Goal: Task Accomplishment & Management: Complete application form

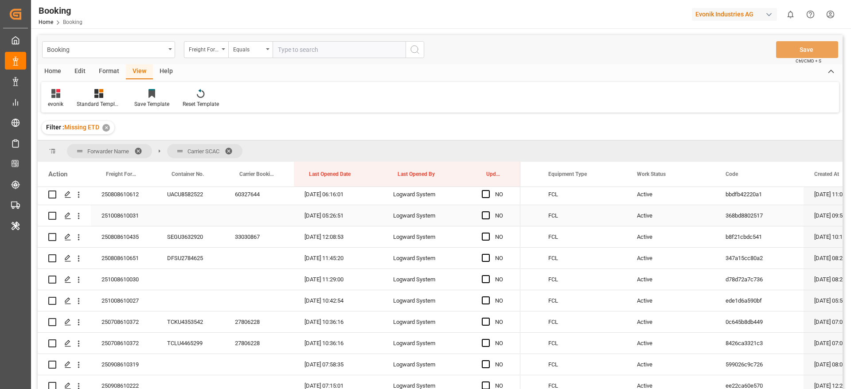
scroll to position [1329, 0]
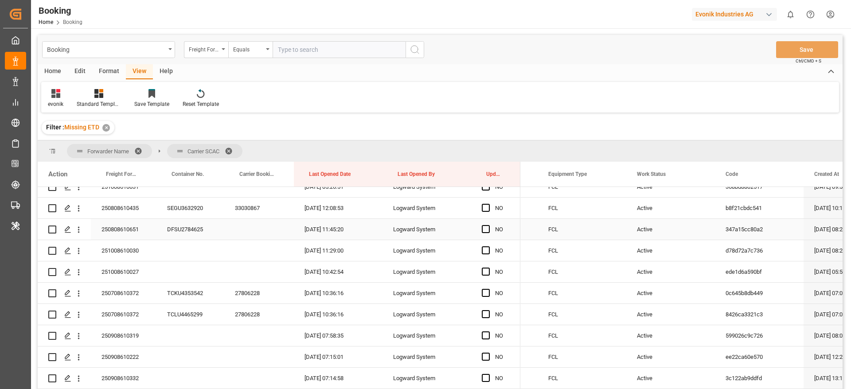
drag, startPoint x: 78, startPoint y: 227, endPoint x: 101, endPoint y: 240, distance: 26.2
click at [79, 227] on icon "open menu" at bounding box center [79, 230] width 2 height 6
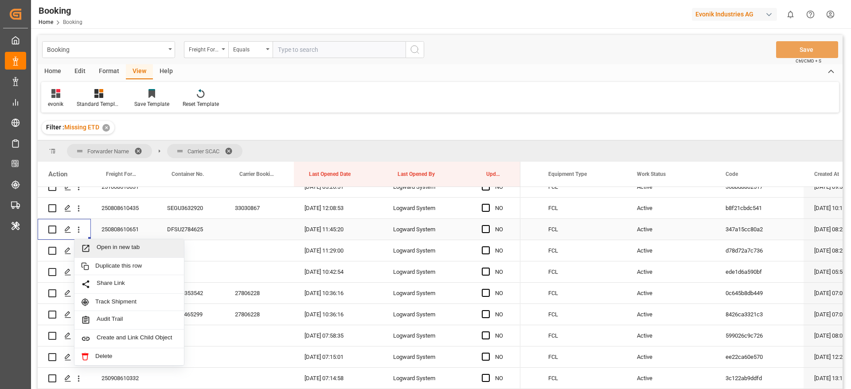
click at [125, 245] on span "Open in new tab" at bounding box center [137, 248] width 81 height 9
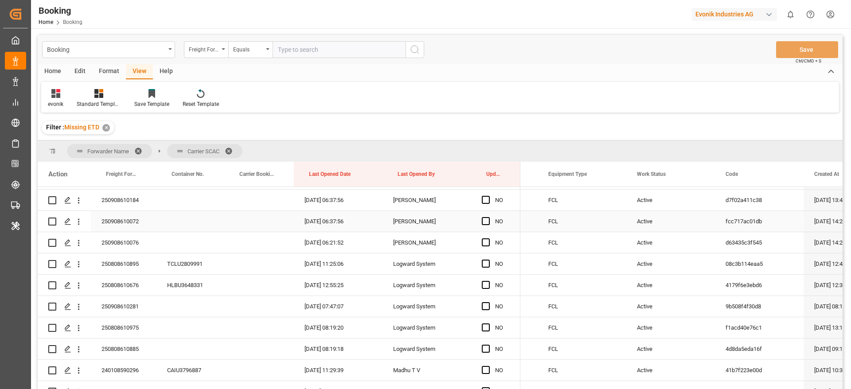
scroll to position [1728, 0]
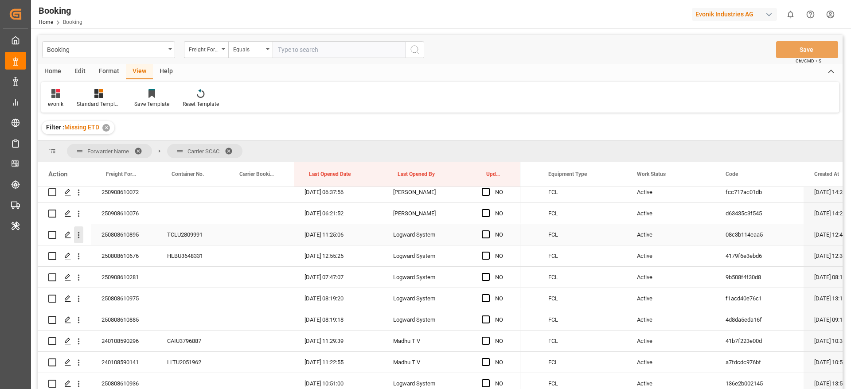
click at [77, 237] on icon "open menu" at bounding box center [78, 234] width 9 height 9
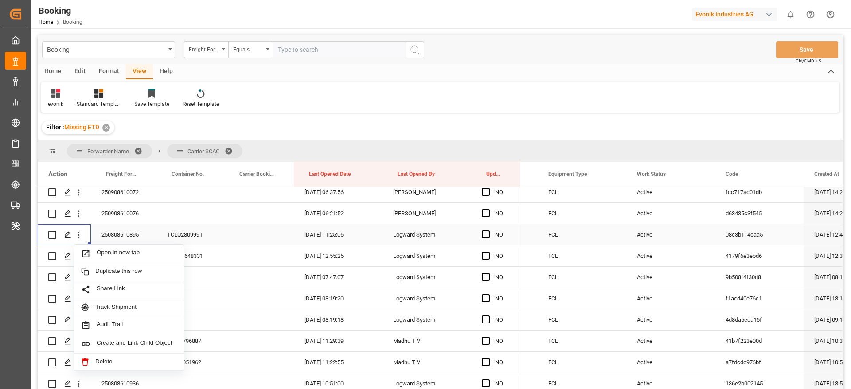
click at [124, 247] on div "Open in new tab" at bounding box center [128, 254] width 109 height 19
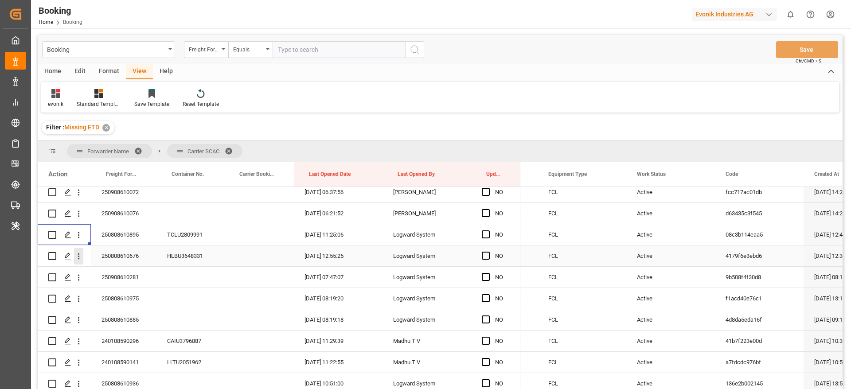
click at [78, 257] on icon "open menu" at bounding box center [78, 256] width 9 height 9
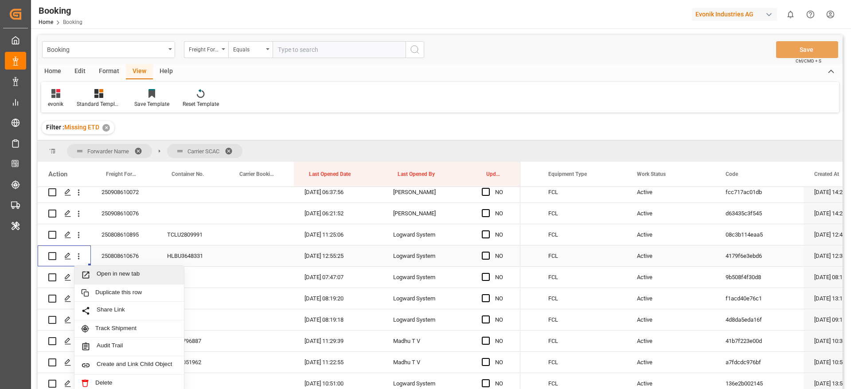
click at [144, 277] on span "Open in new tab" at bounding box center [137, 274] width 81 height 9
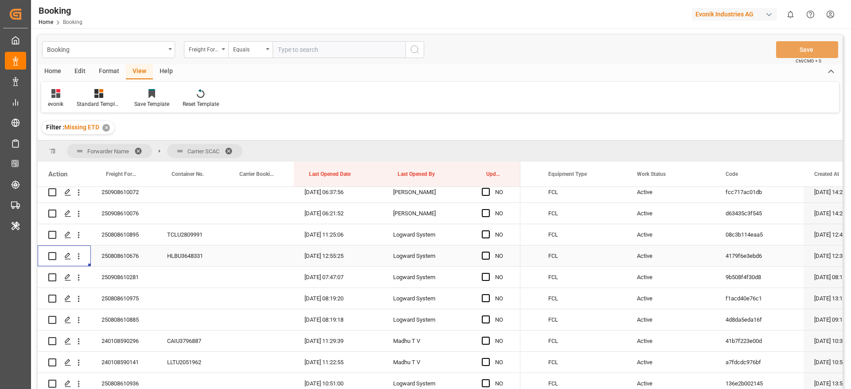
scroll to position [1795, 0]
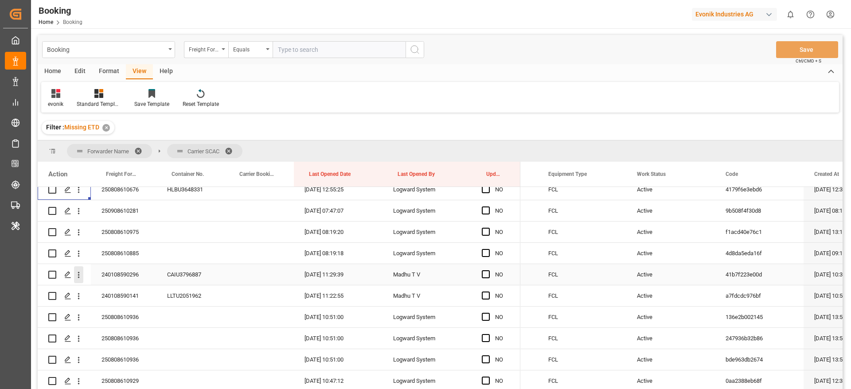
click at [80, 277] on icon "open menu" at bounding box center [78, 274] width 9 height 9
drag, startPoint x: 136, startPoint y: 292, endPoint x: 458, endPoint y: 113, distance: 368.7
click at [136, 292] on span "Open in new tab" at bounding box center [137, 293] width 81 height 9
click at [119, 302] on div "240108590141" at bounding box center [124, 295] width 66 height 21
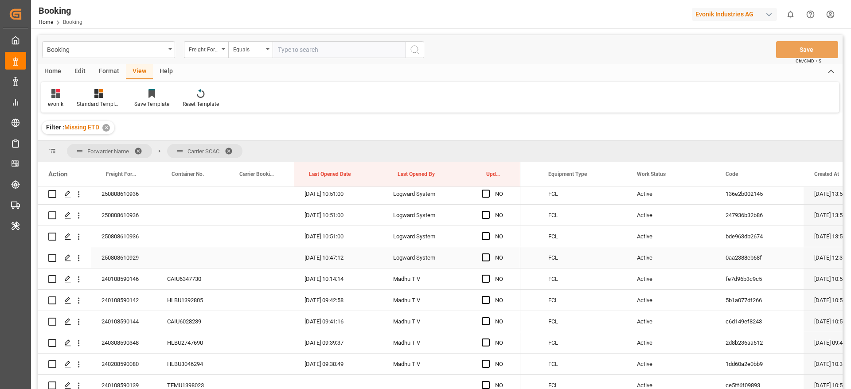
scroll to position [1928, 0]
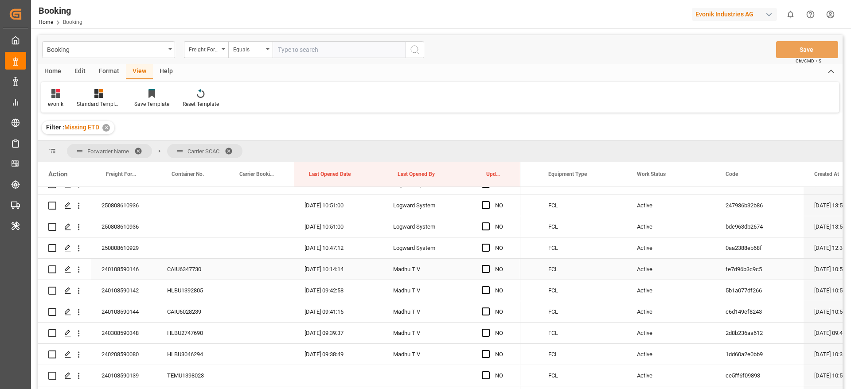
click at [116, 270] on div "240108590146" at bounding box center [124, 269] width 66 height 21
click at [110, 295] on div "240108590142" at bounding box center [124, 290] width 66 height 21
click at [135, 307] on div "240108590144" at bounding box center [124, 311] width 66 height 21
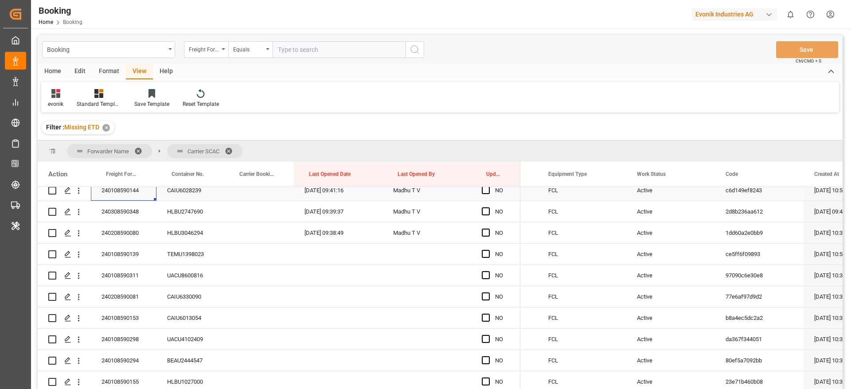
scroll to position [1994, 0]
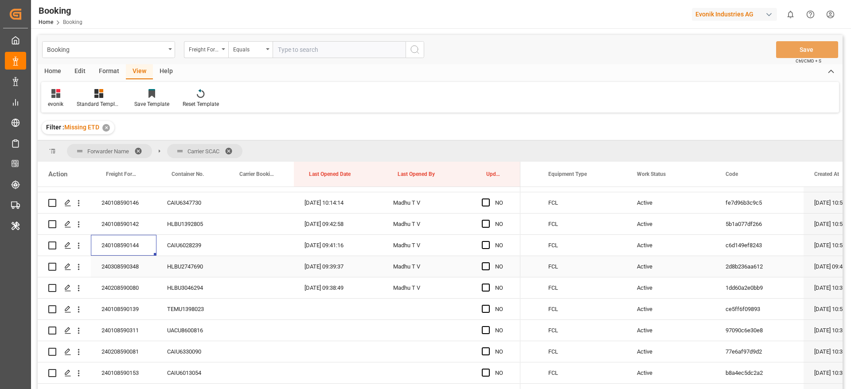
click at [130, 271] on div "240308590348" at bounding box center [124, 266] width 66 height 21
click at [119, 287] on div "240208590080" at bounding box center [124, 287] width 66 height 21
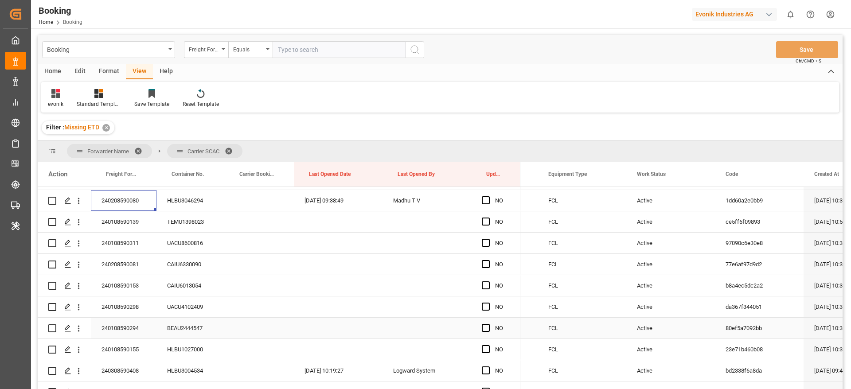
scroll to position [2061, 0]
click at [121, 239] on div "240108590139" at bounding box center [124, 242] width 66 height 21
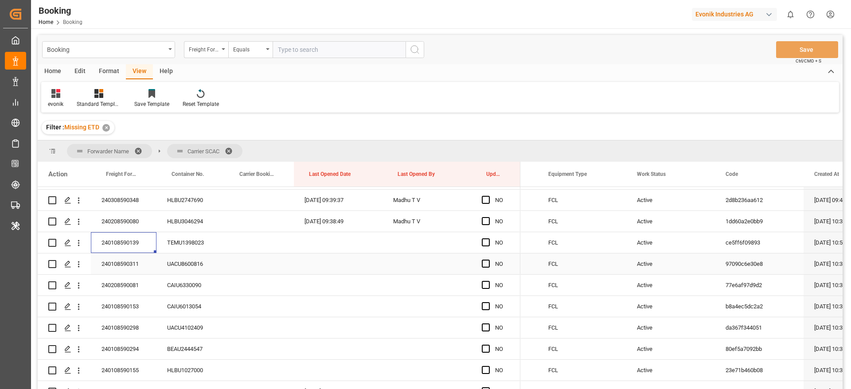
click at [131, 261] on div "240108590311" at bounding box center [124, 263] width 66 height 21
click at [111, 291] on div "240208590081" at bounding box center [124, 285] width 66 height 21
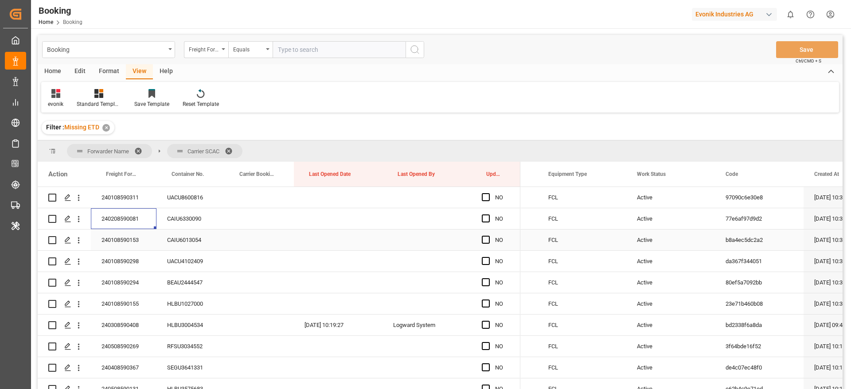
click at [127, 238] on div "240108590153" at bounding box center [124, 240] width 66 height 21
click at [109, 266] on div "240108590298" at bounding box center [124, 261] width 66 height 21
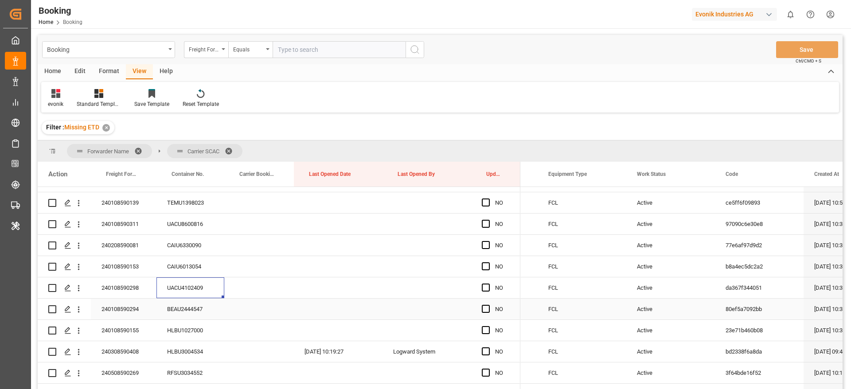
click at [114, 304] on div "240108590294" at bounding box center [124, 309] width 66 height 21
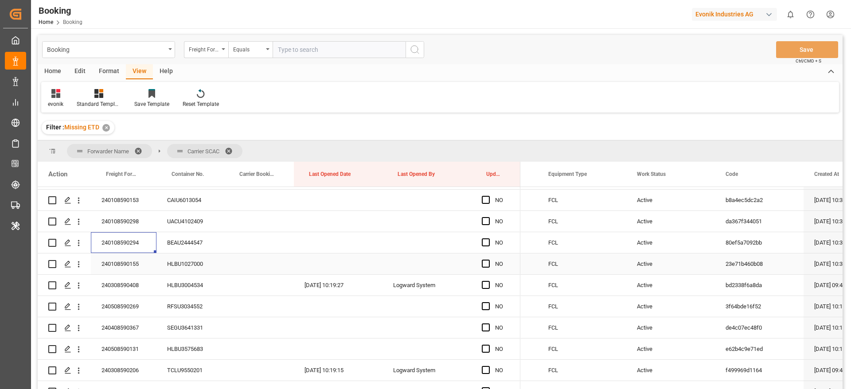
click at [117, 265] on div "240108590155" at bounding box center [124, 263] width 66 height 21
click at [109, 288] on div "240308590408" at bounding box center [124, 285] width 66 height 21
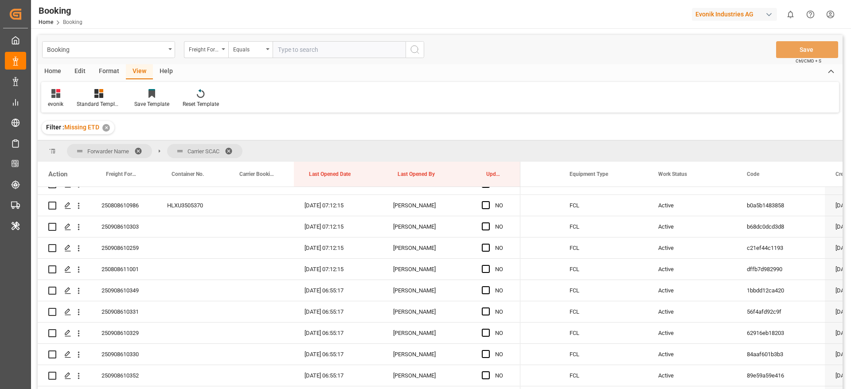
scroll to position [0, 0]
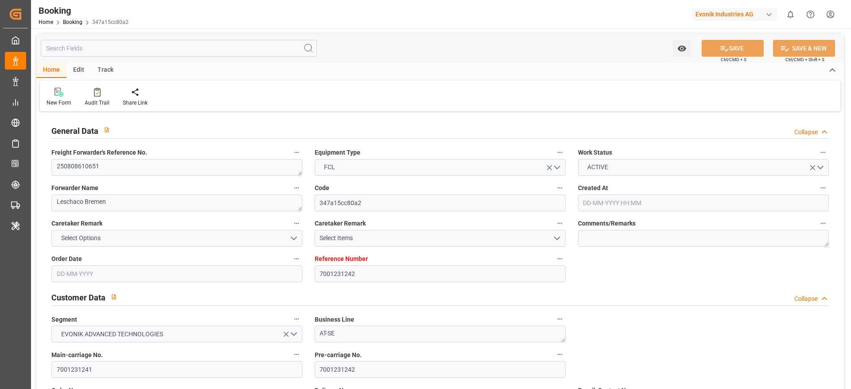
type input "7001231242"
type input "Hapag Lloyd"
type input "Hapag Lloyd Aktiengesellschaft"
type input "EUNWC"
type input "INNSA"
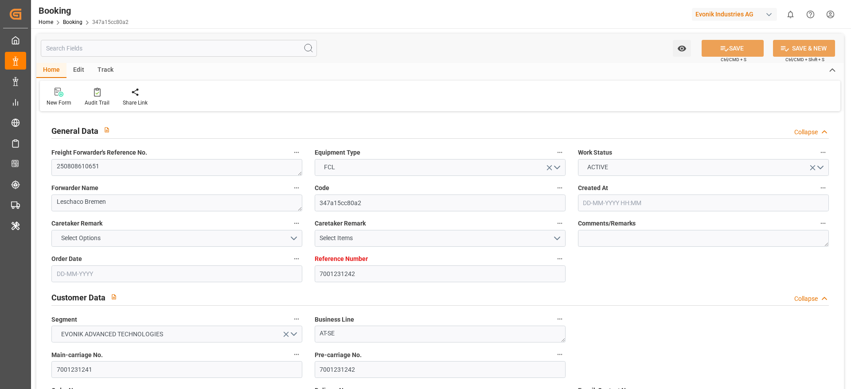
type input "24-07-2025 08:28"
type input "24-07-2025"
type input "10-10-2025"
type input "14-08-2025"
type input "08-08-2025"
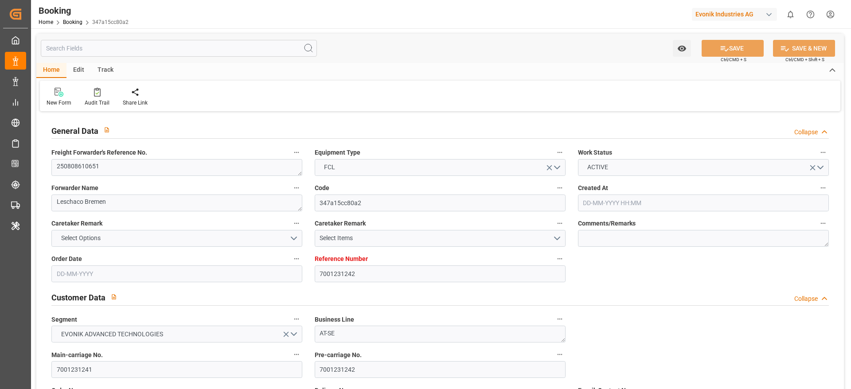
type input "12-08-2025"
type input "19-08-2025"
type input "19-08-2025 11:45"
click at [112, 372] on input "7001231241" at bounding box center [176, 369] width 251 height 17
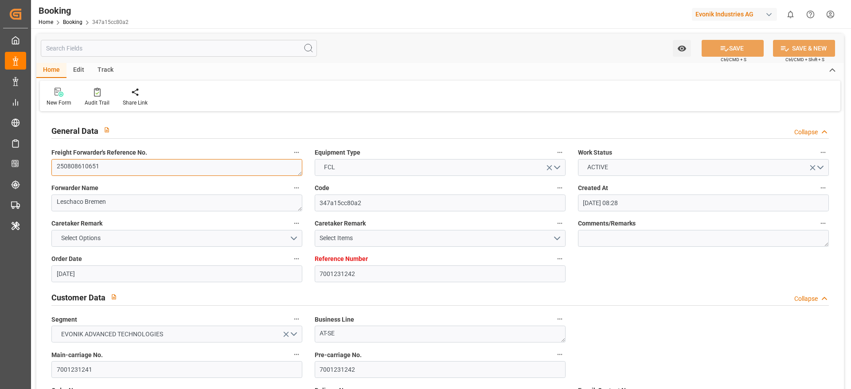
click at [106, 164] on textarea "250808610651" at bounding box center [176, 167] width 251 height 17
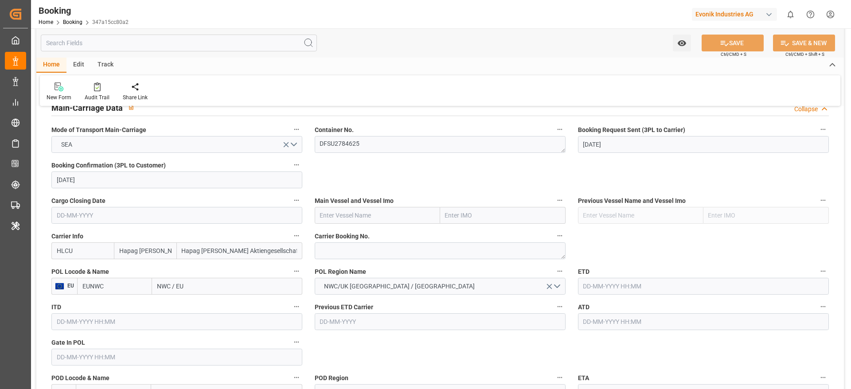
scroll to position [532, 0]
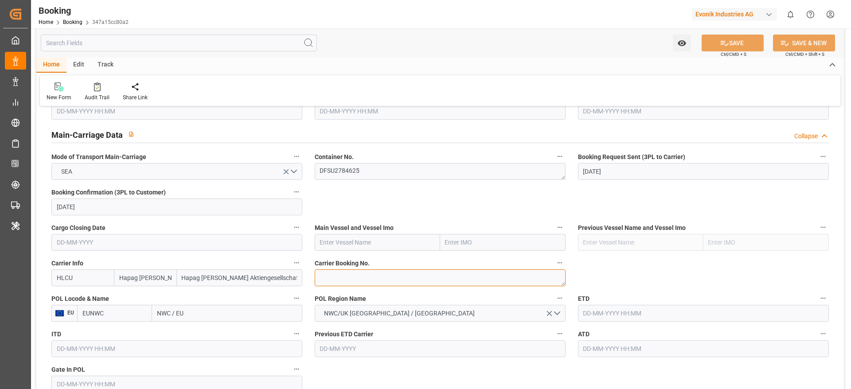
click at [332, 269] on textarea at bounding box center [440, 277] width 251 height 17
paste textarea "28825767"
type textarea "28825767"
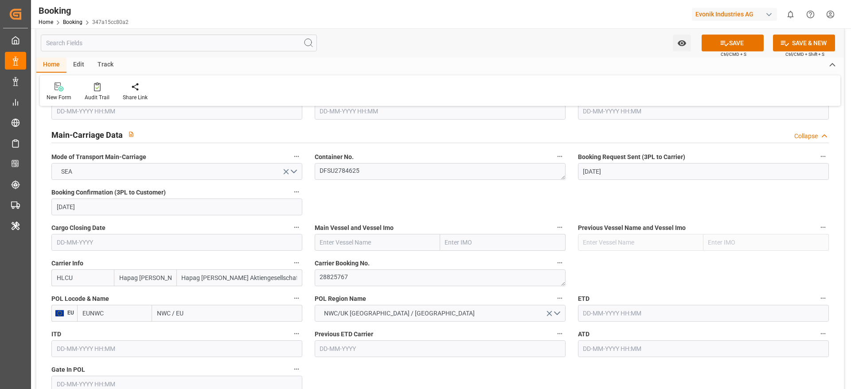
click at [333, 244] on input "text" at bounding box center [377, 242] width 125 height 17
paste input "CHARLESTON EXPRESS"
click at [348, 263] on b "CHARLESTON EXPRESS" at bounding box center [354, 261] width 69 height 7
type input "CHARLESTON EXPRESS"
type input "9665645"
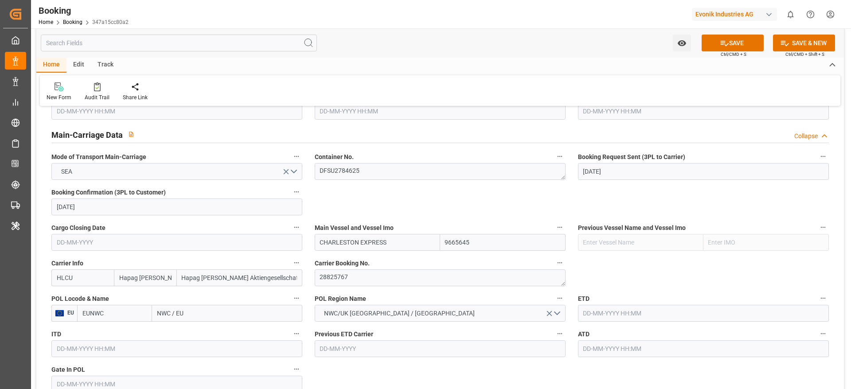
type input "CHARLESTON EXPRESS"
click at [121, 313] on input "EUNWC" at bounding box center [114, 313] width 75 height 17
click at [102, 330] on b "NLRTM" at bounding box center [93, 332] width 21 height 7
type input "NLRTM"
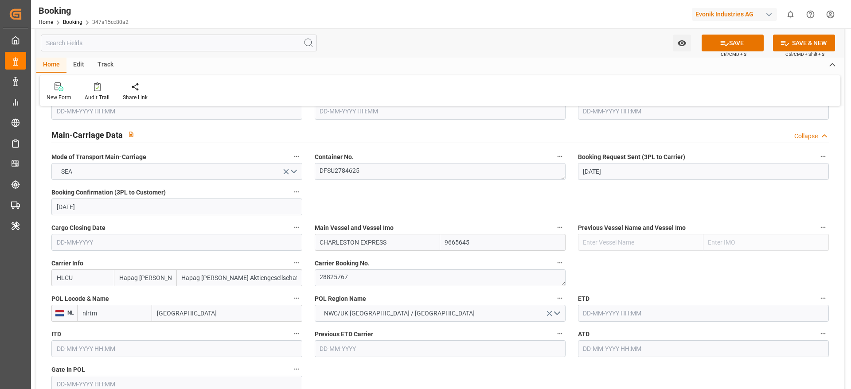
type input "[GEOGRAPHIC_DATA]"
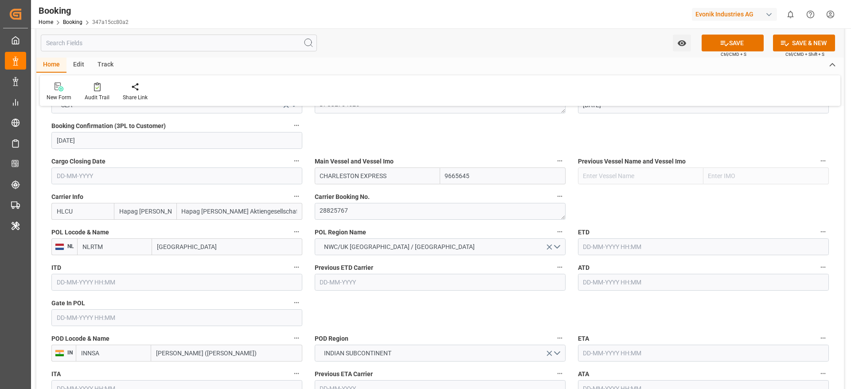
type input "NLRTM"
click at [92, 322] on input "text" at bounding box center [176, 317] width 251 height 17
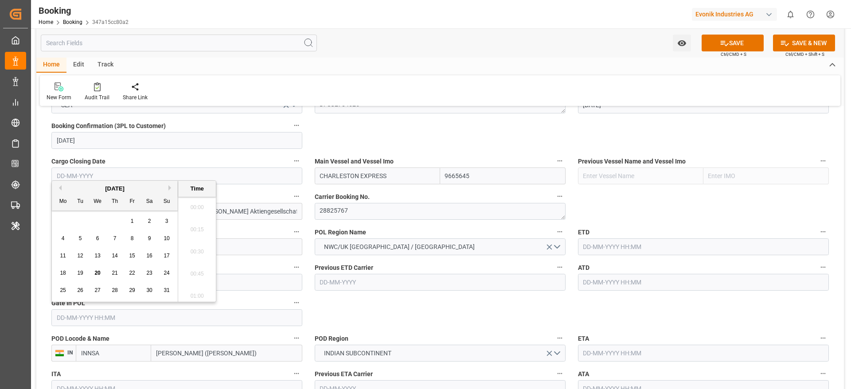
scroll to position [1443, 0]
click at [97, 271] on span "20" at bounding box center [97, 273] width 6 height 6
type input "20-08-2025 00:00"
click at [617, 247] on input "text" at bounding box center [703, 246] width 251 height 17
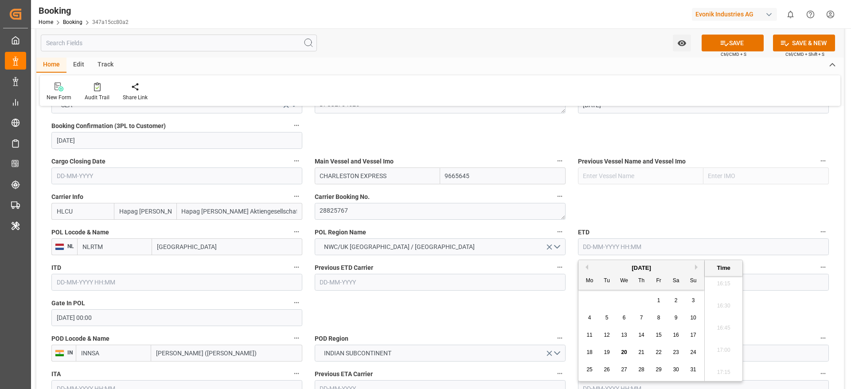
click at [678, 351] on span "23" at bounding box center [676, 352] width 6 height 6
type input "23-08-2025 00:00"
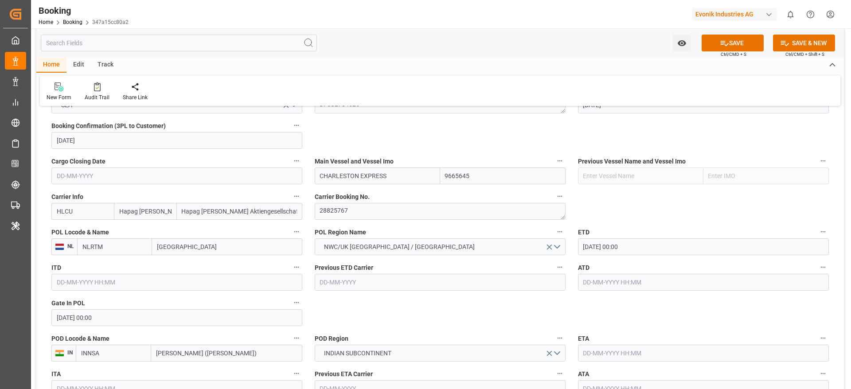
scroll to position [665, 0]
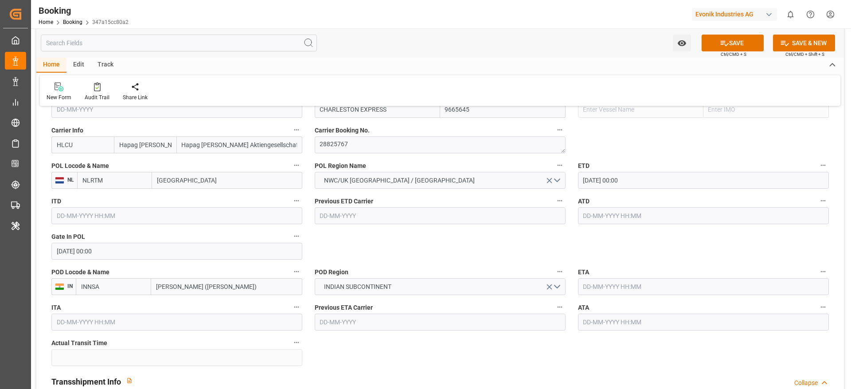
click at [645, 287] on input "text" at bounding box center [703, 286] width 251 height 17
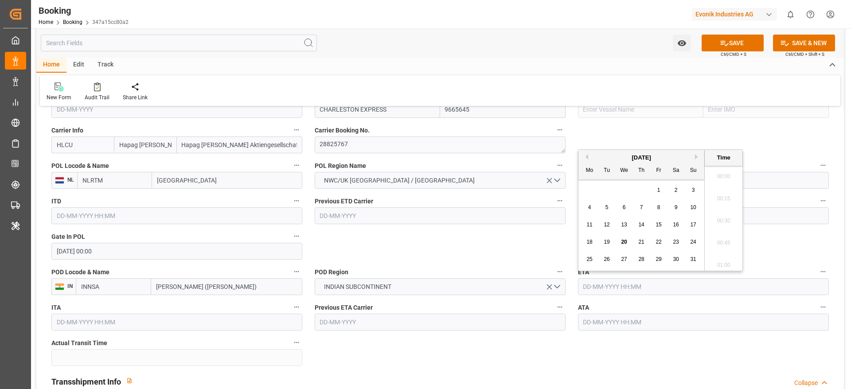
scroll to position [1443, 0]
click at [699, 156] on button "Next Month" at bounding box center [697, 156] width 5 height 5
click at [620, 208] on div "8" at bounding box center [624, 208] width 11 height 11
type input "08-10-2025 00:00"
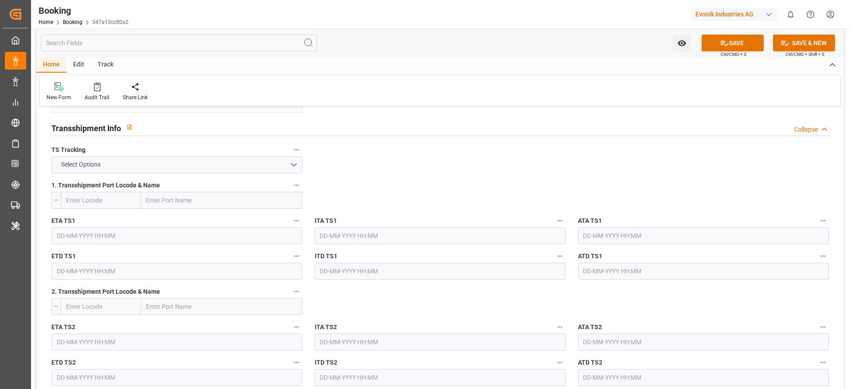
scroll to position [931, 0]
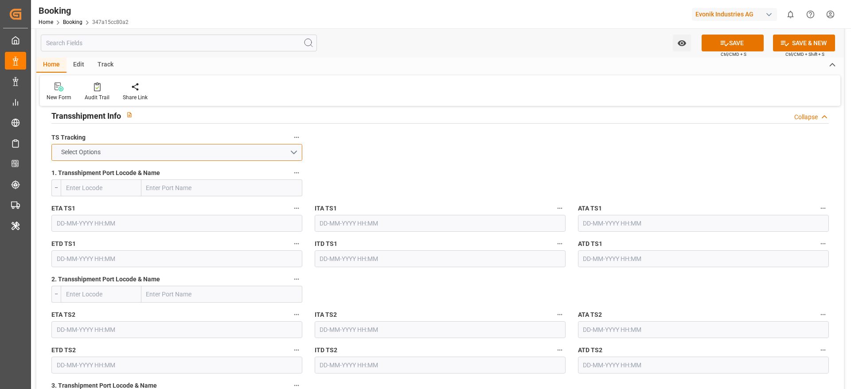
click at [77, 156] on span "Select Options" at bounding box center [81, 152] width 48 height 9
click at [89, 172] on div "FALSE" at bounding box center [177, 173] width 250 height 19
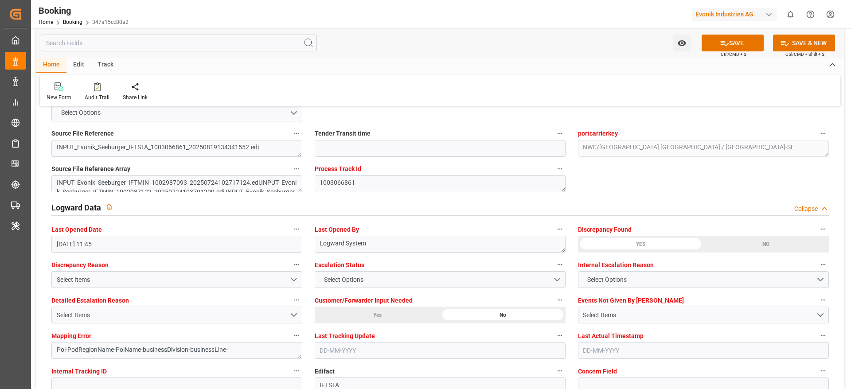
scroll to position [1595, 0]
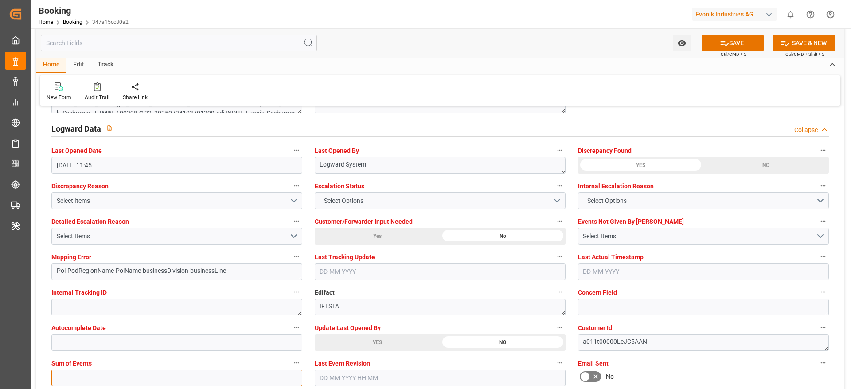
click at [61, 370] on input "text" at bounding box center [176, 378] width 251 height 17
type input "0"
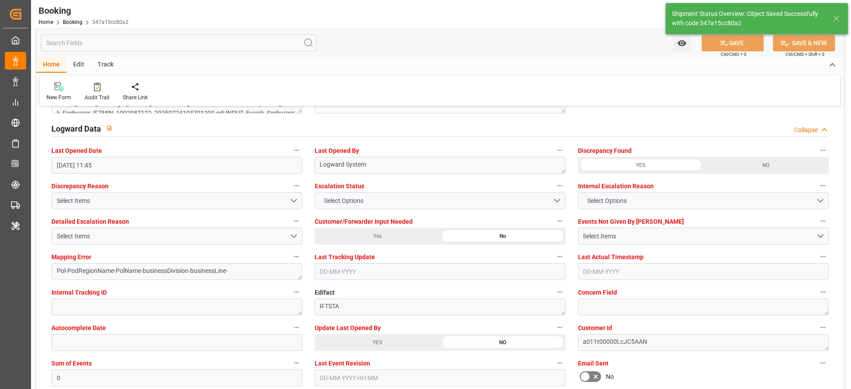
type textarea "Madhu T V"
type textarea "businessDivision-businessLine-"
type input "CHARLESTON EXPRESS"
type input "23-08-2025 00:00"
type input "08-10-2025 00:00"
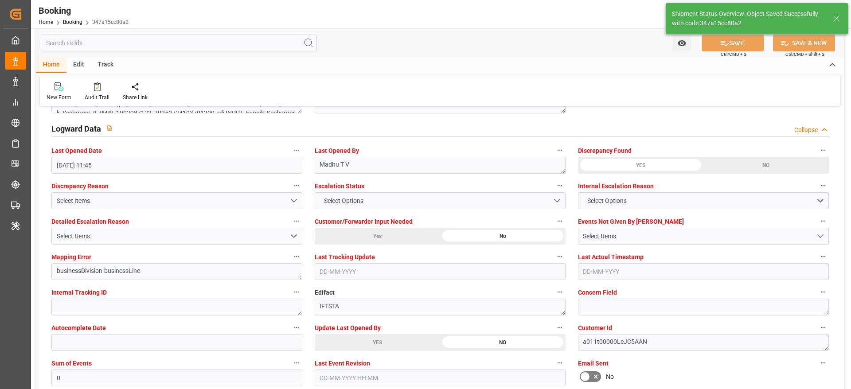
type input "20-08-2025 11:21"
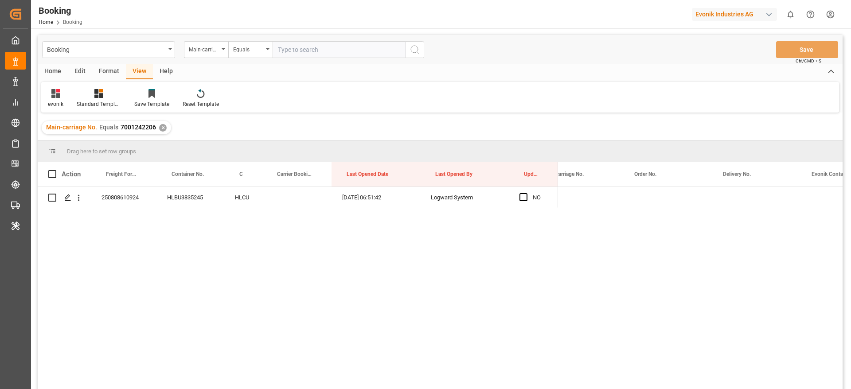
scroll to position [0, 1175]
click at [310, 52] on input "text" at bounding box center [339, 49] width 133 height 17
paste input "7001231241"
type input "7001231241"
click at [421, 44] on button "search button" at bounding box center [414, 49] width 19 height 17
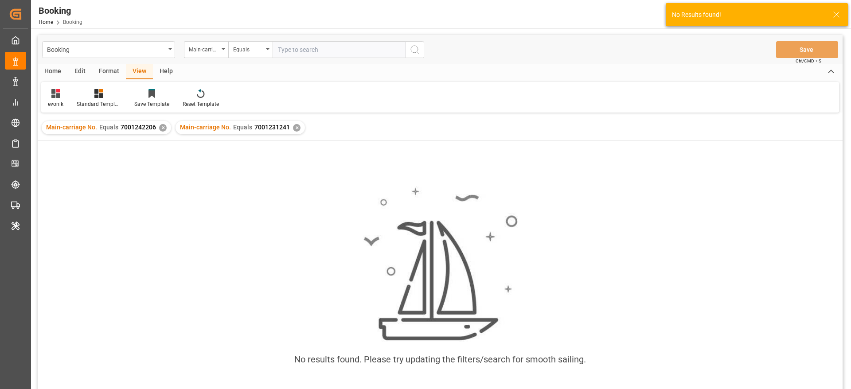
click at [163, 128] on div "✕" at bounding box center [163, 128] width 8 height 8
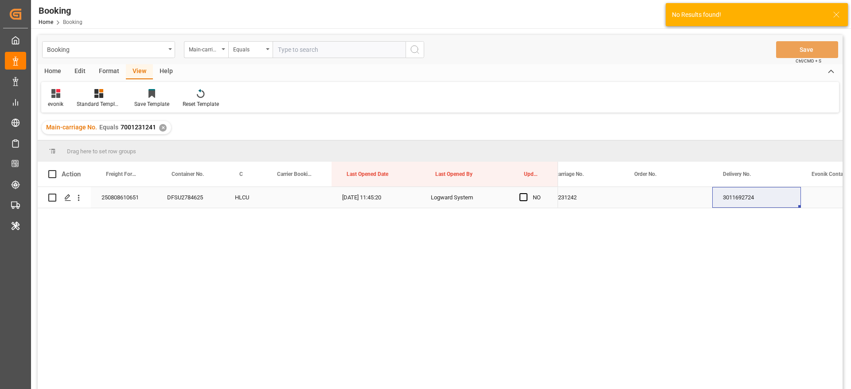
click at [741, 199] on div "3011692724" at bounding box center [756, 197] width 89 height 21
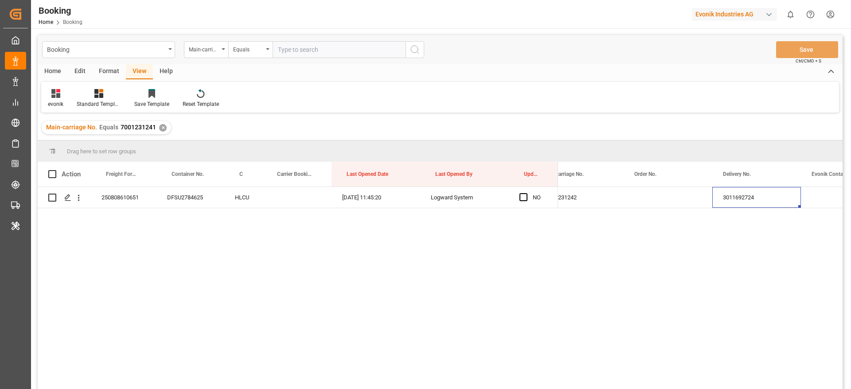
click at [366, 52] on input "text" at bounding box center [339, 49] width 133 height 17
paste input "7001240991"
type input "7001240991"
click at [414, 49] on icon "search button" at bounding box center [414, 49] width 11 height 11
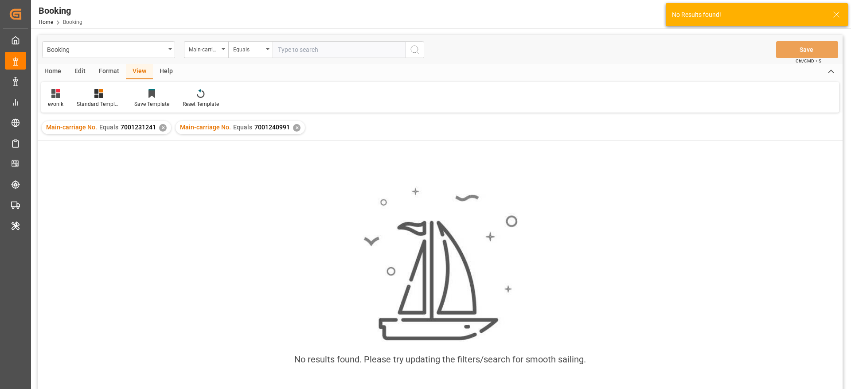
click at [162, 123] on div "Main-carriage No. Equals 7001231241 ✕" at bounding box center [106, 127] width 129 height 13
click at [161, 125] on div "✕" at bounding box center [163, 128] width 8 height 8
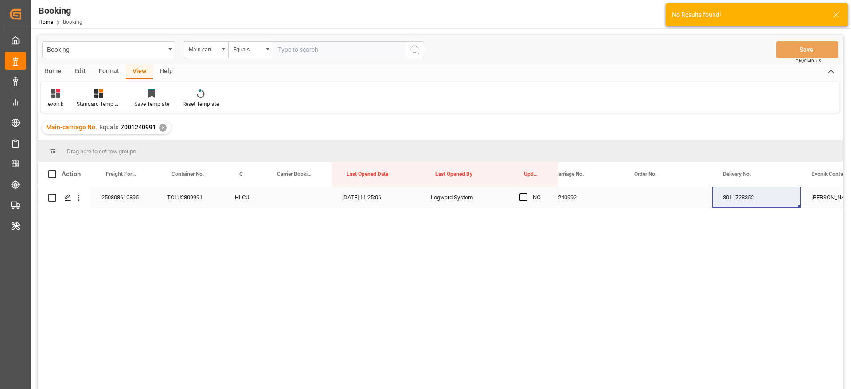
click at [745, 187] on div "3011728352" at bounding box center [756, 197] width 89 height 21
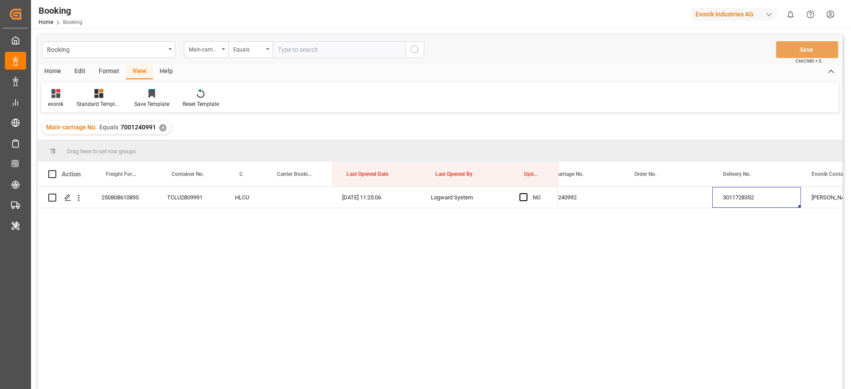
click at [331, 45] on input "text" at bounding box center [339, 49] width 133 height 17
paste input "7001232528"
type input "7001232528"
click at [416, 48] on icon "search button" at bounding box center [414, 49] width 11 height 11
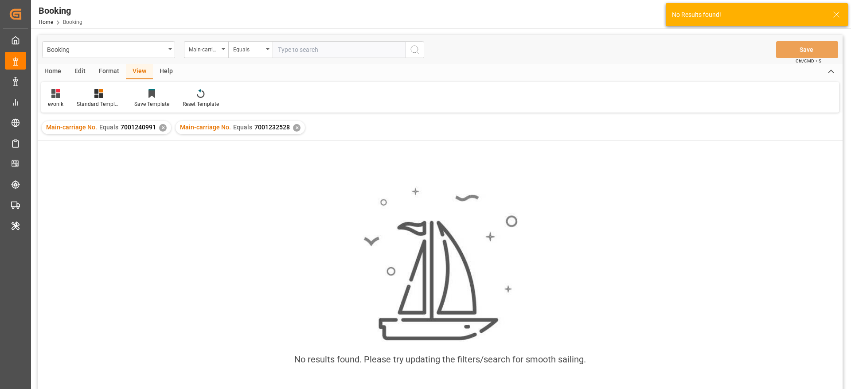
click at [159, 127] on div "✕" at bounding box center [163, 128] width 8 height 8
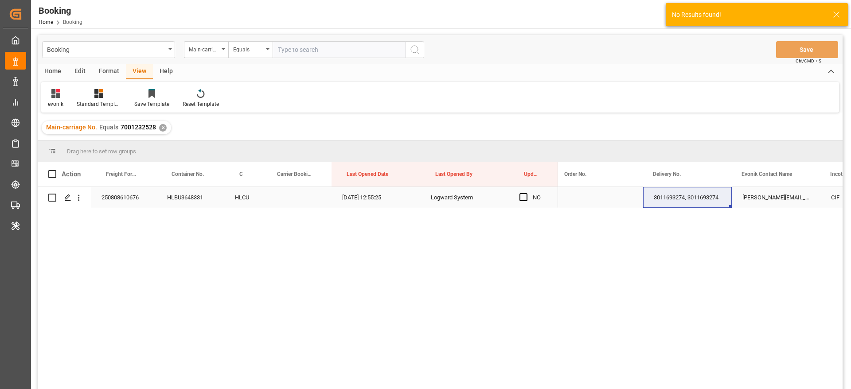
scroll to position [0, 1247]
click at [694, 196] on div "3011693274, 3011693274" at bounding box center [684, 197] width 89 height 21
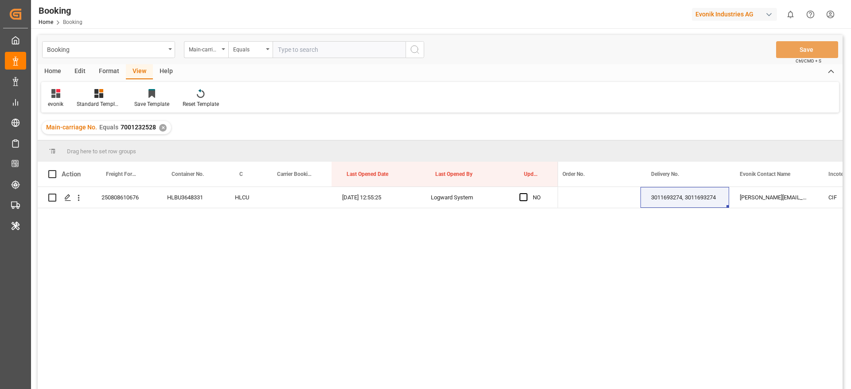
click at [334, 47] on input "text" at bounding box center [339, 49] width 133 height 17
paste input "7000815240"
type input "7000815240"
click at [414, 48] on icon "search button" at bounding box center [414, 49] width 11 height 11
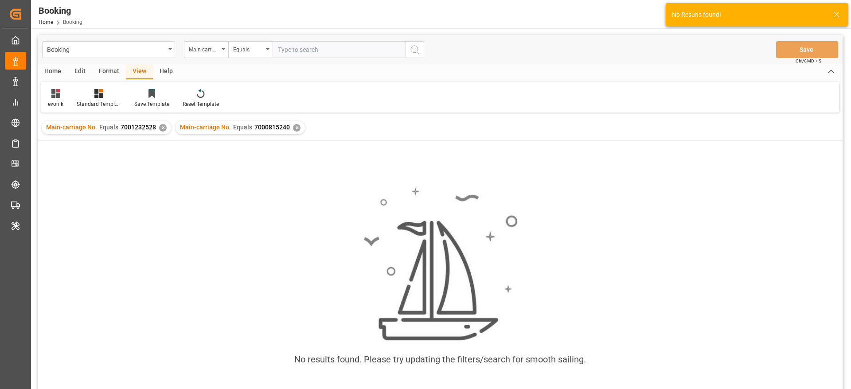
click at [161, 128] on div "✕" at bounding box center [163, 128] width 8 height 8
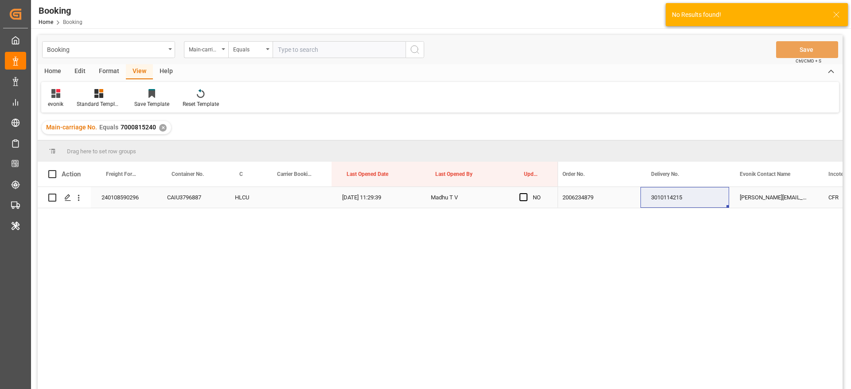
click at [683, 193] on div "3010114215" at bounding box center [684, 197] width 89 height 21
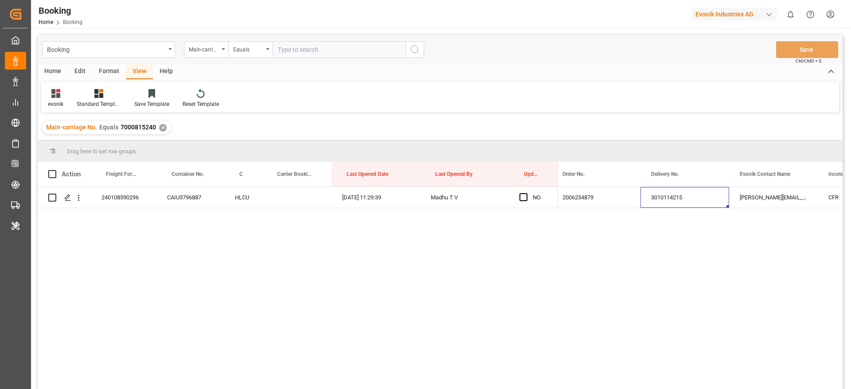
click at [304, 51] on input "text" at bounding box center [339, 49] width 133 height 17
paste input "7001234883"
type input "7001234883"
click at [419, 49] on icon "search button" at bounding box center [414, 49] width 11 height 11
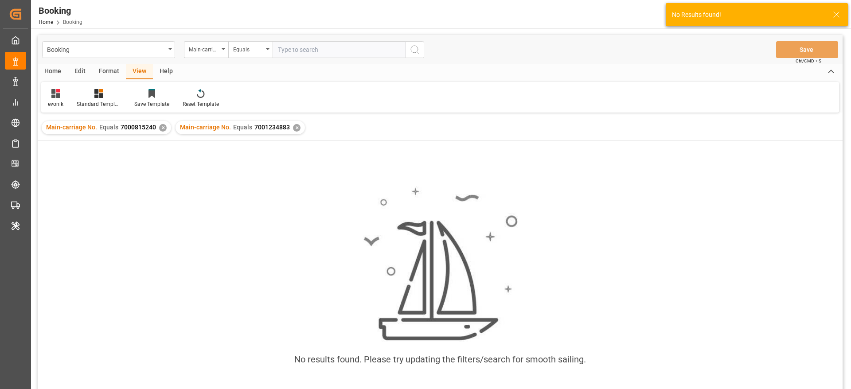
click at [160, 128] on div "✕" at bounding box center [163, 128] width 8 height 8
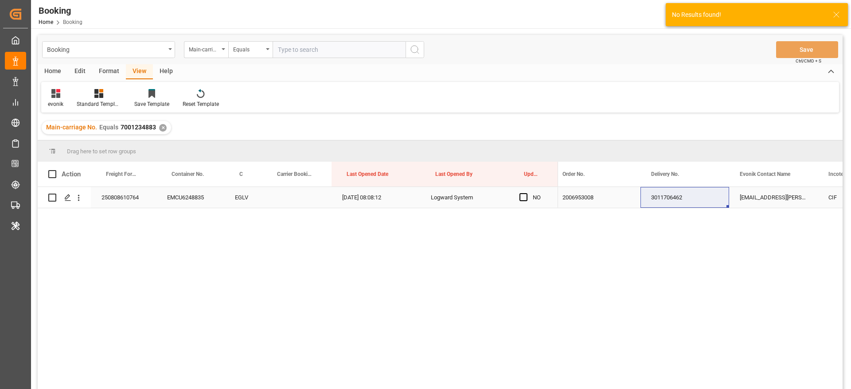
click at [684, 191] on div "3011706462" at bounding box center [684, 197] width 89 height 21
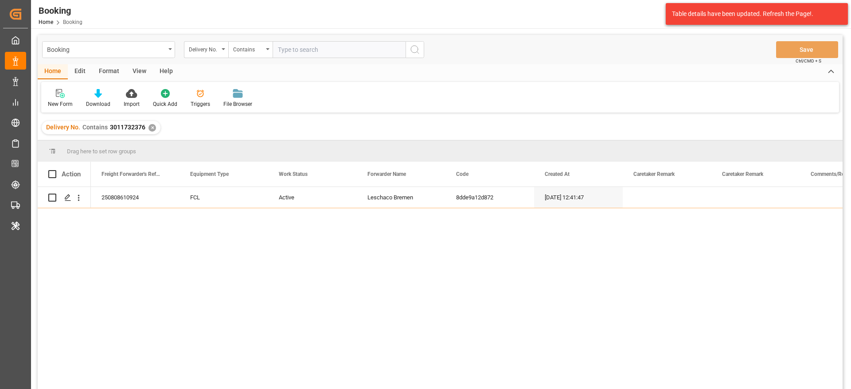
click at [311, 48] on input "text" at bounding box center [339, 49] width 133 height 17
paste input "3011692724"
type input "3011692724"
click at [419, 53] on icon "search button" at bounding box center [414, 49] width 11 height 11
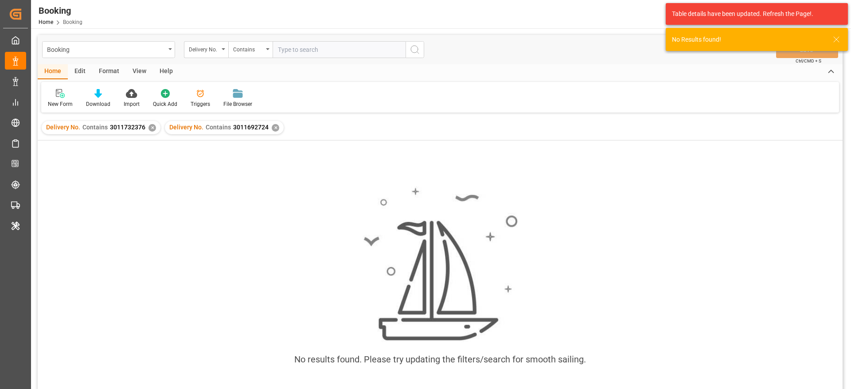
click at [152, 128] on div "✕" at bounding box center [152, 128] width 8 height 8
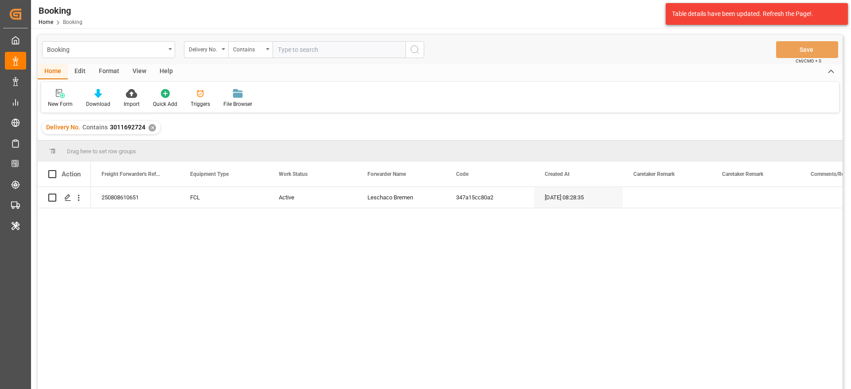
click at [327, 55] on input "text" at bounding box center [339, 49] width 133 height 17
paste input "3011728352"
type input "3011728352"
click at [419, 49] on icon "search button" at bounding box center [414, 49] width 11 height 11
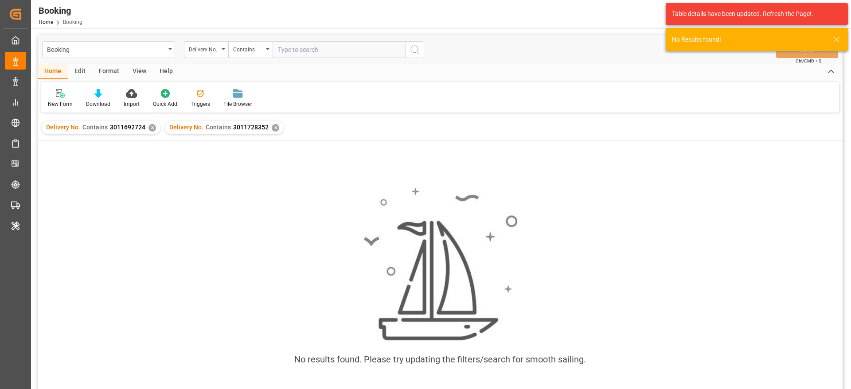
click at [148, 126] on div "✕" at bounding box center [152, 128] width 8 height 8
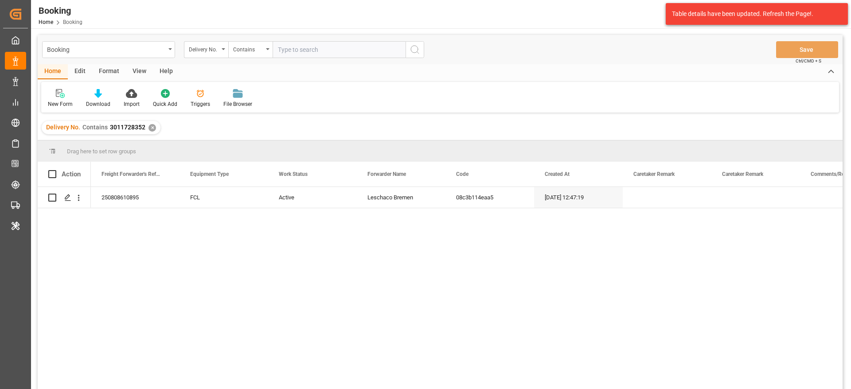
click at [313, 46] on input "text" at bounding box center [339, 49] width 133 height 17
paste input "3011693274,3011693274"
type input "3011693274,3011693274"
click at [417, 49] on icon "search button" at bounding box center [414, 49] width 11 height 11
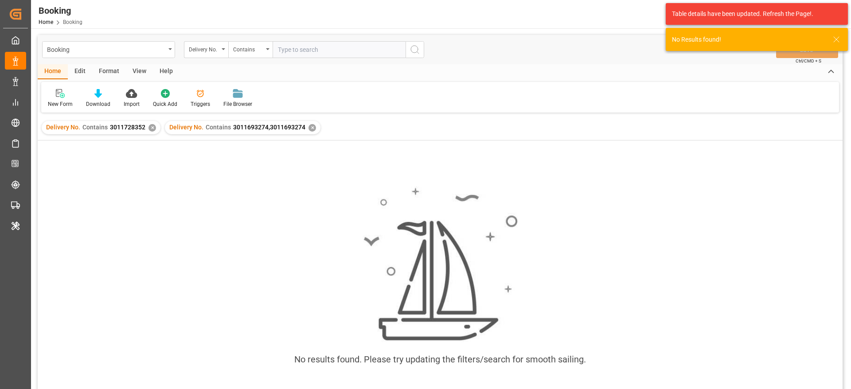
click at [149, 128] on div "✕" at bounding box center [152, 128] width 8 height 8
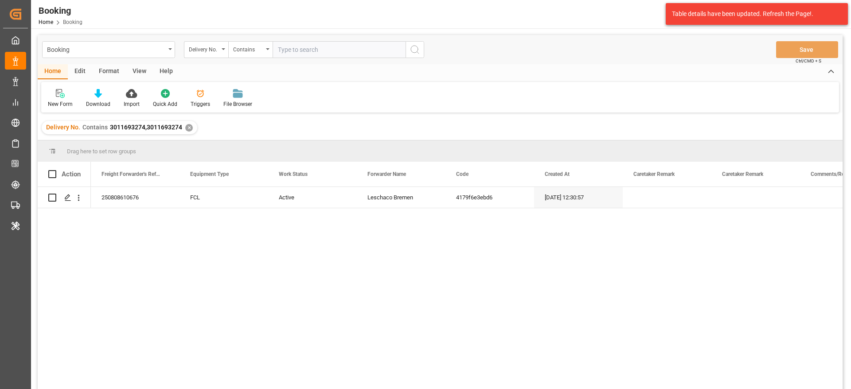
click at [301, 44] on input "text" at bounding box center [339, 49] width 133 height 17
paste input "3010114215"
type input "3010114215"
click at [414, 46] on circle "search button" at bounding box center [414, 49] width 7 height 7
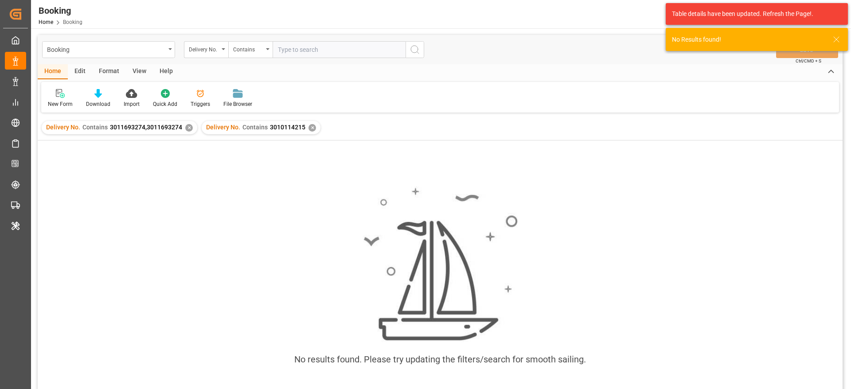
click at [187, 127] on div "✕" at bounding box center [189, 128] width 8 height 8
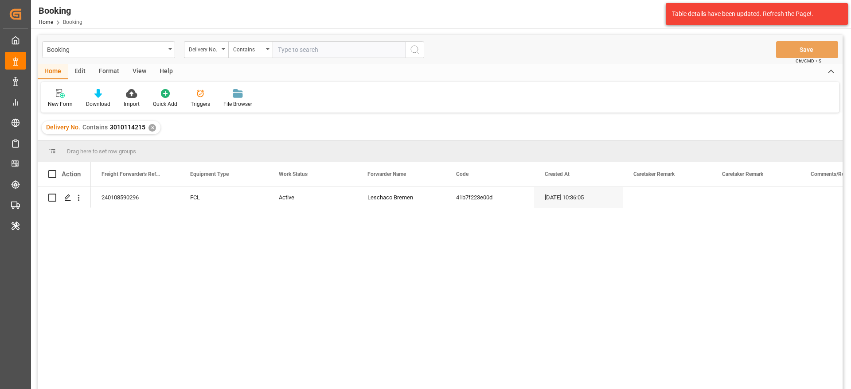
click at [316, 48] on input "text" at bounding box center [339, 49] width 133 height 17
paste input "3011706462"
type input "3011706462"
click at [413, 52] on circle "search button" at bounding box center [414, 49] width 7 height 7
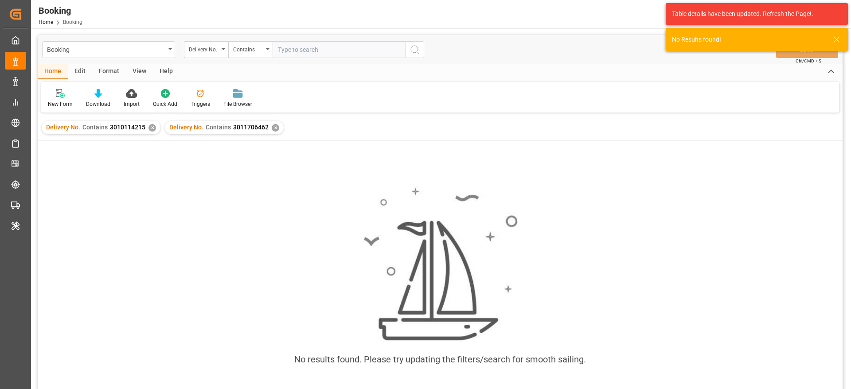
click at [151, 127] on div "✕" at bounding box center [152, 128] width 8 height 8
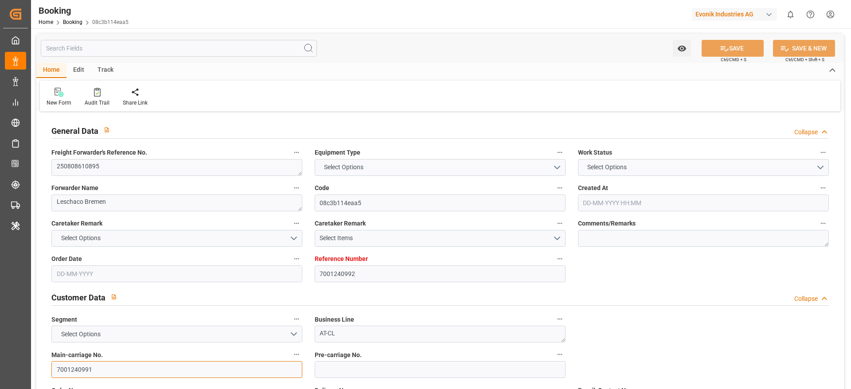
click at [120, 370] on input "7001240991" at bounding box center [176, 369] width 251 height 17
type input "7001240992"
type input "Hapag [PERSON_NAME]"
type input "Hapag [PERSON_NAME] Aktiengesellschaft"
type input "EUNWC"
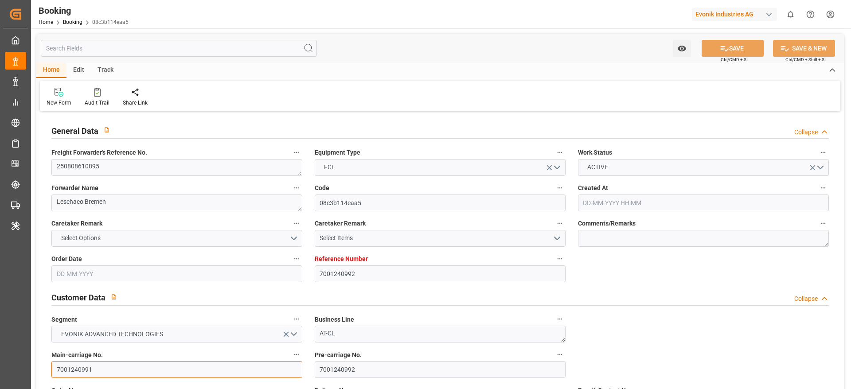
type input "KRPUS"
click at [120, 370] on input "7001240991" at bounding box center [176, 369] width 251 height 17
type input "05-08-2025 12:47"
type input "05-08-2025"
type input "12-10-2025"
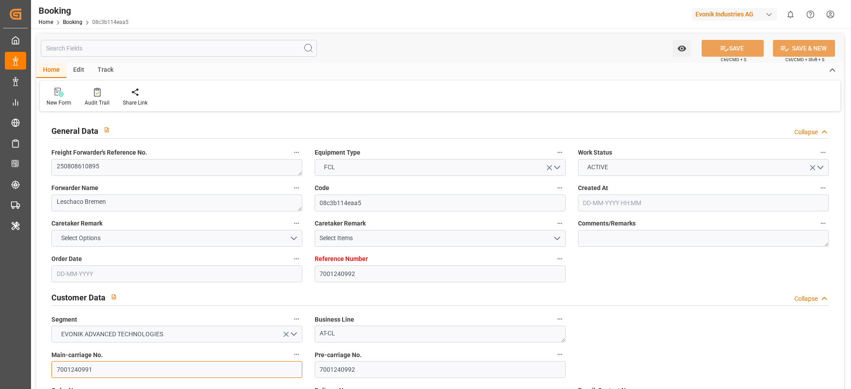
type input "18-08-2025"
type input "[DATE]"
type input "18-08-2025"
type input "18-08-2025 11:25"
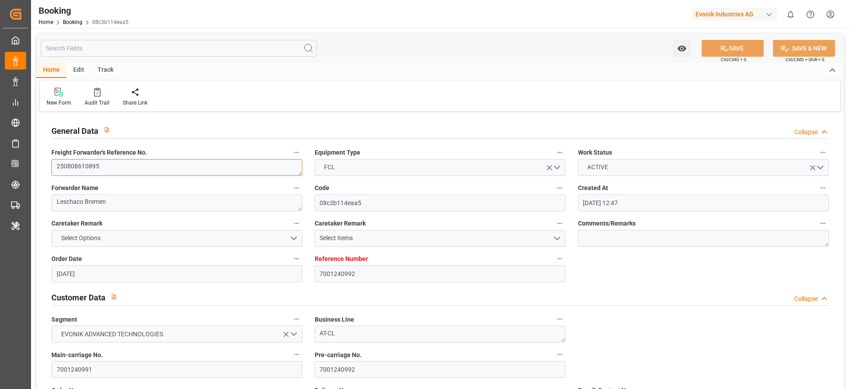
click at [133, 168] on textarea "250808610895" at bounding box center [176, 167] width 251 height 17
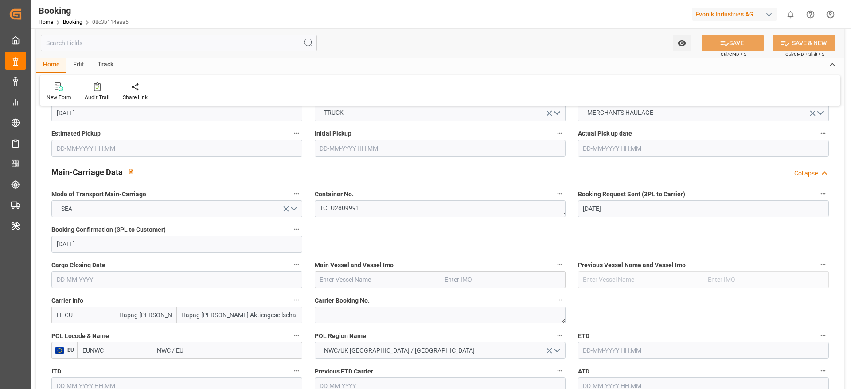
scroll to position [532, 0]
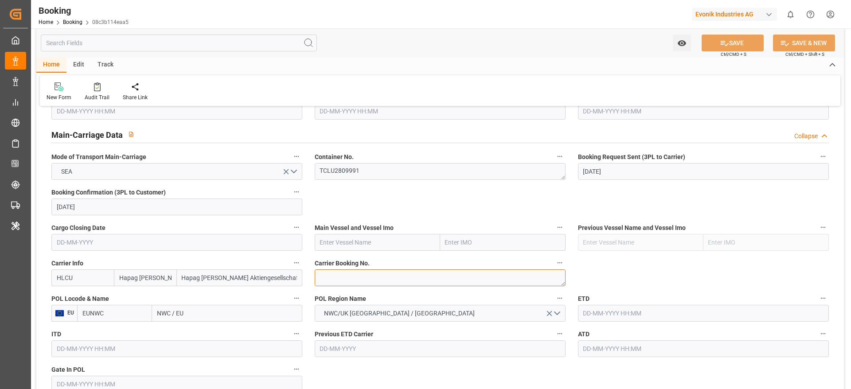
click at [358, 274] on textarea at bounding box center [440, 277] width 251 height 17
paste textarea "93338838"
type textarea "93338838"
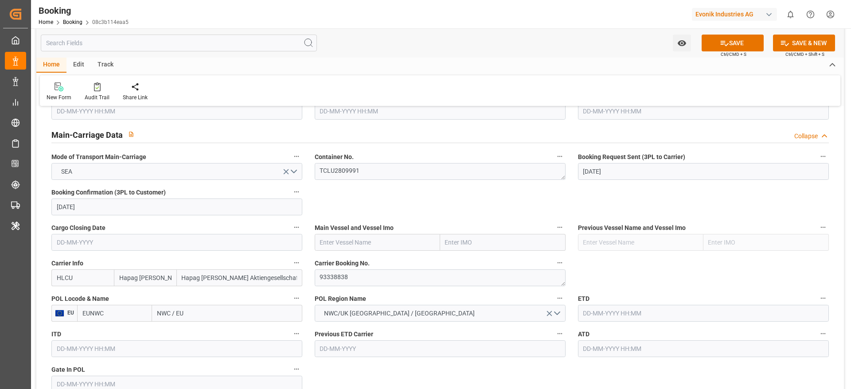
click at [337, 245] on input "text" at bounding box center [377, 242] width 125 height 17
paste input "BERLIN MAERSK"
type input "BERLIN MAERSK"
drag, startPoint x: 360, startPoint y: 263, endPoint x: 197, endPoint y: 225, distance: 167.1
click at [360, 263] on b "BERLIN MAERSK" at bounding box center [343, 261] width 47 height 7
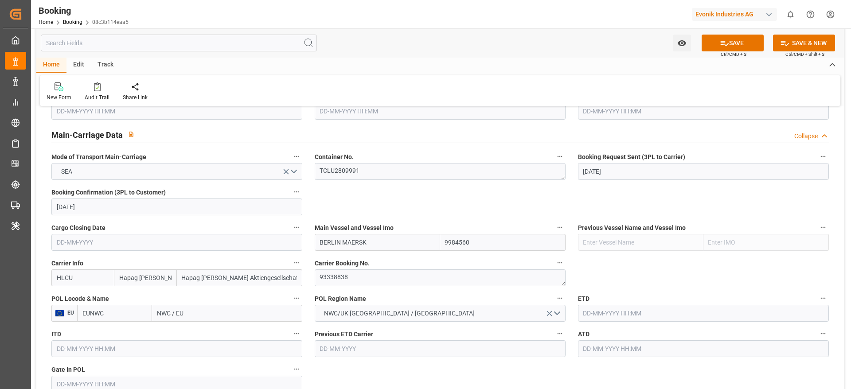
type input "9984560"
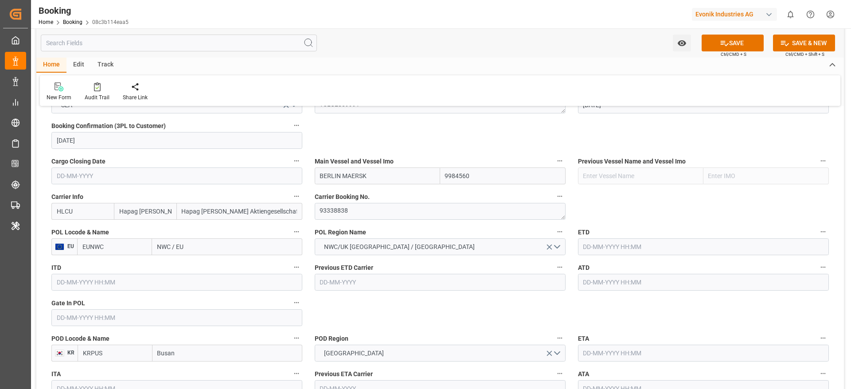
type input "BERLIN MAERSK"
click at [117, 245] on input "EUNWC" at bounding box center [114, 246] width 75 height 17
drag, startPoint x: 91, startPoint y: 264, endPoint x: 189, endPoint y: 240, distance: 100.4
click at [94, 264] on b "NLRTM" at bounding box center [93, 266] width 21 height 7
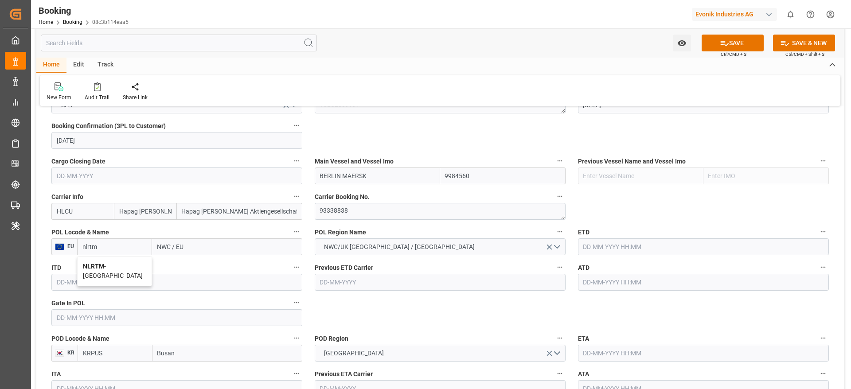
type input "NLRTM"
type input "[GEOGRAPHIC_DATA]"
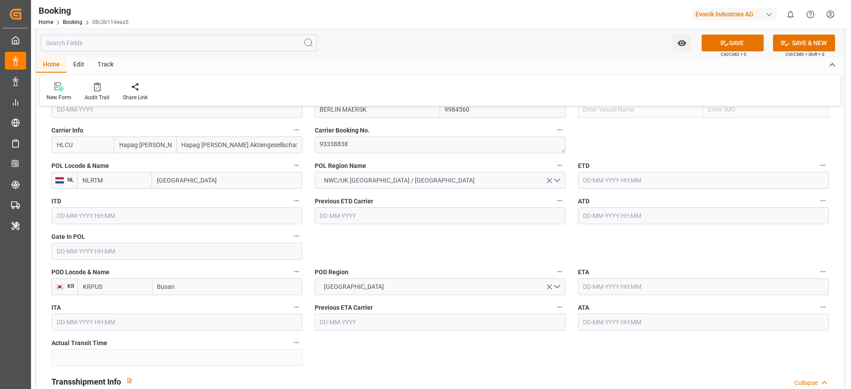
type input "NLRTM"
click at [63, 254] on input "text" at bounding box center [176, 251] width 251 height 17
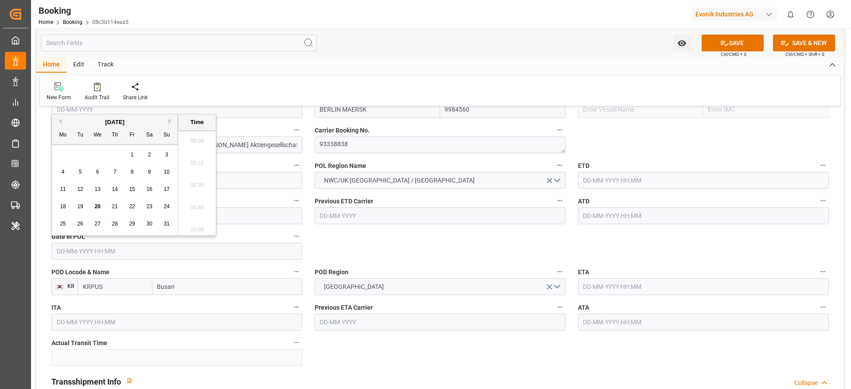
scroll to position [1443, 0]
click at [79, 207] on span "19" at bounding box center [80, 206] width 6 height 6
type input "19-08-2025 00:00"
click at [630, 175] on input "text" at bounding box center [703, 180] width 251 height 17
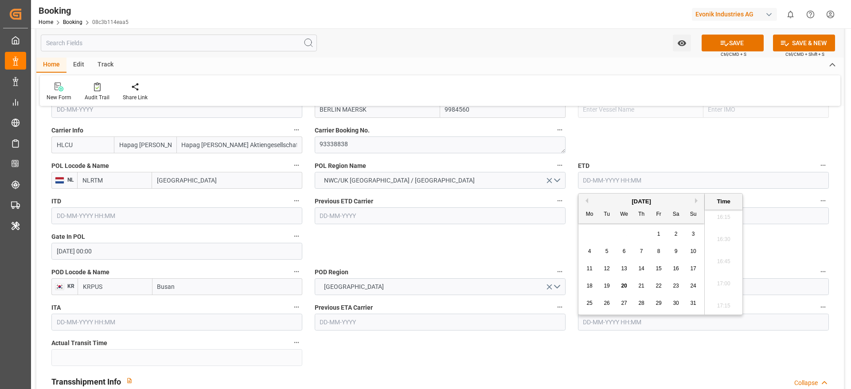
click at [694, 285] on span "24" at bounding box center [693, 286] width 6 height 6
type input "24-08-2025 00:00"
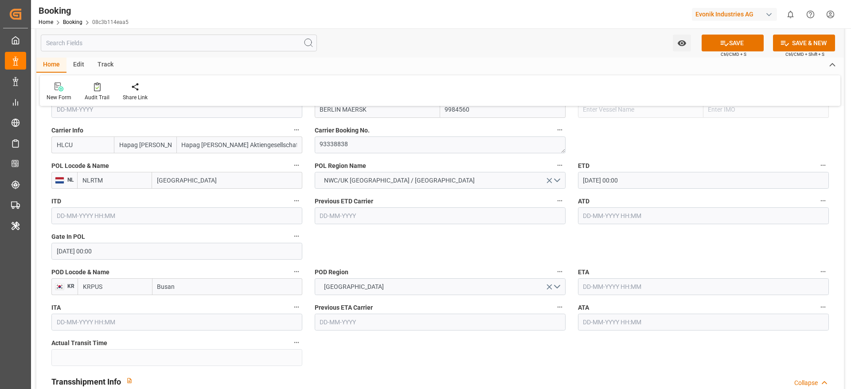
click at [606, 291] on input "text" at bounding box center [703, 286] width 251 height 17
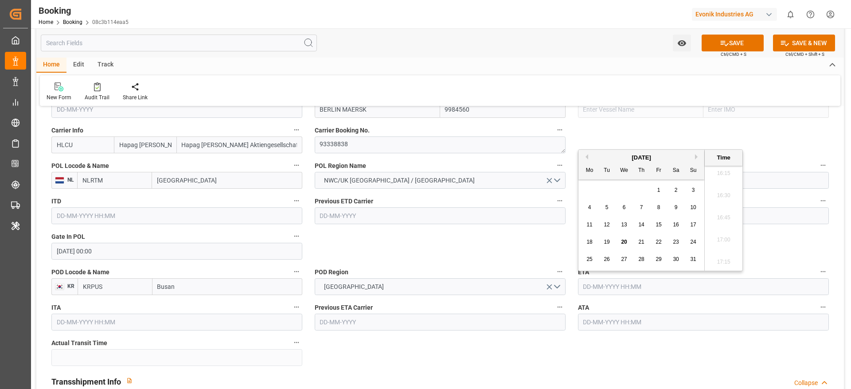
click at [695, 155] on button "Next Month" at bounding box center [697, 156] width 5 height 5
drag, startPoint x: 678, startPoint y: 224, endPoint x: 655, endPoint y: 238, distance: 26.4
click at [678, 224] on span "18" at bounding box center [676, 225] width 6 height 6
type input "18-10-2025 00:00"
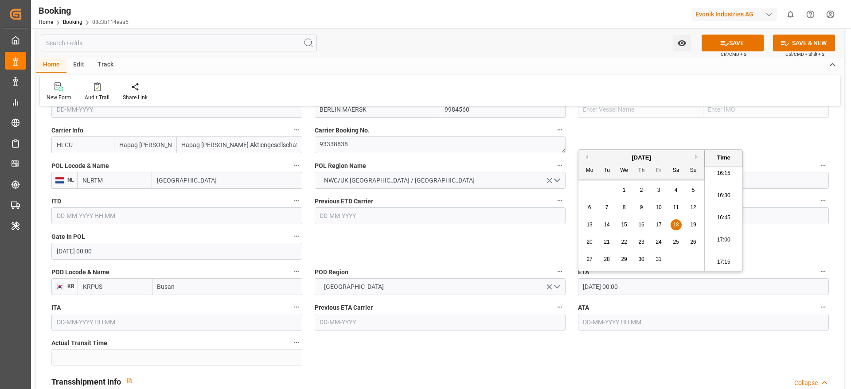
scroll to position [731, 0]
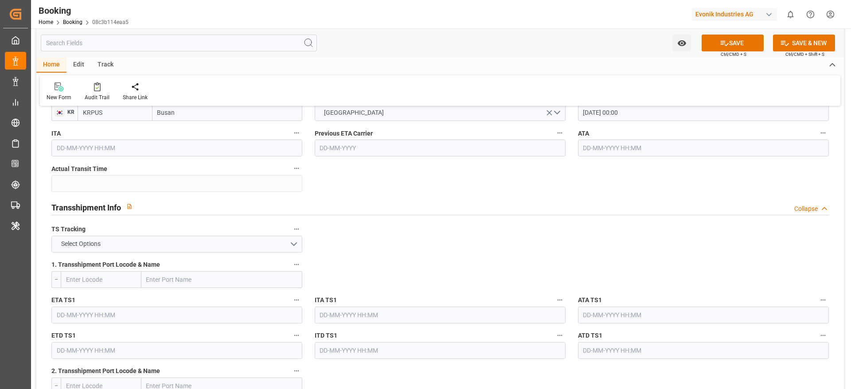
scroll to position [864, 0]
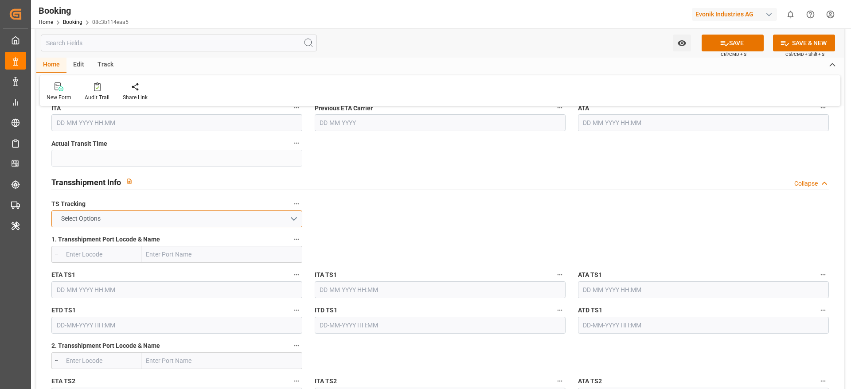
click at [90, 222] on span "Select Options" at bounding box center [81, 218] width 48 height 9
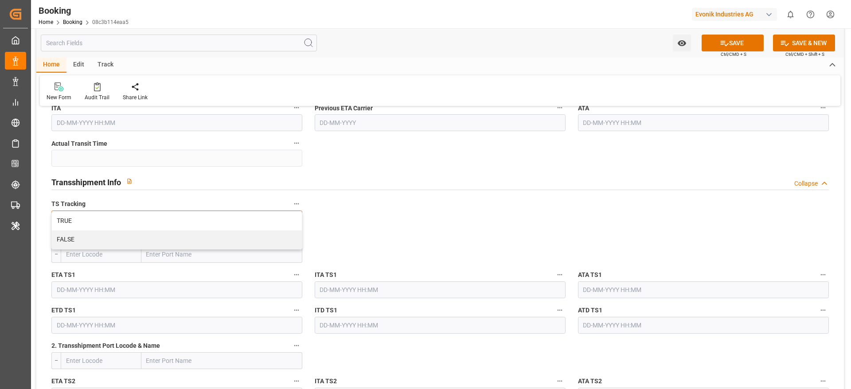
click at [104, 215] on div "TRUE" at bounding box center [177, 221] width 250 height 19
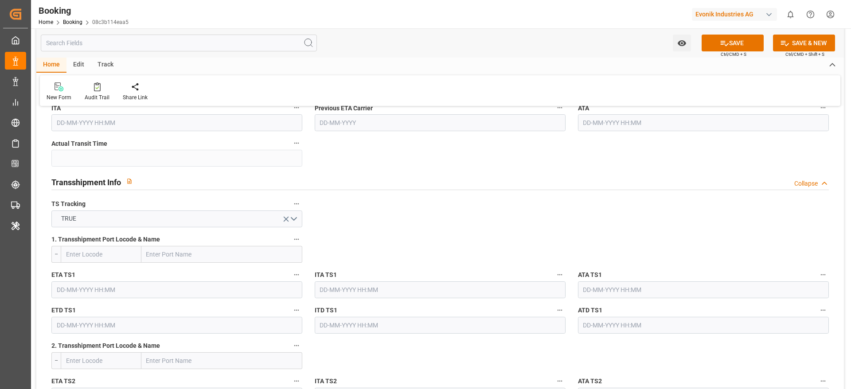
click at [225, 258] on input "text" at bounding box center [221, 254] width 161 height 17
paste input "SHANGHAI"
type input "SHANGHAI"
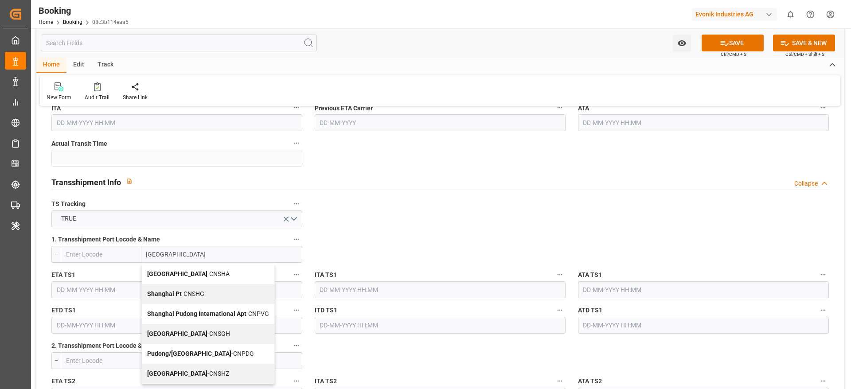
click at [194, 331] on span "Shanghai - CNSGH" at bounding box center [188, 333] width 83 height 7
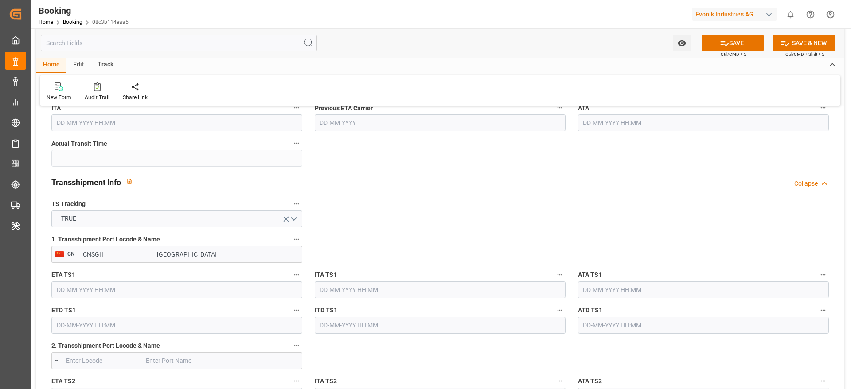
type input "CNSGH"
type input "Shanghai"
click at [113, 288] on input "text" at bounding box center [176, 289] width 251 height 17
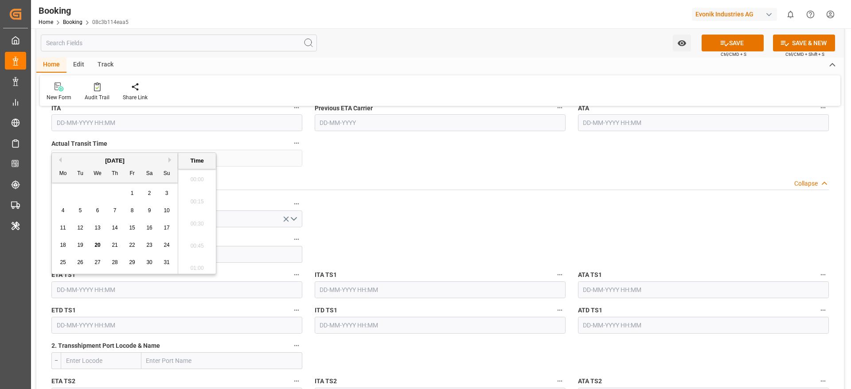
scroll to position [1443, 0]
click at [171, 163] on div "[DATE]" at bounding box center [115, 160] width 126 height 9
click at [170, 159] on button "Next Month" at bounding box center [170, 159] width 5 height 5
click at [150, 193] on span "4" at bounding box center [149, 193] width 3 height 6
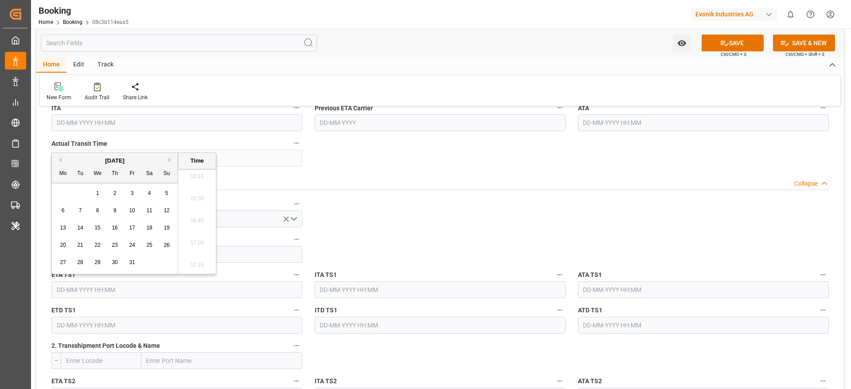
type input "04-10-2025 00:00"
drag, startPoint x: 123, startPoint y: 284, endPoint x: 40, endPoint y: 282, distance: 82.4
click at [93, 322] on input "text" at bounding box center [176, 325] width 251 height 17
paste input "04-10-2025 00:00"
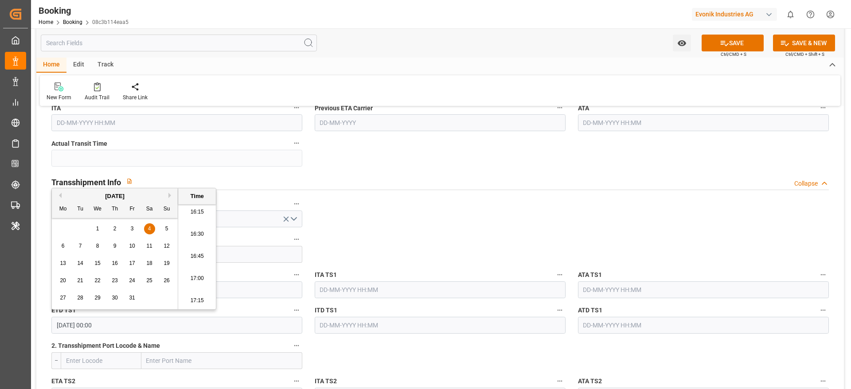
click at [113, 262] on span "16" at bounding box center [115, 263] width 6 height 6
type input "16-10-2025 00:00"
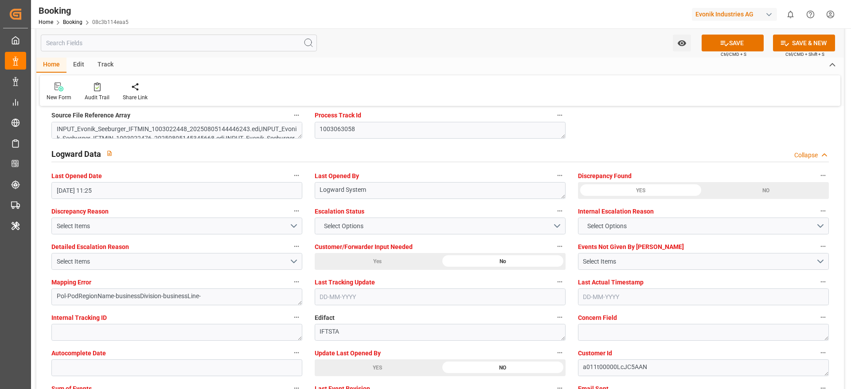
scroll to position [1595, 0]
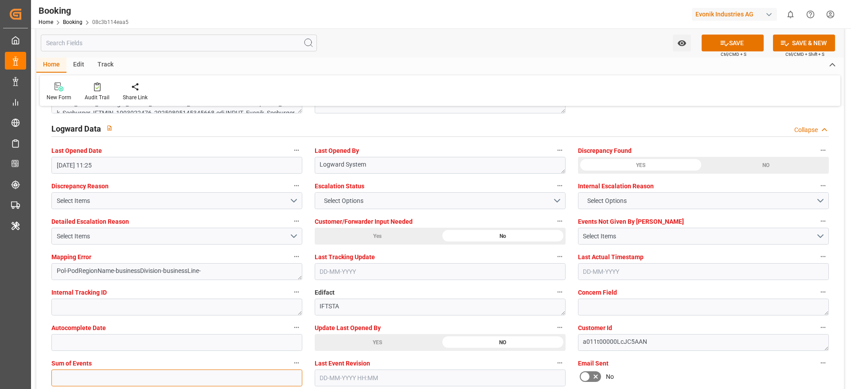
click at [81, 370] on input "text" at bounding box center [176, 378] width 251 height 17
type input "0"
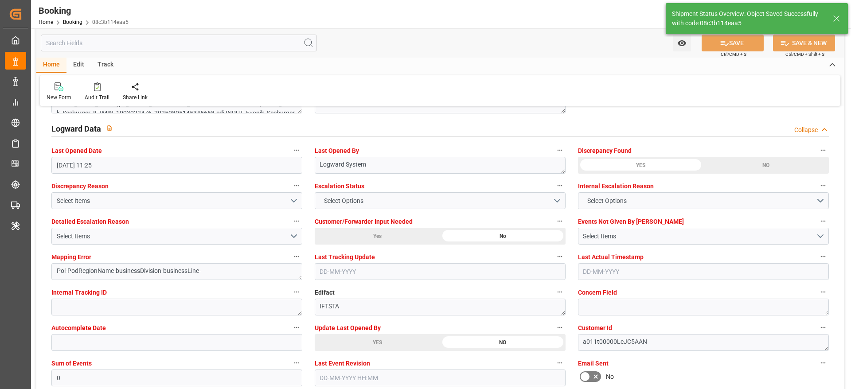
type textarea "Madhu T V"
type textarea "businessDivision-businessLine-"
type textarea "Yes"
type input "24-08-2025 00:00"
type input "18-10-2025 00:00"
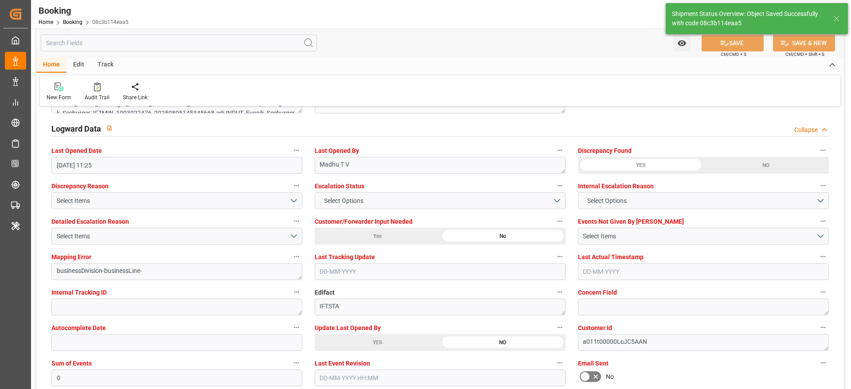
type input "04-10-2025 00:00"
type input "16-10-2025 00:00"
type input "20-08-2025 11:23"
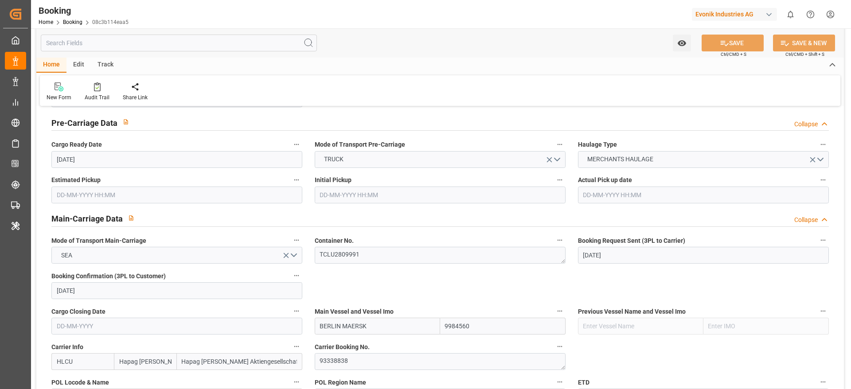
scroll to position [465, 0]
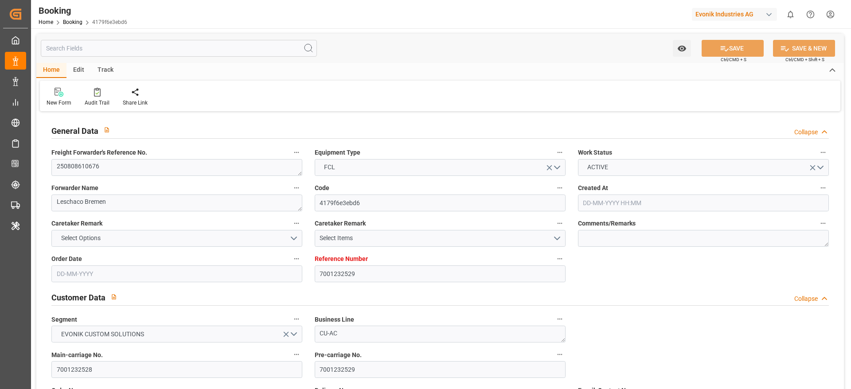
type input "7001232529"
type input "Hapag [PERSON_NAME]"
type input "Hapag [PERSON_NAME] Aktiengesellschaft"
type input "NLRTM"
type input "CNSHA"
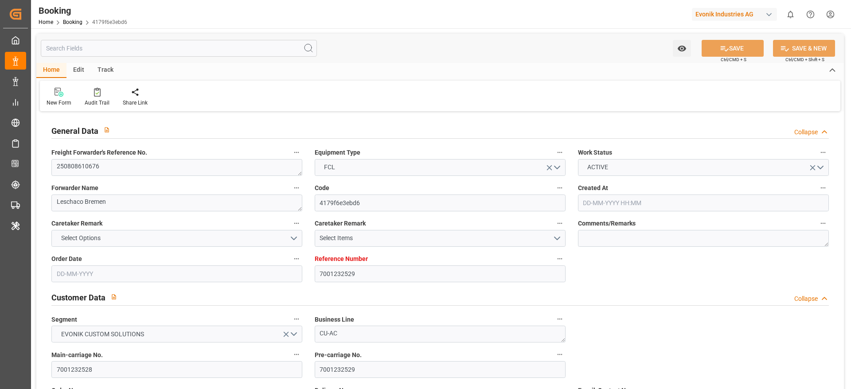
type input "[DATE] 12:30"
type input "[DATE]"
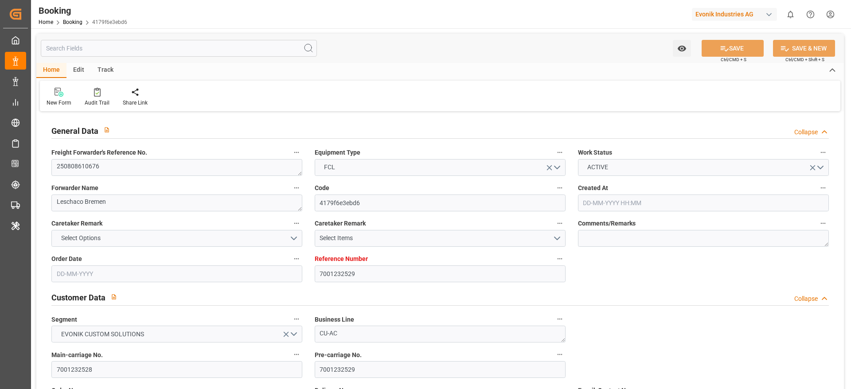
type input "[DATE] 12:55"
click at [115, 374] on input "7001232528" at bounding box center [176, 369] width 251 height 17
click at [118, 169] on textarea "250808610676" at bounding box center [176, 167] width 251 height 17
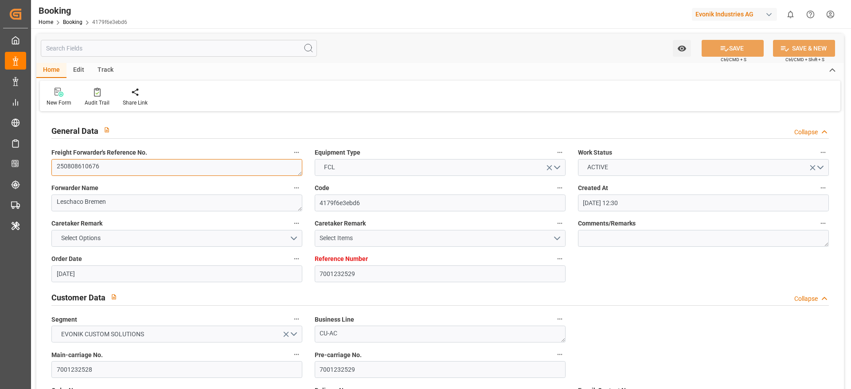
scroll to position [532, 0]
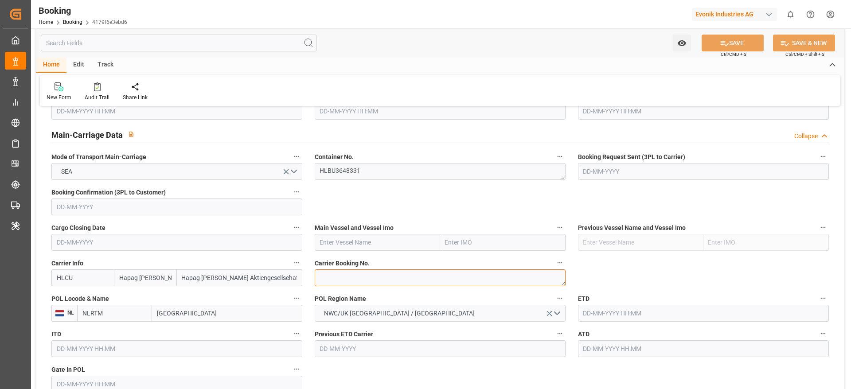
click at [347, 275] on textarea at bounding box center [440, 277] width 251 height 17
paste textarea "27412661"
type textarea "27412661"
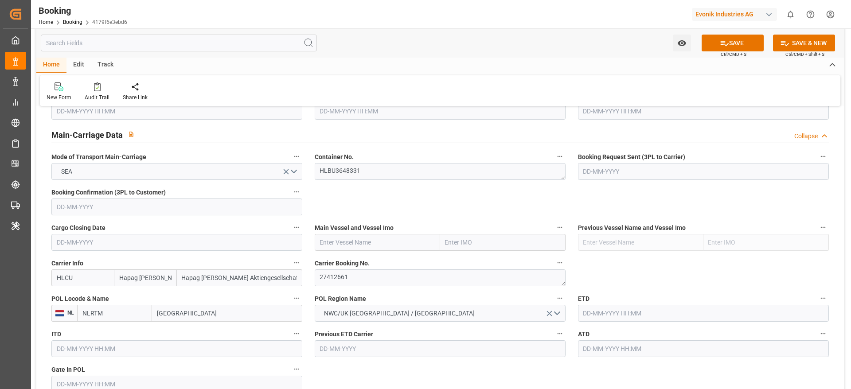
click at [374, 241] on input "text" at bounding box center [377, 242] width 125 height 17
paste input "BERLIN MAERSK"
type input "BERLIN MAERSK"
click at [382, 261] on span "BERLIN MAERSK - 9984560" at bounding box center [357, 261] width 74 height 7
type input "9984560"
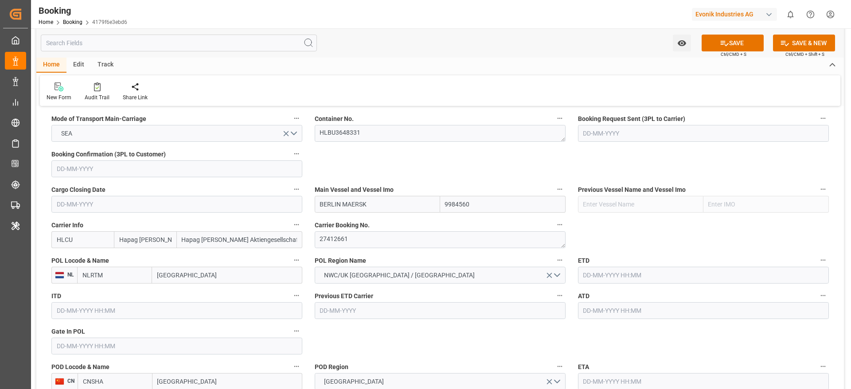
scroll to position [598, 0]
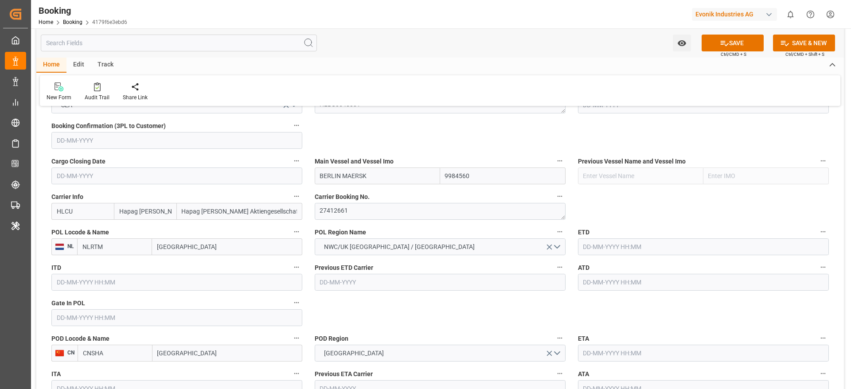
type input "BERLIN MAERSK"
click at [86, 323] on input "text" at bounding box center [176, 317] width 251 height 17
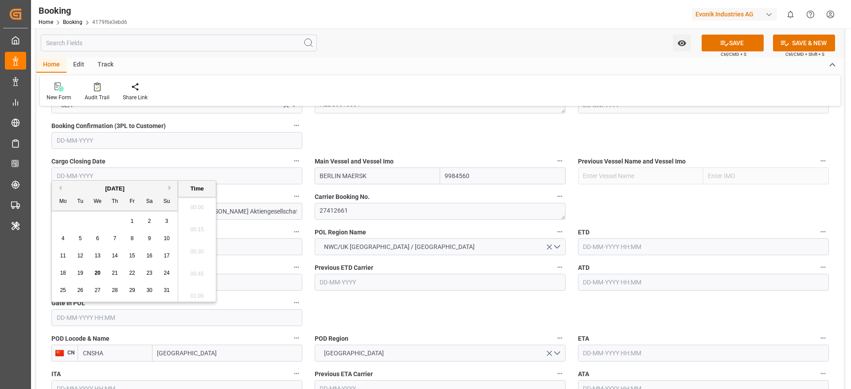
scroll to position [1443, 0]
click at [66, 274] on span "18" at bounding box center [63, 273] width 6 height 6
type input "[DATE] 00:00"
click at [635, 248] on input "text" at bounding box center [703, 246] width 251 height 17
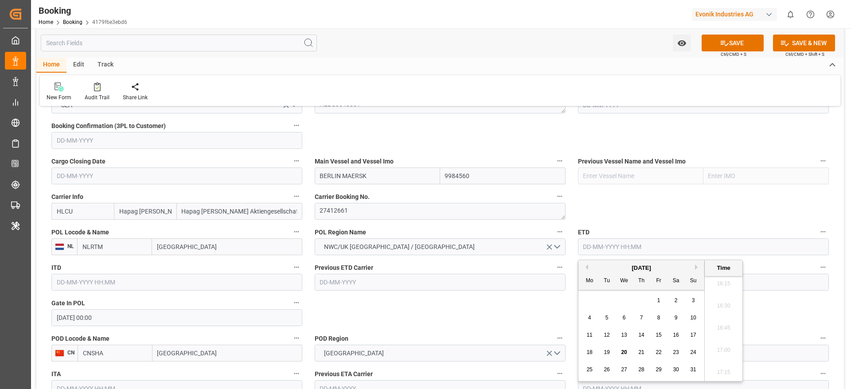
click at [696, 351] on div "24" at bounding box center [693, 352] width 11 height 11
type input "[DATE] 00:00"
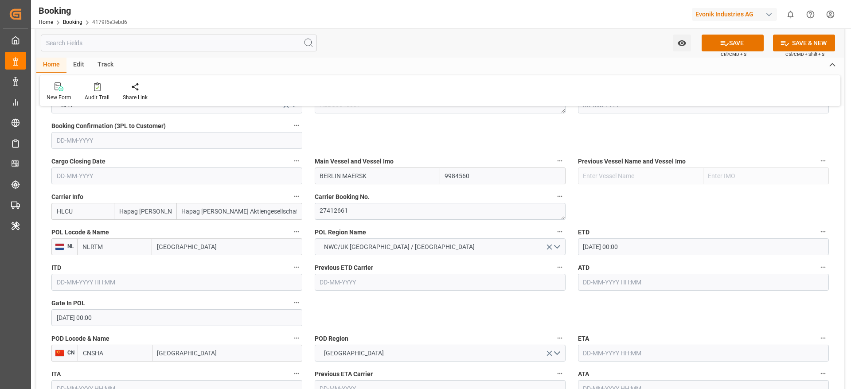
scroll to position [665, 0]
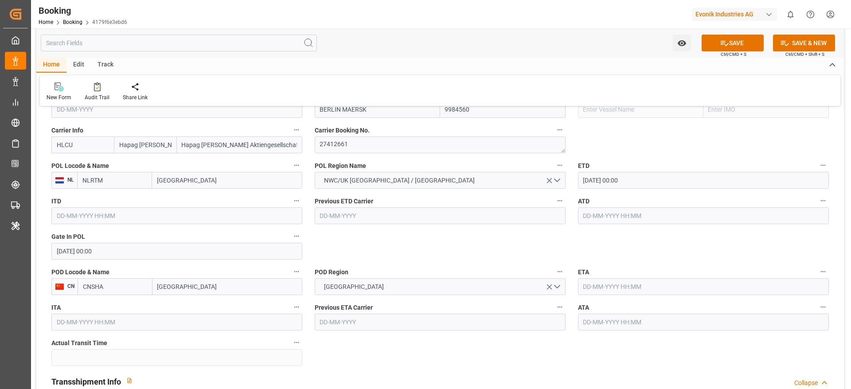
click at [216, 288] on input "[GEOGRAPHIC_DATA]" at bounding box center [227, 286] width 150 height 17
type input "[GEOGRAPHIC_DATA]"
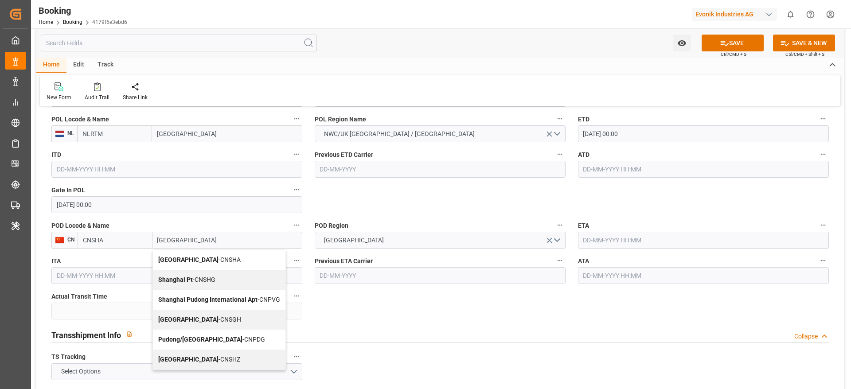
scroll to position [731, 0]
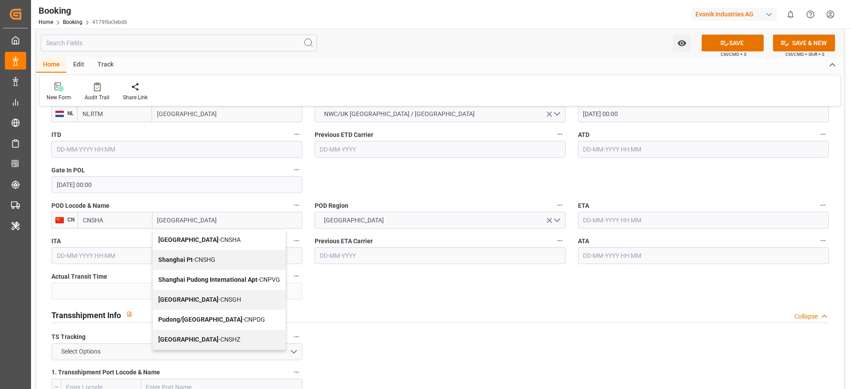
click at [211, 297] on div "Shanghai - CNSGH" at bounding box center [219, 300] width 132 height 20
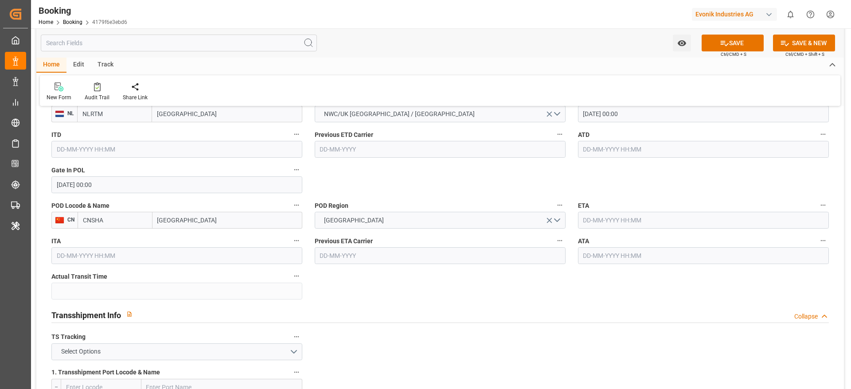
type input "CNSGH"
type input "Shanghai"
click at [595, 222] on input "text" at bounding box center [703, 220] width 251 height 17
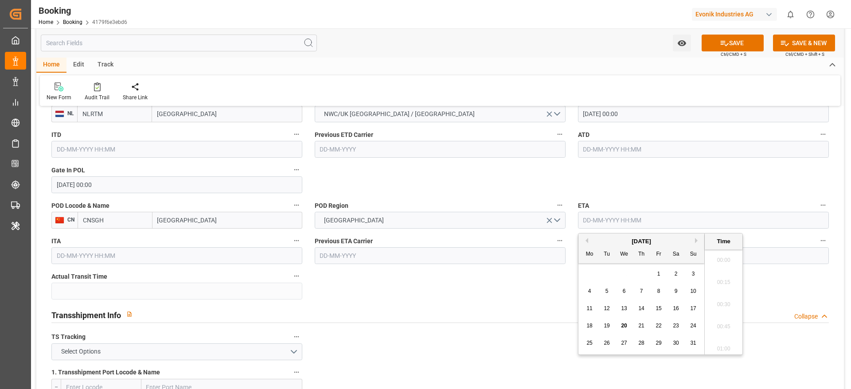
scroll to position [1443, 0]
click at [697, 242] on button "Next Month" at bounding box center [697, 240] width 5 height 5
click at [674, 276] on span "4" at bounding box center [675, 274] width 3 height 6
type input "04-10-2025 00:00"
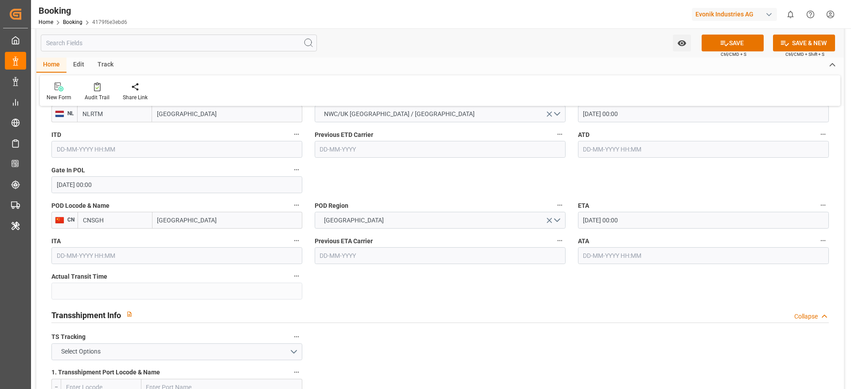
click at [397, 306] on div "Transshipment Info Collapse" at bounding box center [439, 314] width 777 height 17
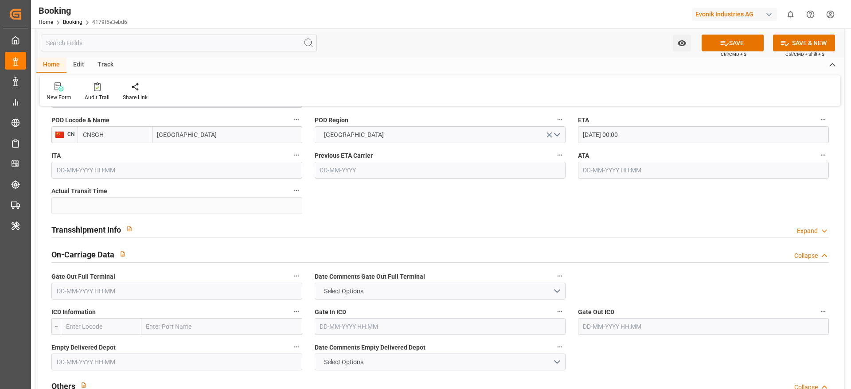
scroll to position [798, 0]
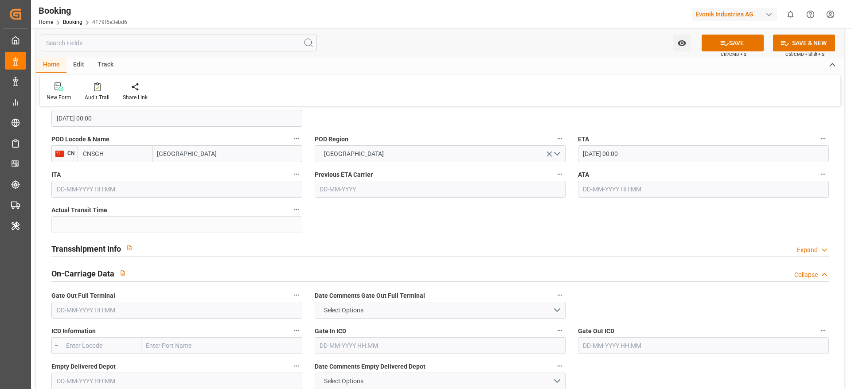
click at [166, 249] on div "Transshipment Info Expand" at bounding box center [439, 247] width 777 height 17
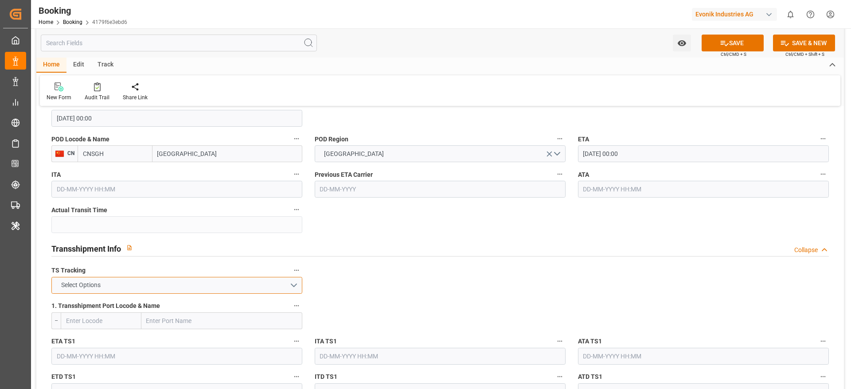
click at [74, 288] on span "Select Options" at bounding box center [81, 285] width 48 height 9
click at [78, 308] on div "FALSE" at bounding box center [177, 306] width 250 height 19
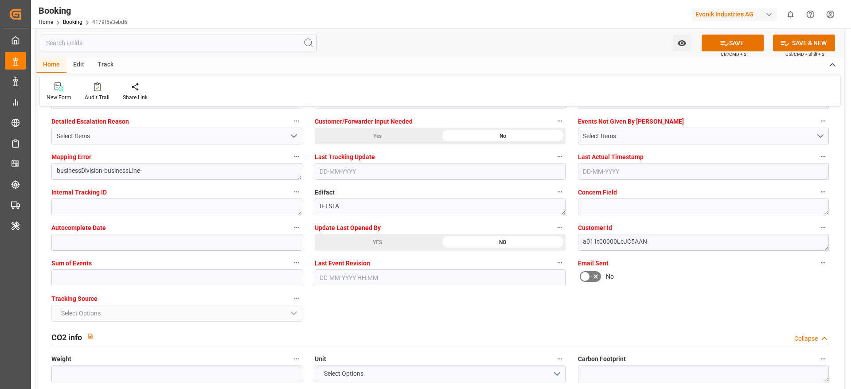
scroll to position [1728, 0]
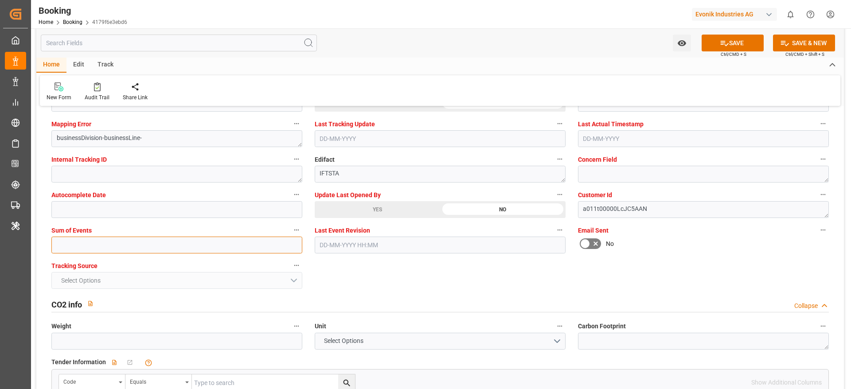
click at [73, 245] on input "text" at bounding box center [176, 245] width 251 height 17
type input "0"
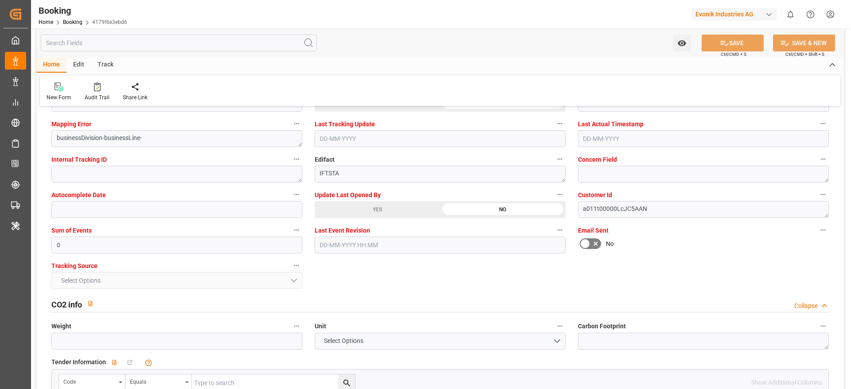
type textarea "NWC/UK North West Continent / UK_CNSGH_HLCU_CU-AC"
type textarea "Madhu T V"
type textarea "Pod-PodRegionName-businessDivision-businessLine-"
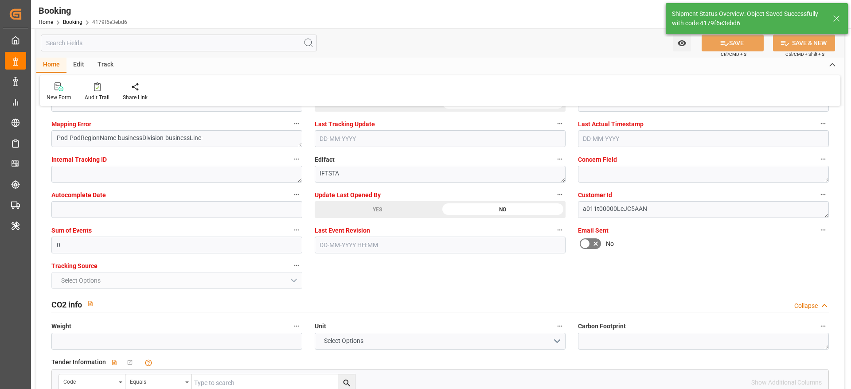
type input "24-08-2025 00:00"
type input "04-10-2025 00:00"
type input "20-08-2025 11:27"
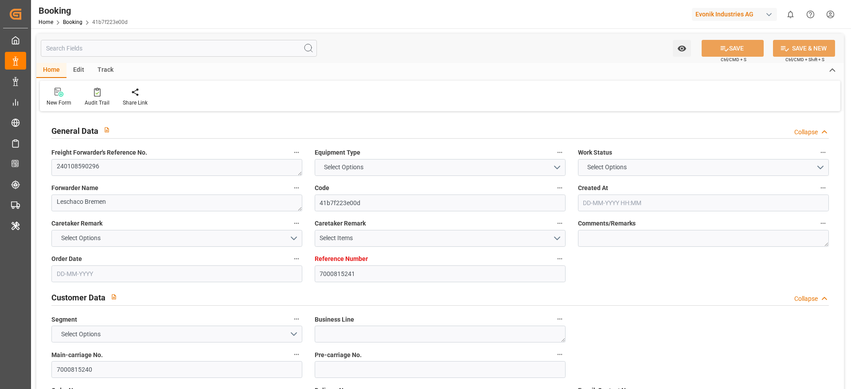
type input "7000815241"
type input "Hapag [PERSON_NAME]"
type input "Hapag [PERSON_NAME] Aktiengesellschaft"
type input "NLRTM"
type input "ARBUE"
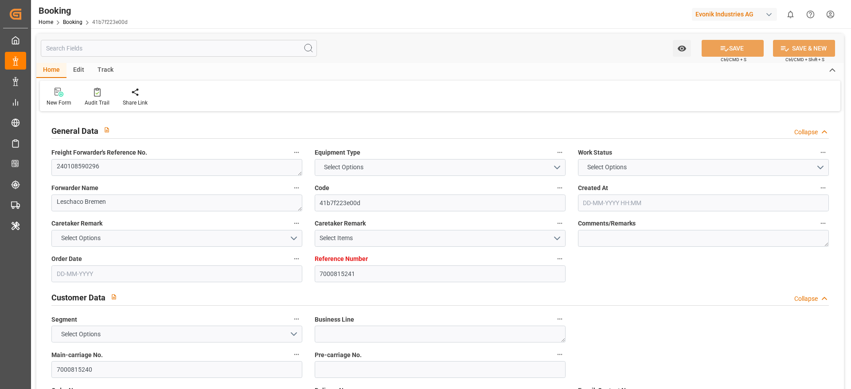
type input "0"
type input "[DATE] 10:36"
type input "[DATE]"
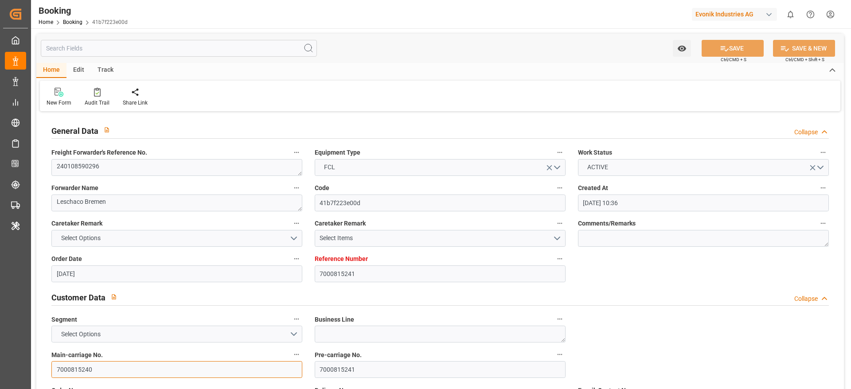
click at [122, 370] on input "7000815240" at bounding box center [176, 369] width 251 height 17
click at [129, 171] on textarea "240108590296" at bounding box center [176, 167] width 251 height 17
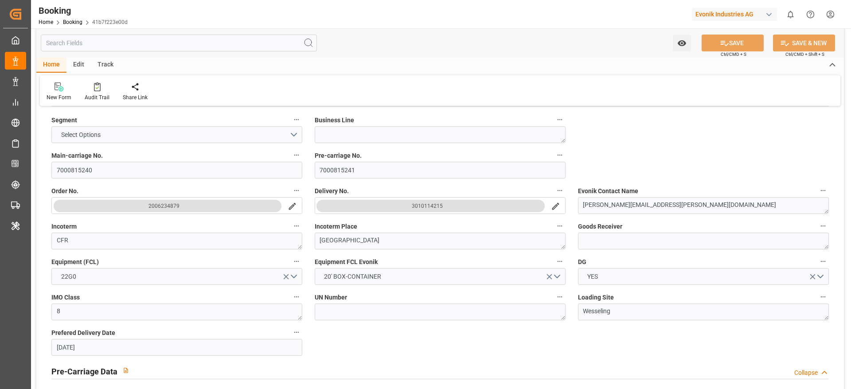
click at [411, 210] on button "3010114215" at bounding box center [430, 206] width 228 height 12
click at [418, 211] on button "3010114215" at bounding box center [430, 206] width 228 height 12
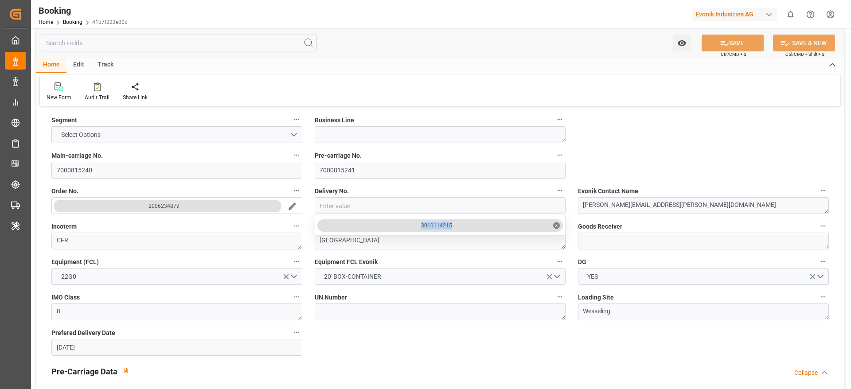
click at [476, 221] on div "3010114215 ✕" at bounding box center [440, 225] width 251 height 21
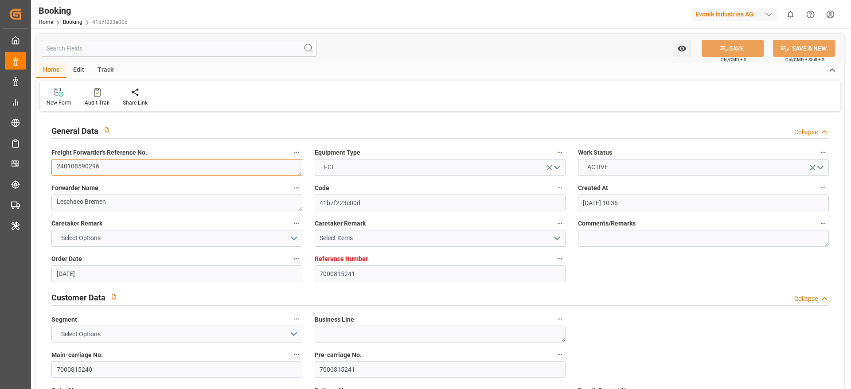
click at [138, 168] on textarea "240108590296" at bounding box center [176, 167] width 251 height 17
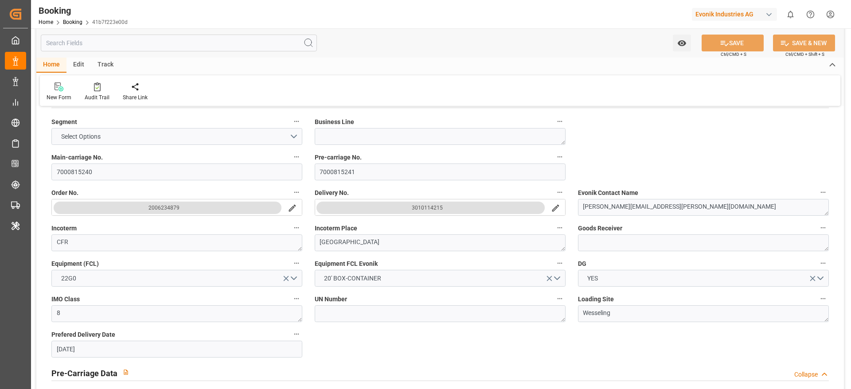
scroll to position [199, 0]
click at [409, 209] on button "3010114215" at bounding box center [430, 206] width 228 height 12
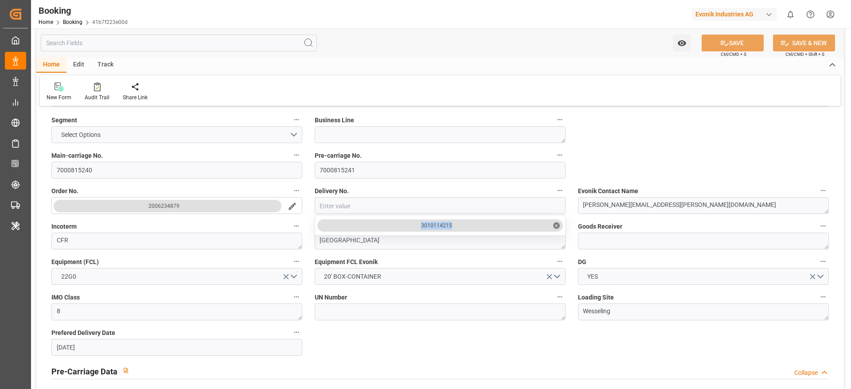
copy div "3010114215"
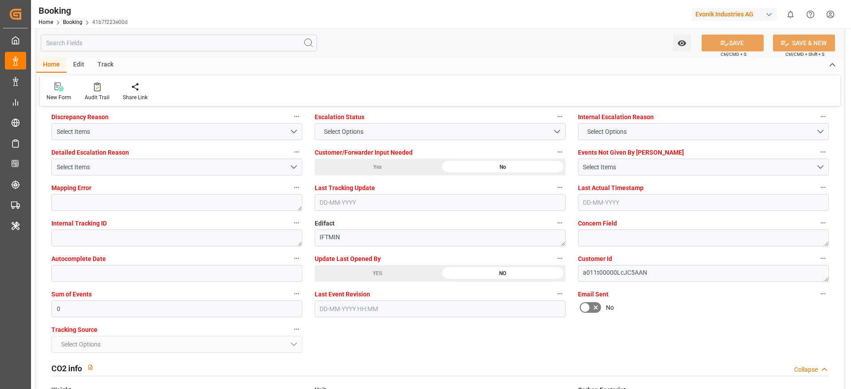
scroll to position [1662, 0]
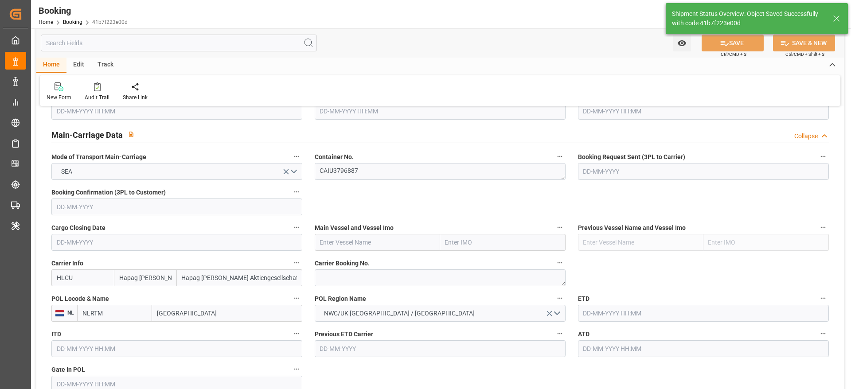
scroll to position [0, 0]
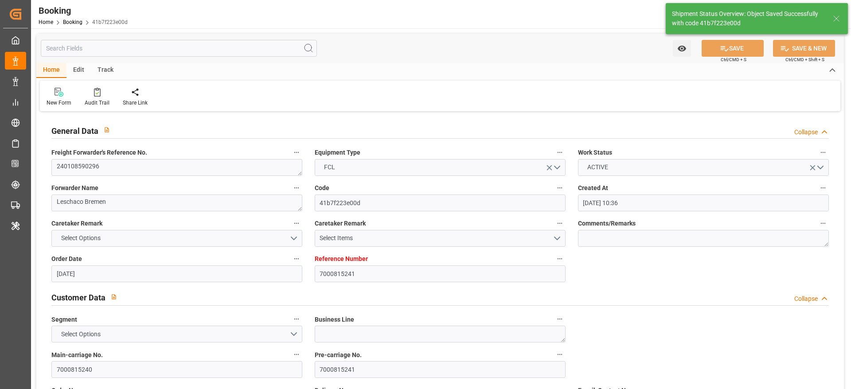
type input "20-08-2025 11:29"
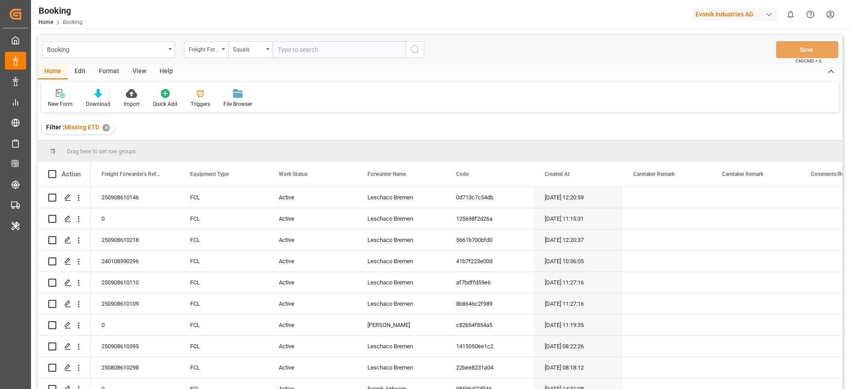
click at [139, 72] on div "View" at bounding box center [139, 71] width 27 height 15
click at [49, 105] on div "Default" at bounding box center [56, 104] width 17 height 8
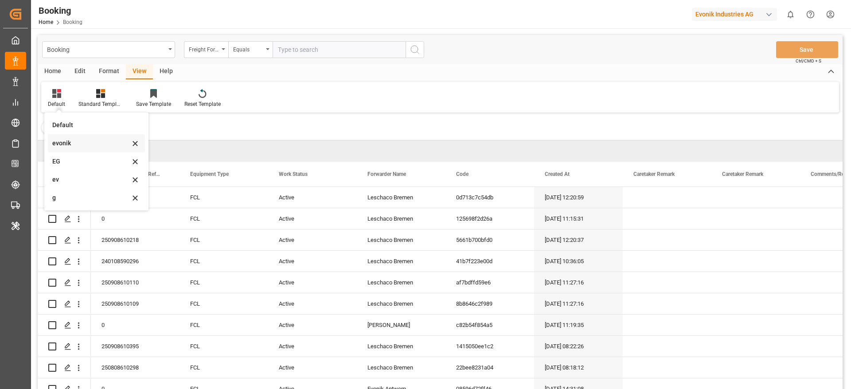
click at [61, 142] on div "evonik" at bounding box center [91, 143] width 78 height 9
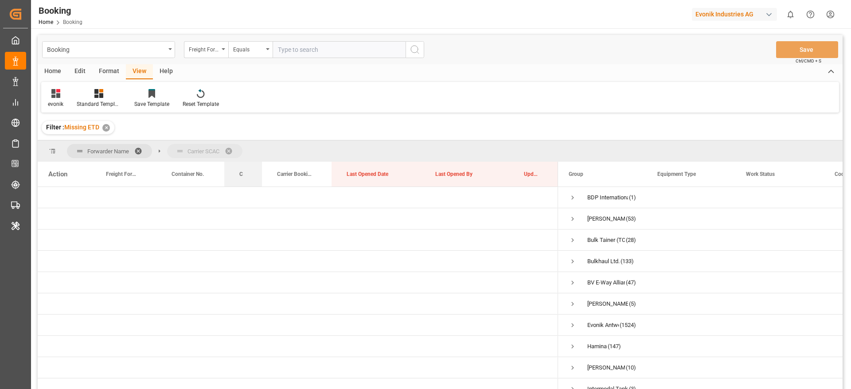
drag, startPoint x: 239, startPoint y: 175, endPoint x: 249, endPoint y: 150, distance: 27.2
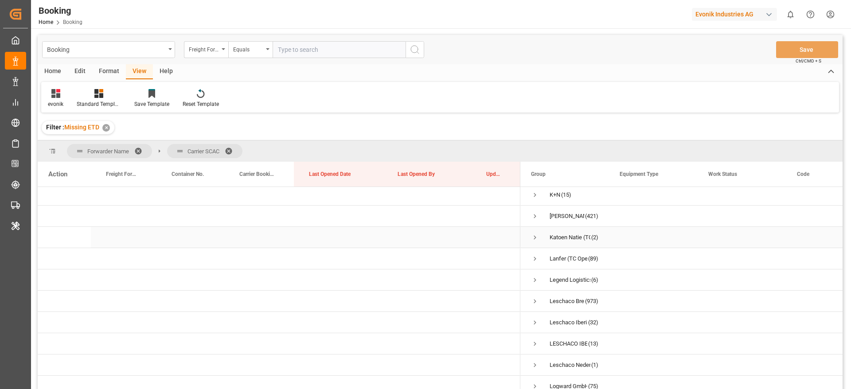
scroll to position [266, 0]
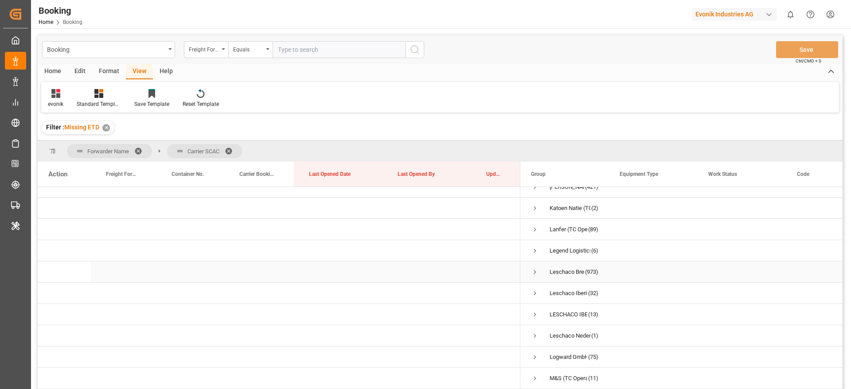
click at [533, 272] on span "Press SPACE to select this row." at bounding box center [535, 272] width 8 height 8
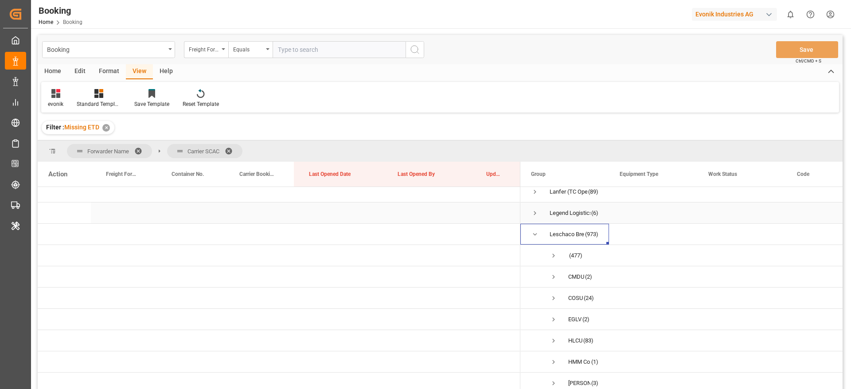
scroll to position [332, 0]
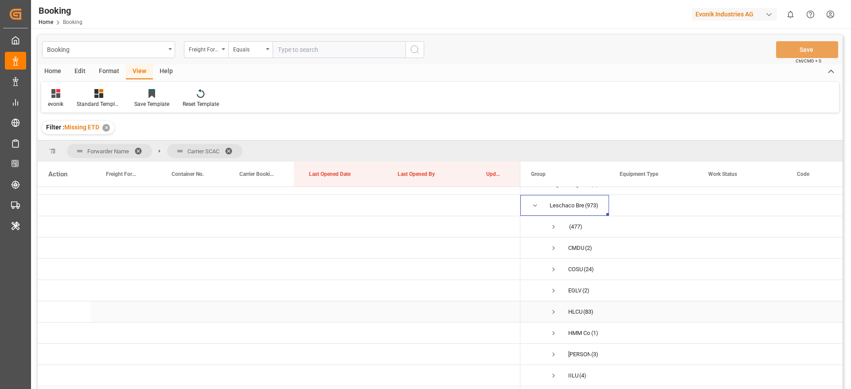
click at [556, 311] on span "Press SPACE to select this row." at bounding box center [553, 312] width 8 height 8
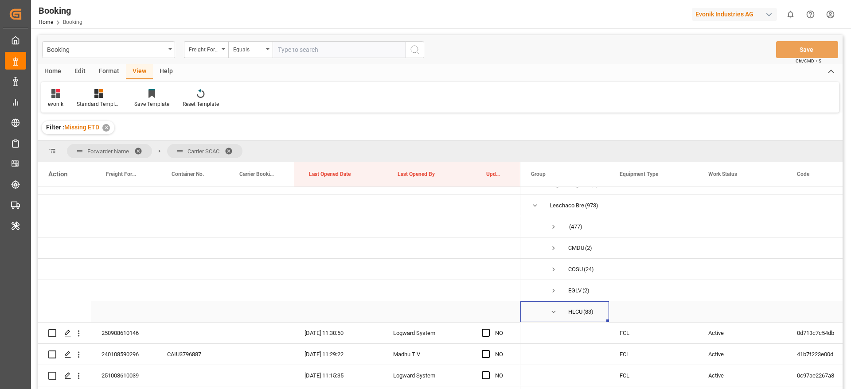
click at [554, 312] on span "Press SPACE to select this row." at bounding box center [553, 312] width 8 height 8
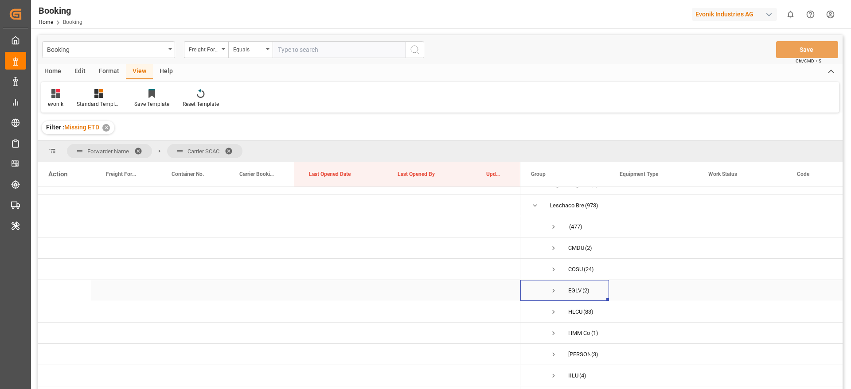
click at [557, 293] on span "Press SPACE to select this row." at bounding box center [553, 291] width 8 height 8
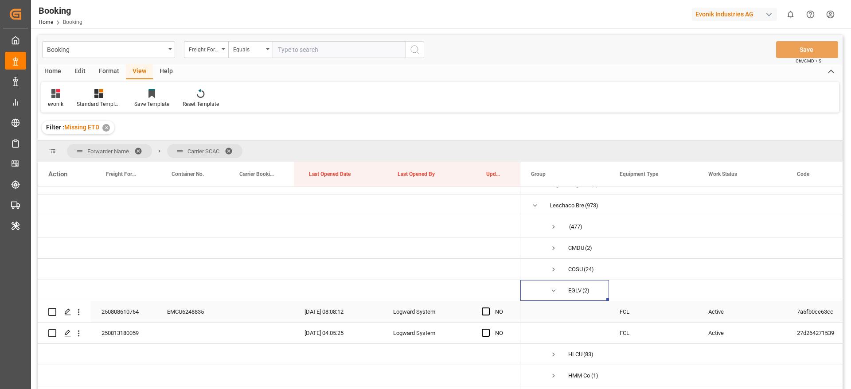
click at [126, 309] on div "250808610764" at bounding box center [124, 311] width 66 height 21
click at [82, 312] on icon "open menu" at bounding box center [78, 312] width 9 height 9
click at [123, 325] on div "Open in new tab" at bounding box center [128, 331] width 109 height 19
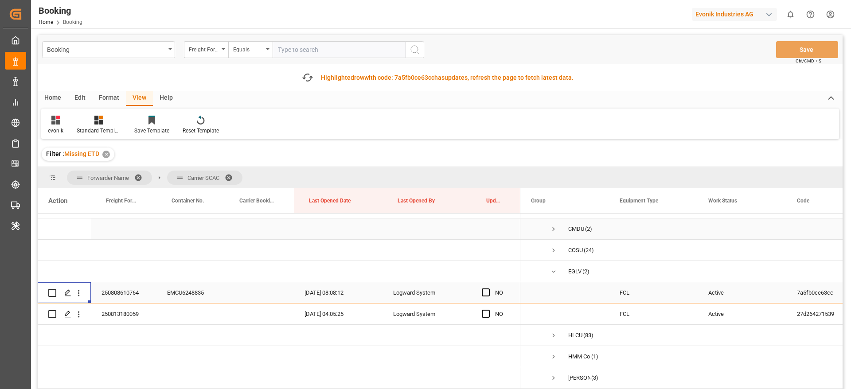
scroll to position [399, 0]
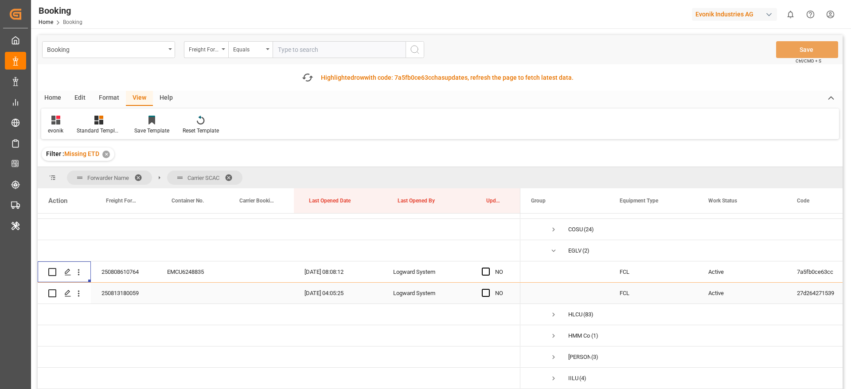
click at [132, 289] on div "250813180059" at bounding box center [124, 293] width 66 height 21
click at [553, 247] on span "Press SPACE to select this row." at bounding box center [553, 251] width 8 height 8
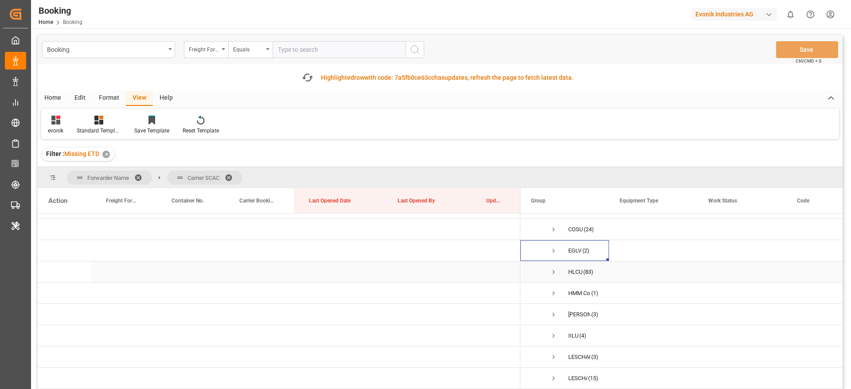
scroll to position [332, 0]
click at [554, 275] on span "Press SPACE to select this row." at bounding box center [553, 275] width 8 height 8
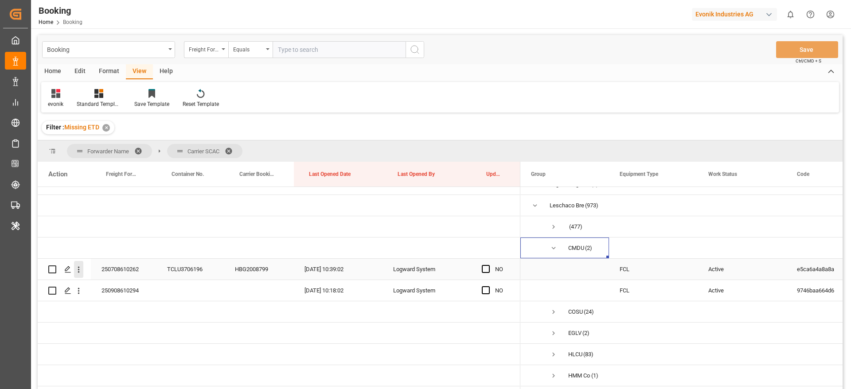
click at [78, 272] on icon "open menu" at bounding box center [79, 270] width 2 height 6
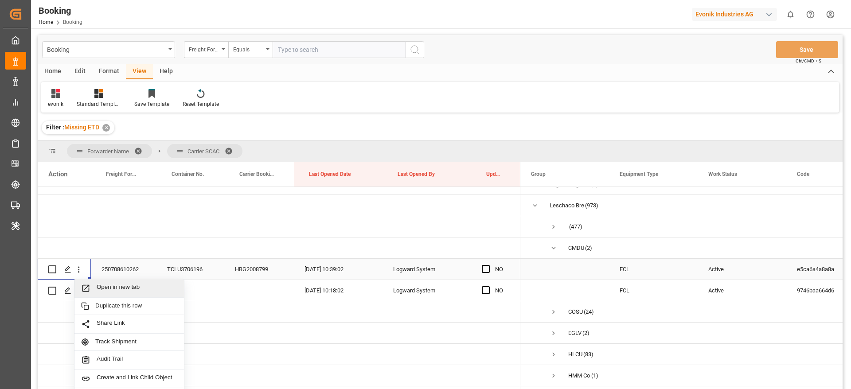
click at [115, 281] on div "Open in new tab" at bounding box center [128, 288] width 109 height 19
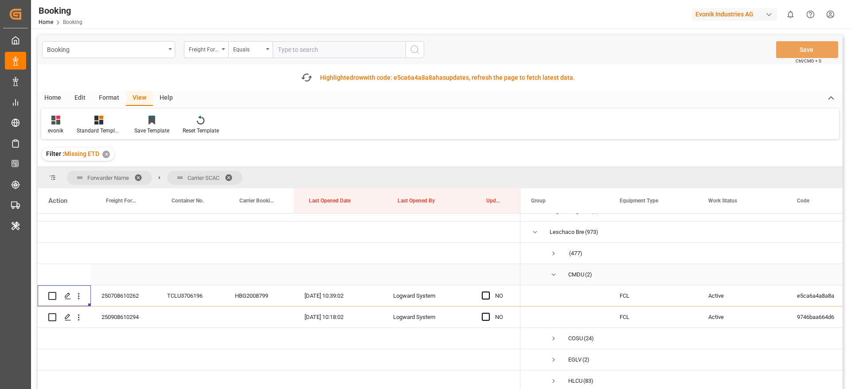
scroll to position [399, 0]
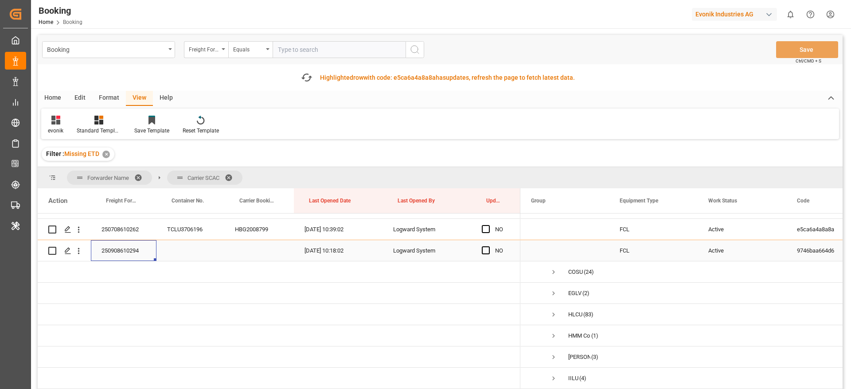
click at [109, 249] on div "250908610294" at bounding box center [124, 250] width 66 height 21
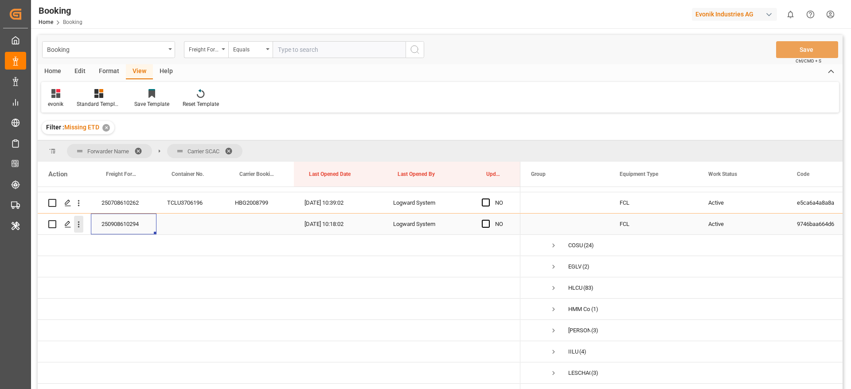
click at [78, 224] on icon "open menu" at bounding box center [79, 225] width 2 height 6
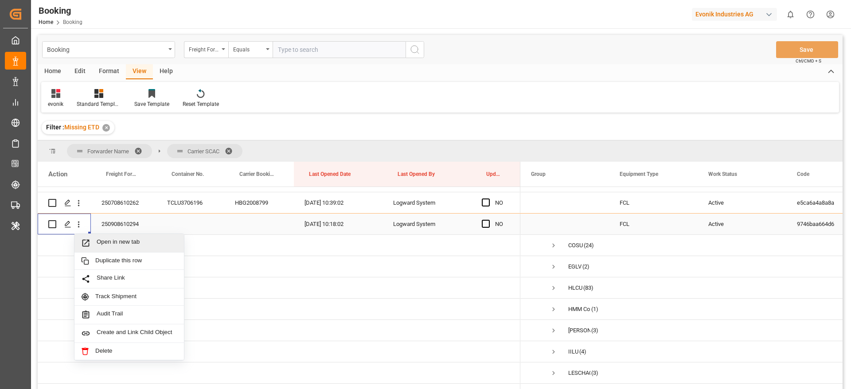
click at [131, 242] on span "Open in new tab" at bounding box center [137, 242] width 81 height 9
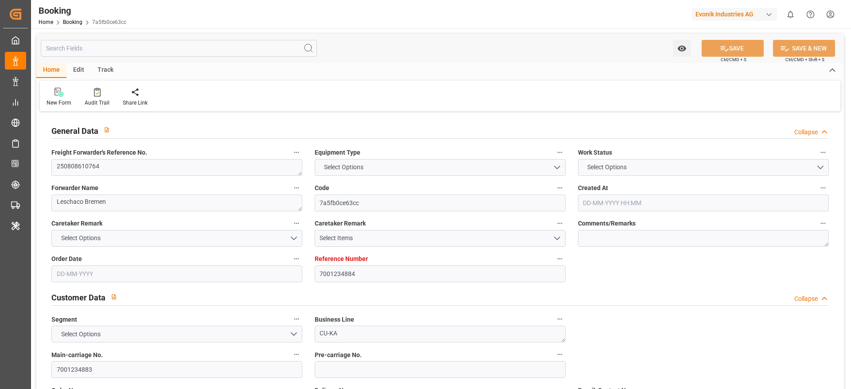
type textarea "250808610764"
type textarea "Leschaco Bremen"
type input "7a5fb0ce63cc"
type input "7001234884"
type textarea "CU-KA"
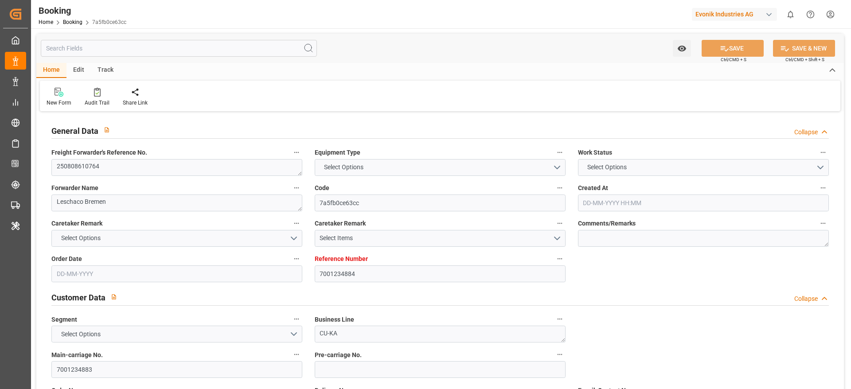
type input "7001234883"
type textarea "[EMAIL_ADDRESS][PERSON_NAME][DOMAIN_NAME]"
type textarea "CIF"
type textarea "[GEOGRAPHIC_DATA]"
type textarea "Hanau"
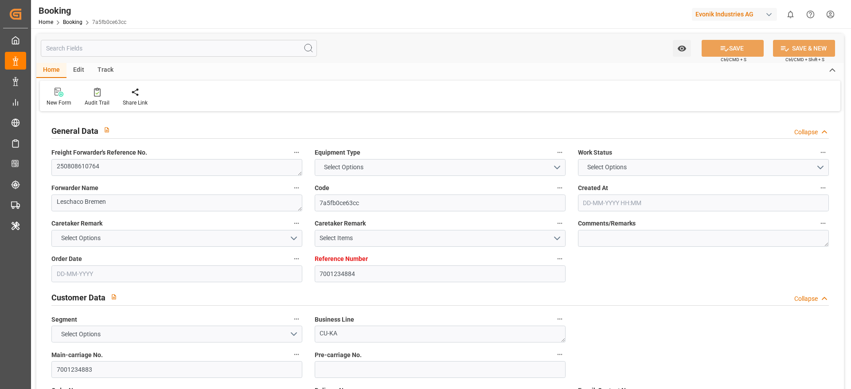
type textarea "EMCU6248835"
type input "EGLV"
type input "NWC / EU"
type input "Charleston"
type textarea "vesselName"
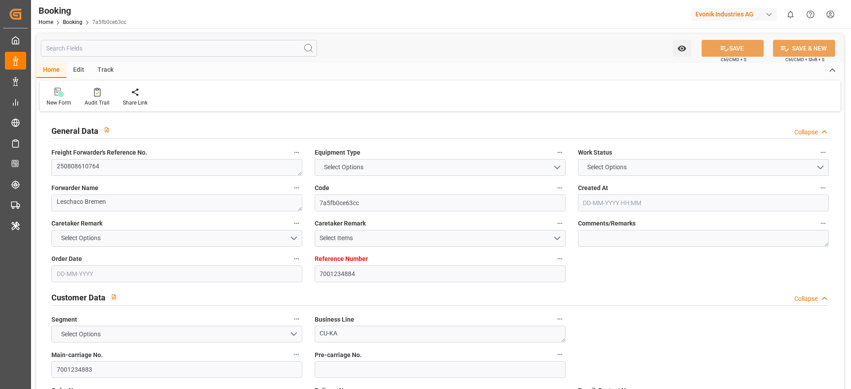
type textarea "INPUT_Evonik_Seeburger_IFTSTA_1003055656_20250815100549532.edi"
type textarea "NWC/UK North West Continent / UK_USCHS_EGLV_CU-KA"
type textarea "INPUT_Evonik_Seeburger_IFTMIN_1003000820_20250729115641608.edi,INPUT_Evonik_See…"
type textarea "1003055656"
type textarea "Logward System"
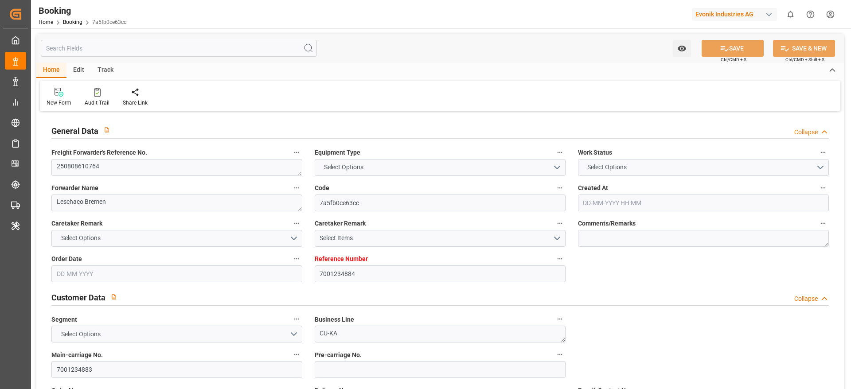
type textarea "Pol-PodRegionName-PolName-businessDivision-businessLine-"
type textarea "IFTSTA"
type textarea "a011t00000LcJC5AAN"
type textarea "No"
type input "7001234884"
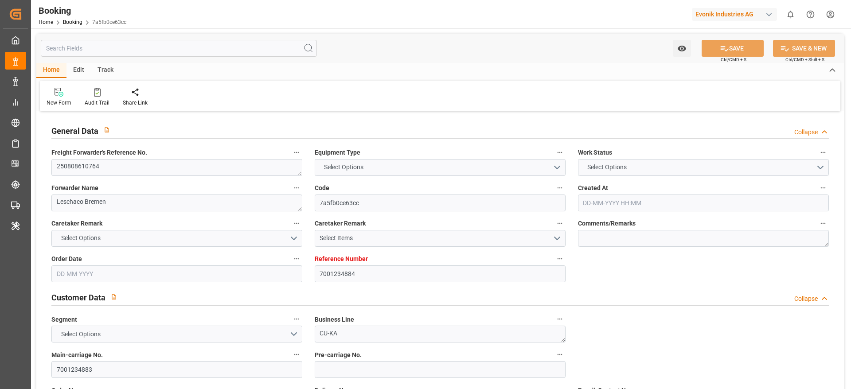
type input "Evergreen"
type input "Evergreen Marine Corp."
type input "EUNWC"
type input "USCHS"
type input "29-07-2025 09:57"
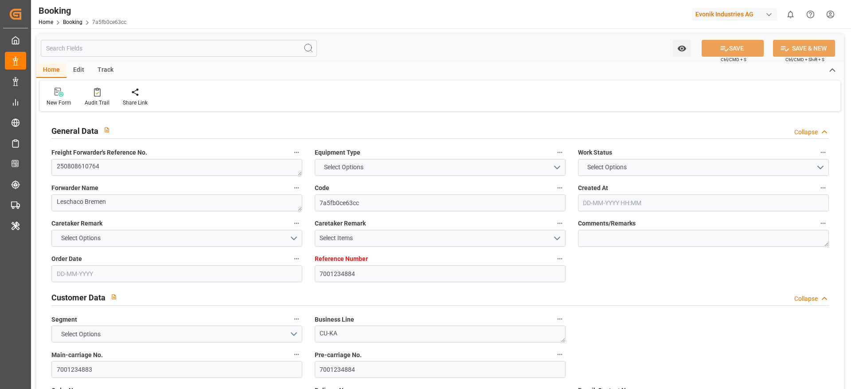
type input "29-07-2025"
type input "28-08-2025"
type input "08-08-2025"
type input "29-07-2025"
type input "01-08-2025"
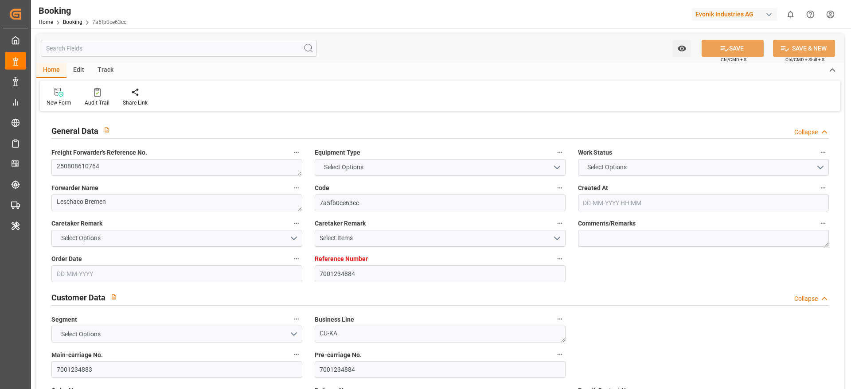
type input "15-08-2025"
type input "15-08-2025 08:08"
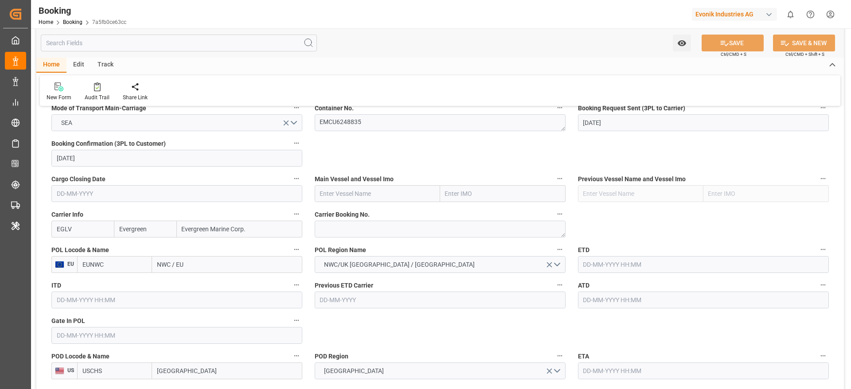
scroll to position [598, 0]
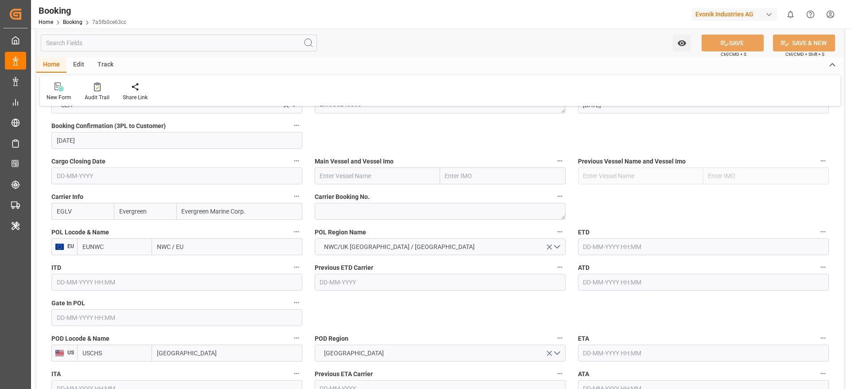
click at [326, 199] on span "Carrier Booking No." at bounding box center [342, 196] width 55 height 9
click at [554, 199] on button "Carrier Booking No." at bounding box center [560, 197] width 12 height 12
click at [339, 205] on div at bounding box center [425, 194] width 851 height 389
click at [351, 212] on textarea at bounding box center [440, 211] width 251 height 17
paste textarea "560500175388"
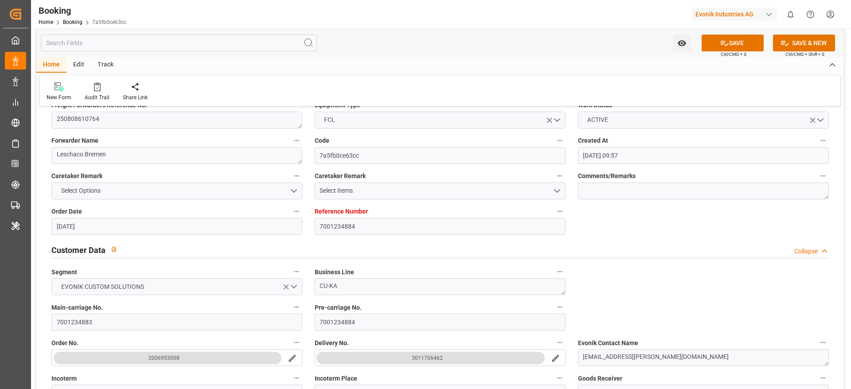
scroll to position [0, 0]
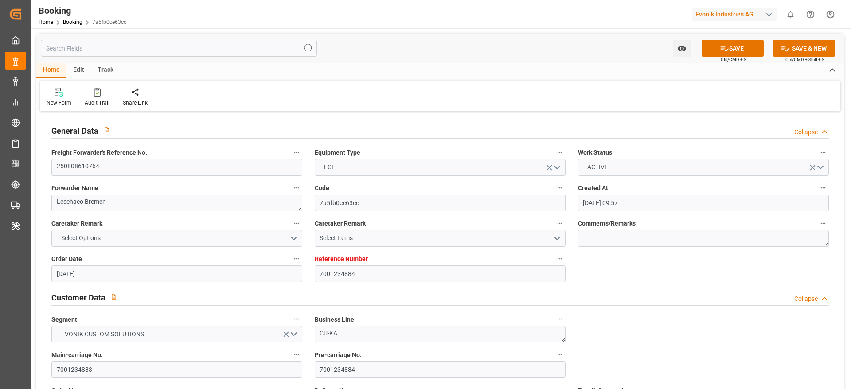
type textarea "560500175388"
click at [108, 363] on input "7001234883" at bounding box center [176, 369] width 251 height 17
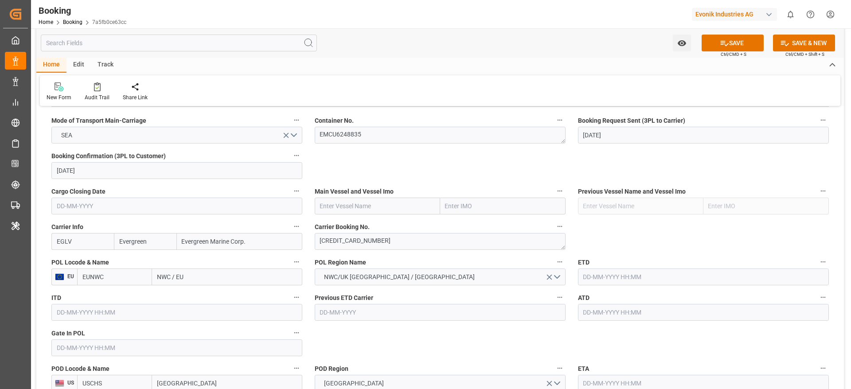
scroll to position [598, 0]
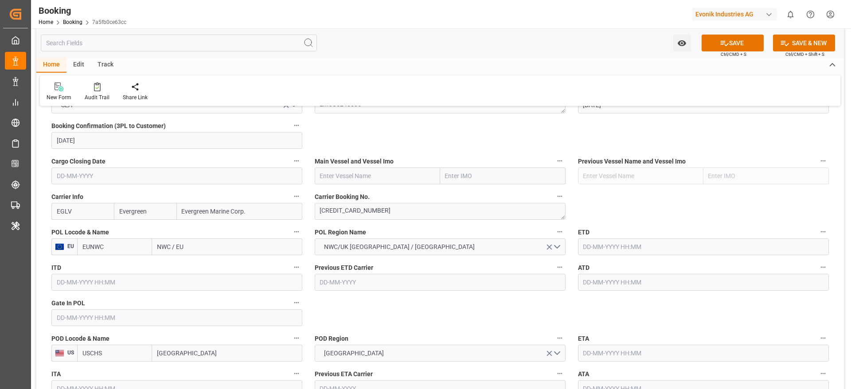
click at [85, 207] on input "EGLV" at bounding box center [82, 211] width 62 height 17
click at [66, 230] on b "EGLV" at bounding box center [64, 230] width 15 height 7
type input "EGLV"
click at [348, 181] on input "text" at bounding box center [377, 176] width 125 height 17
paste input "ONE TRITON"
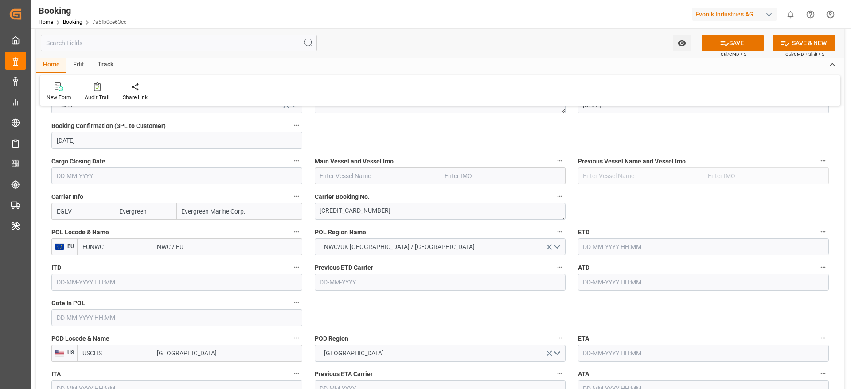
type input "ONE TRITON"
click at [350, 197] on b "ONE TRITON" at bounding box center [338, 195] width 36 height 7
type input "9356713"
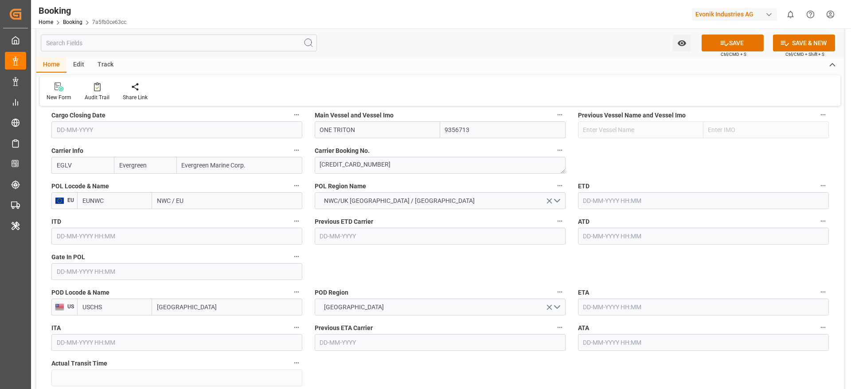
scroll to position [665, 0]
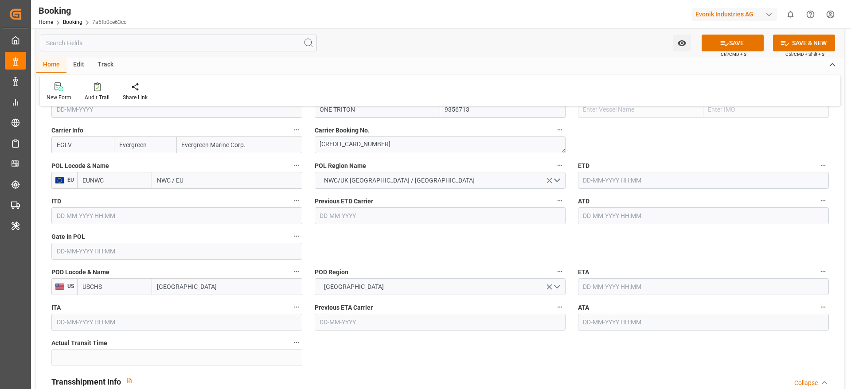
type input "ONE TRITON"
click at [218, 182] on input "NWC / EU" at bounding box center [227, 180] width 150 height 17
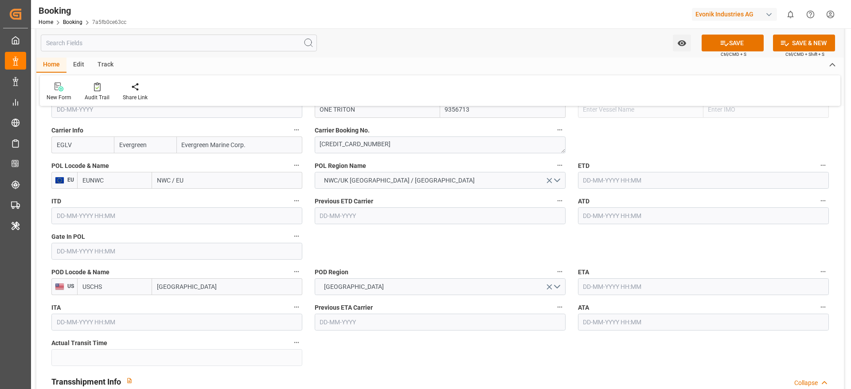
paste input "ANTWERP"
type input "ANTWERP"
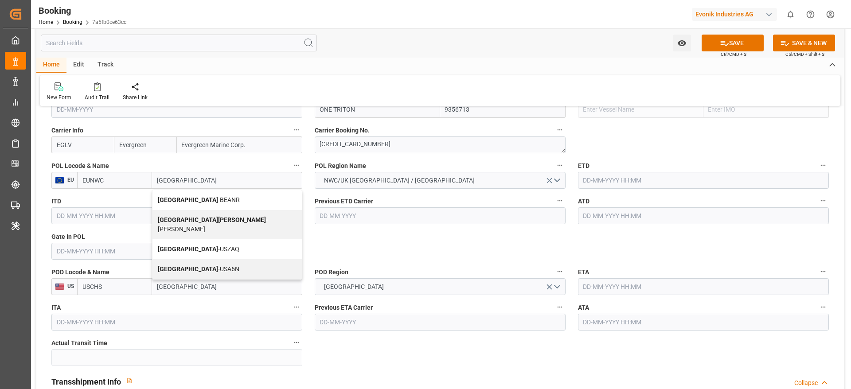
click at [216, 199] on div "Antwerp - BEANR" at bounding box center [226, 200] width 149 height 20
type input "BEANR"
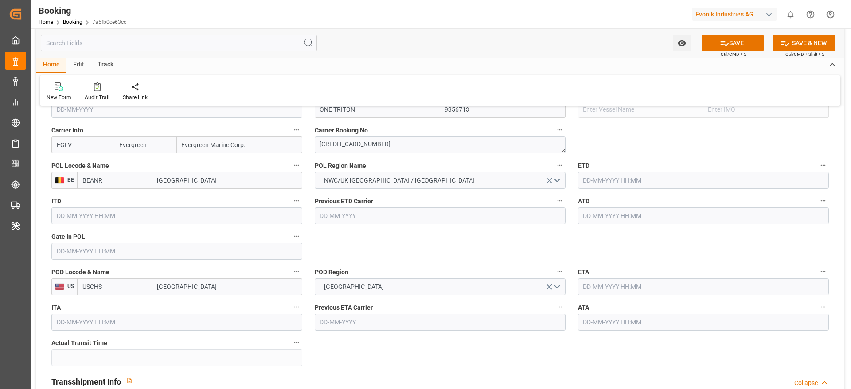
type input "Antwerp"
click at [78, 254] on input "text" at bounding box center [176, 251] width 251 height 17
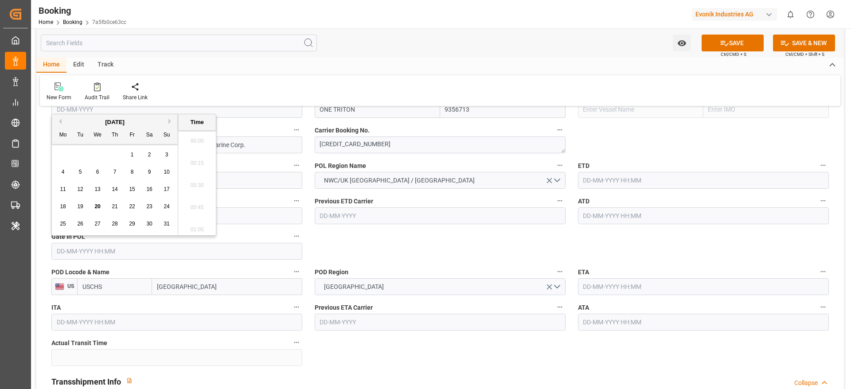
scroll to position [1465, 0]
click at [60, 207] on span "18" at bounding box center [63, 206] width 6 height 6
type input "18-08-2025 00:00"
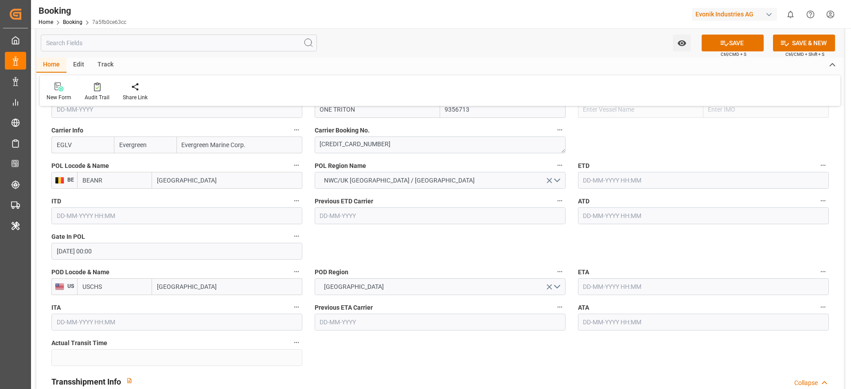
click at [640, 176] on input "text" at bounding box center [703, 180] width 251 height 17
click at [611, 178] on input "text" at bounding box center [703, 180] width 251 height 17
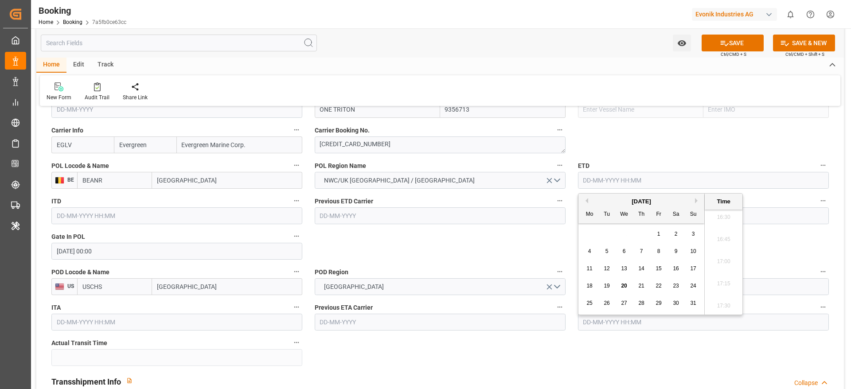
click at [592, 303] on div "25" at bounding box center [589, 303] width 11 height 11
type input "25-08-2025 00:00"
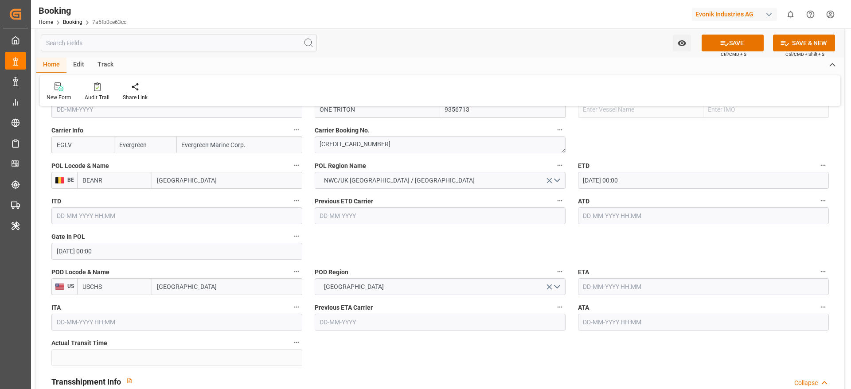
click at [612, 285] on input "text" at bounding box center [703, 286] width 251 height 17
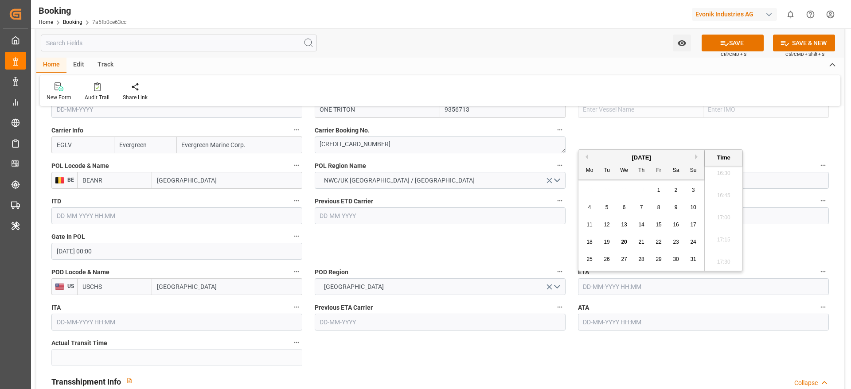
click at [697, 156] on button "Next Month" at bounding box center [697, 156] width 5 height 5
click at [605, 210] on span "9" at bounding box center [606, 207] width 3 height 6
type input "09-09-2025 00:00"
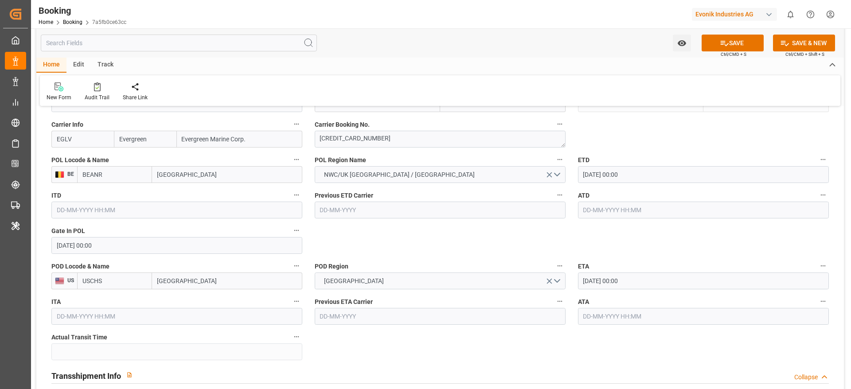
scroll to position [864, 0]
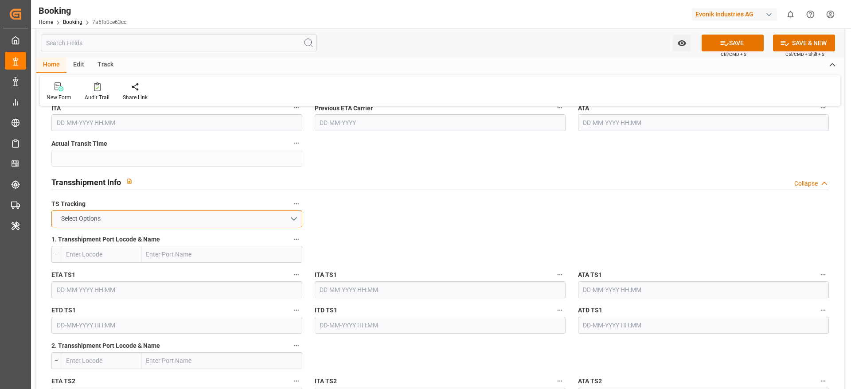
click at [75, 218] on span "Select Options" at bounding box center [81, 218] width 48 height 9
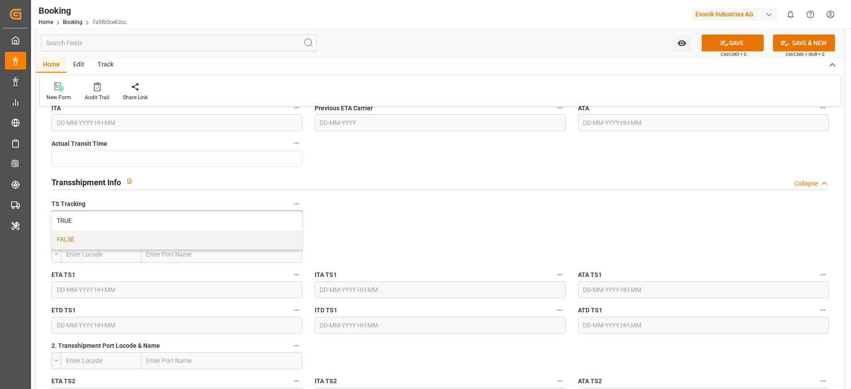
click at [78, 236] on div "FALSE" at bounding box center [177, 239] width 250 height 19
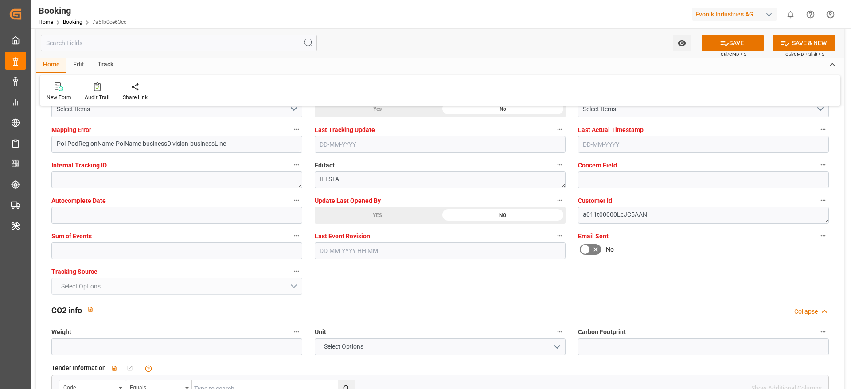
scroll to position [1728, 0]
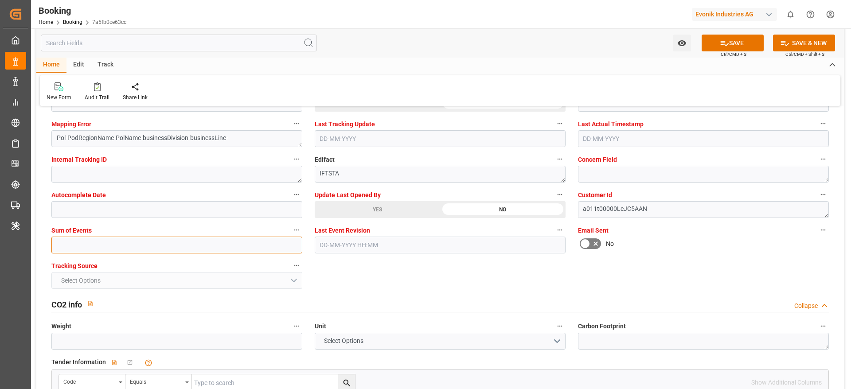
click at [83, 248] on input "text" at bounding box center [176, 245] width 251 height 17
type input "0"
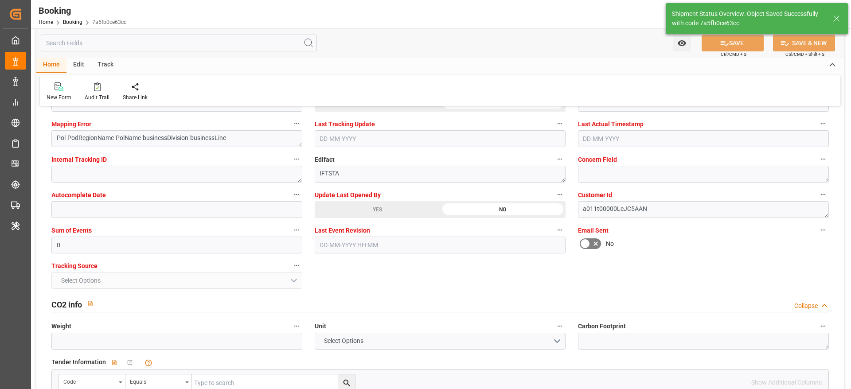
type textarea "Madhu T V"
type textarea "businessDivision-businessLine-"
type input "25-08-2025 00:00"
type input "09-09-2025 00:00"
type input "20-08-2025 11:37"
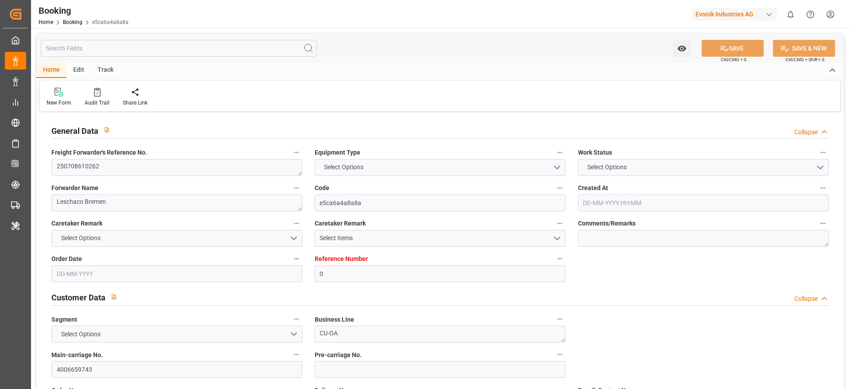
type input "0"
type input "9893905"
type input "CMACGM"
type input "CMA CGM Group"
type input "NLRTM"
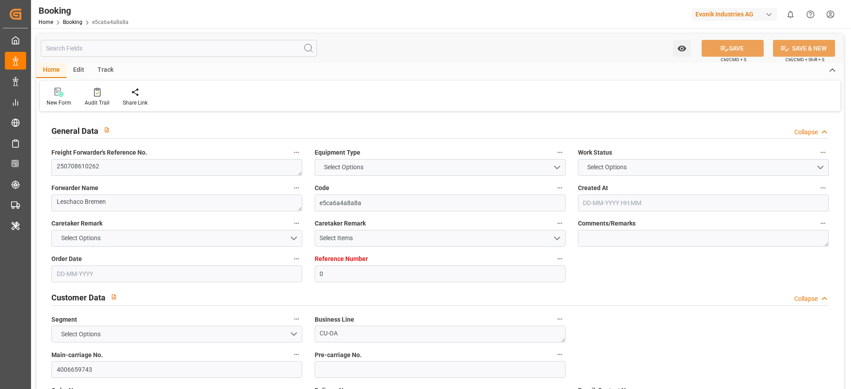
type input "INVTZ"
type input "LKCMB"
type input "0"
type input "NLRTM"
type input "INVTZ"
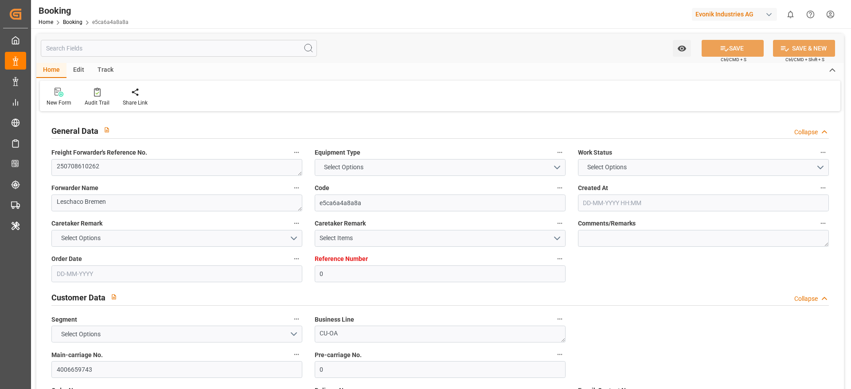
type input "9303742"
type input "[DATE] 07:48"
type input "[DATE]"
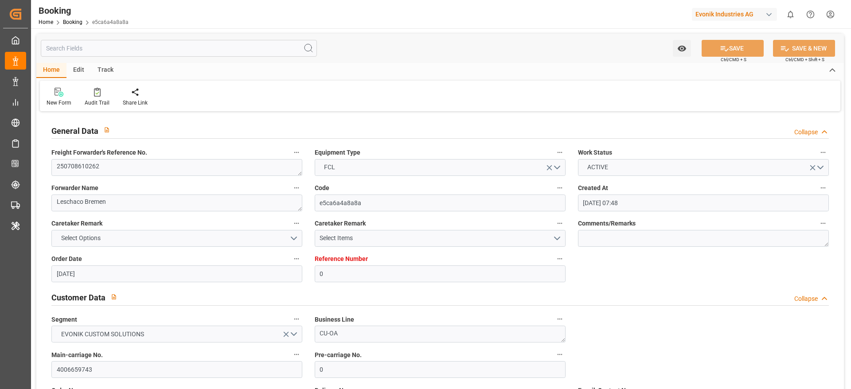
type input "[DATE]"
type input "[DATE] 19:30"
type input "[DATE] 15:40"
type input "[DATE] 11:50"
type input "[DATE] 00:00"
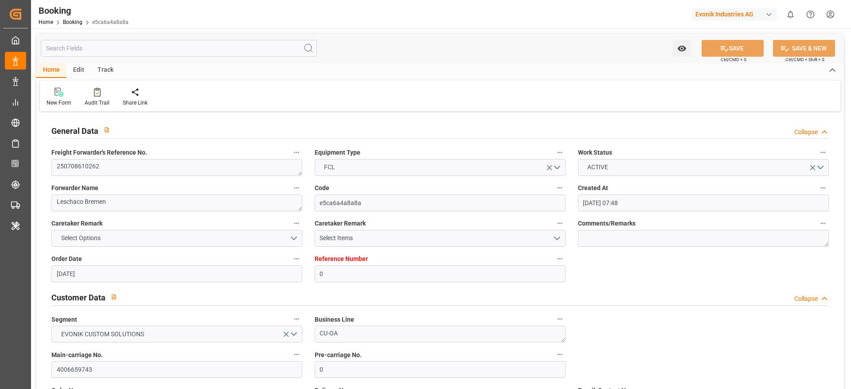
type input "[DATE] 10:00"
type input "[DATE] 00:00"
type input "[DATE] 16:00"
type input "[DATE] 00:00"
type input "[DATE] 10:39"
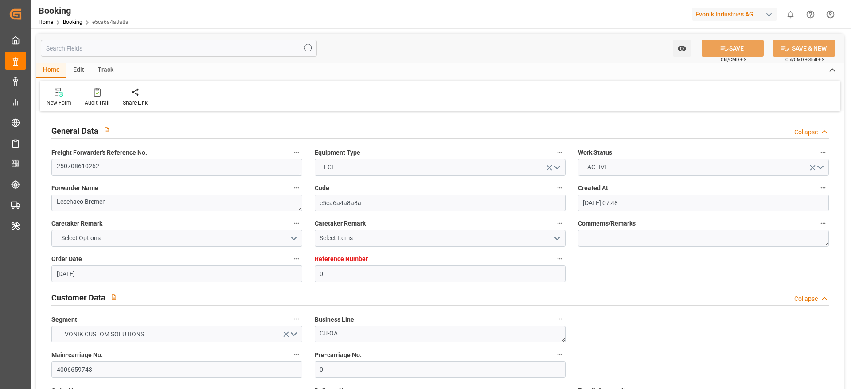
type input "[DATE]"
type input "[DATE] 09:55"
type input "[DATE] 21:00"
type input "[DATE] 20:59"
type input "[DATE] 20:55"
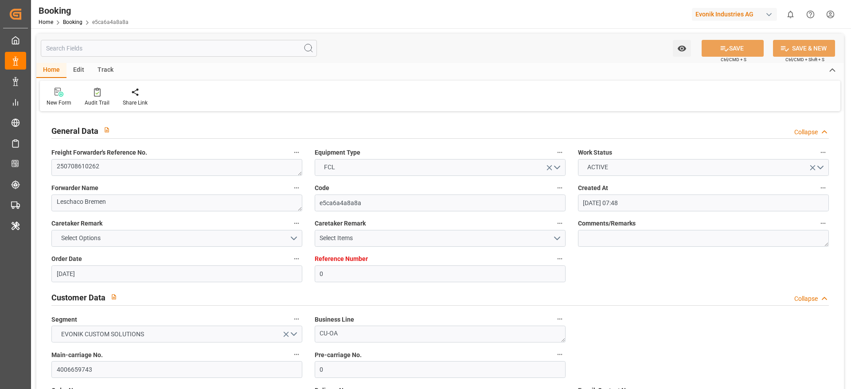
type input "[DATE] 10:00"
type input "[DATE] 01:30"
type input "[DATE] 16:00"
type input "[DATE] 11:50"
type input "[DATE] 21:41"
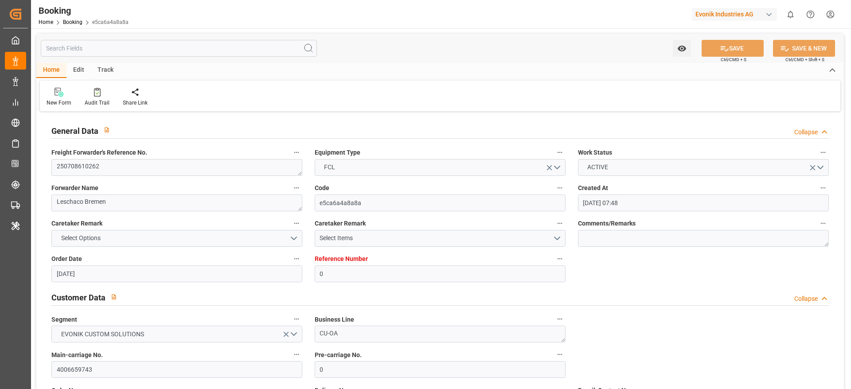
type input "[DATE] 21:41"
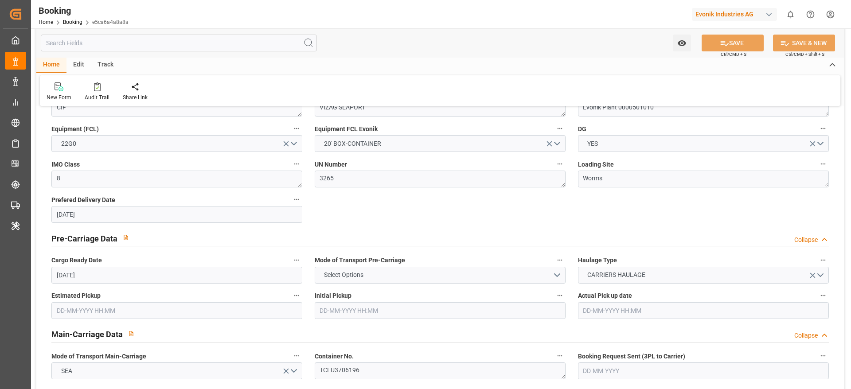
scroll to position [532, 0]
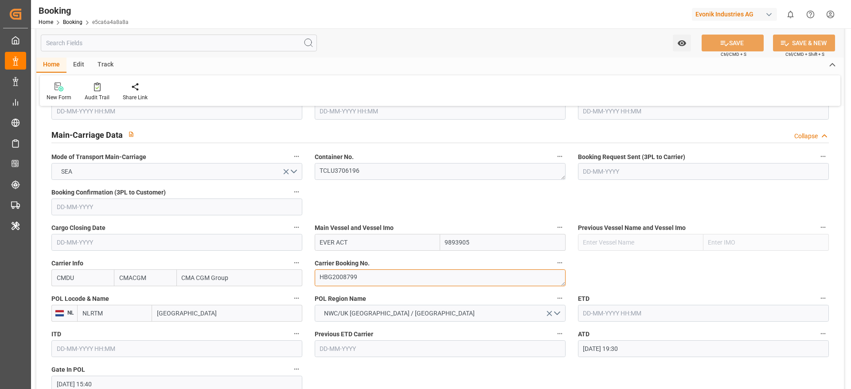
click at [378, 273] on textarea "HBG2008799" at bounding box center [440, 277] width 251 height 17
click at [95, 95] on div "Audit Trail" at bounding box center [97, 98] width 25 height 8
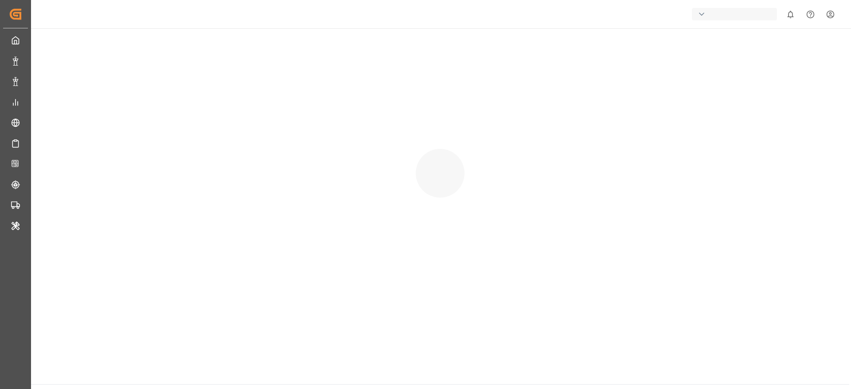
click at [99, 90] on div at bounding box center [440, 164] width 818 height 273
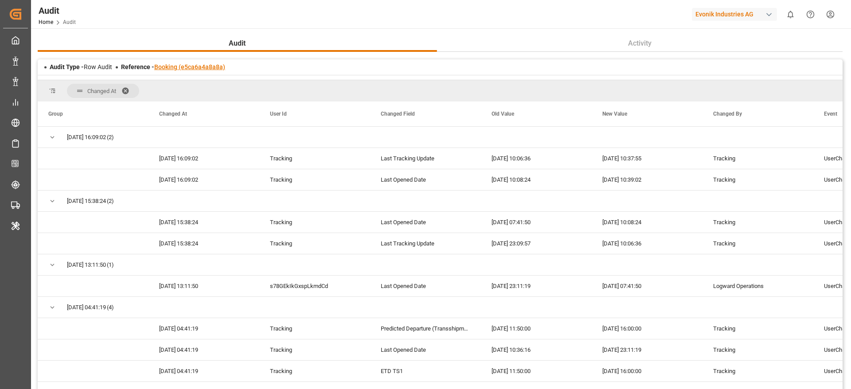
click at [199, 68] on link "Booking (e5ca6a4a8a8a)" at bounding box center [189, 66] width 71 height 7
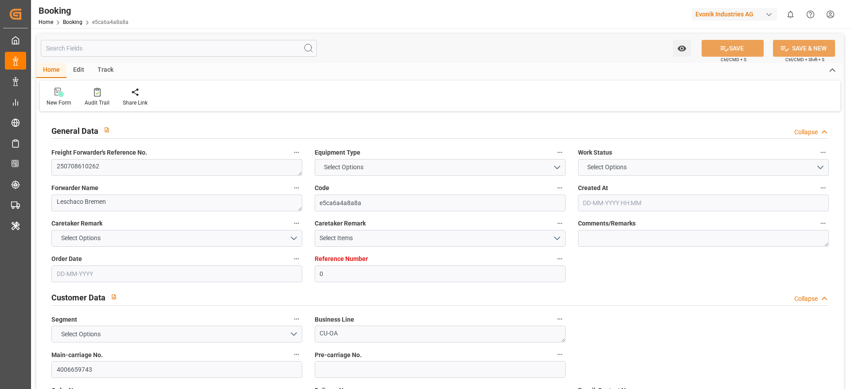
type input "0"
type input "9893905"
type input "CMACGM"
type input "CMA CGM Group"
type input "NLRTM"
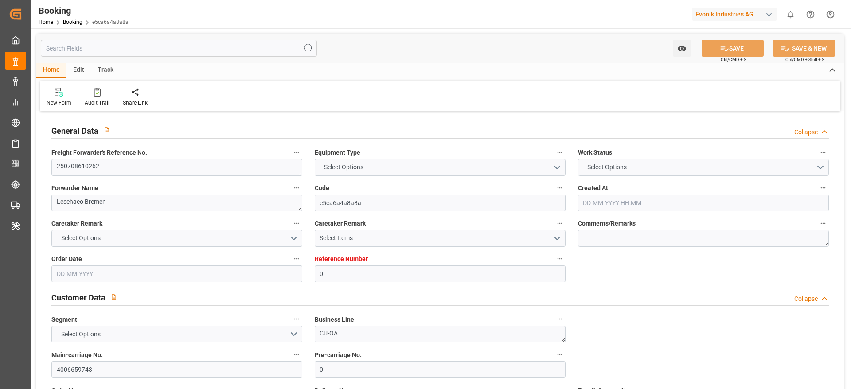
type input "INVTZ"
type input "LKCMB"
type input "0"
type input "NLRTM"
type input "INVTZ"
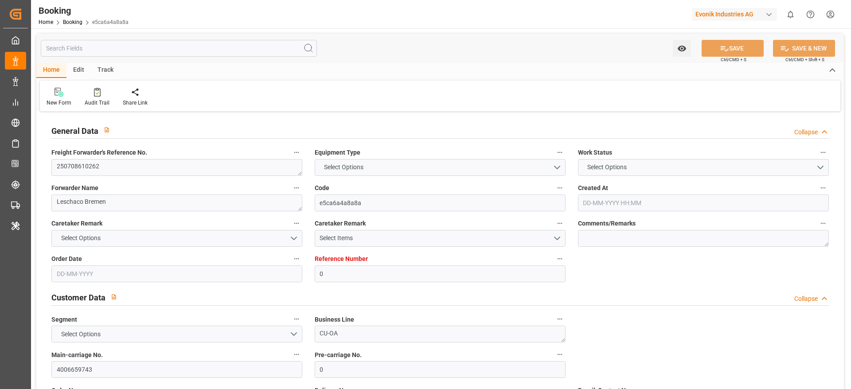
type input "9303742"
type input "[DATE] 07:48"
type input "[DATE]"
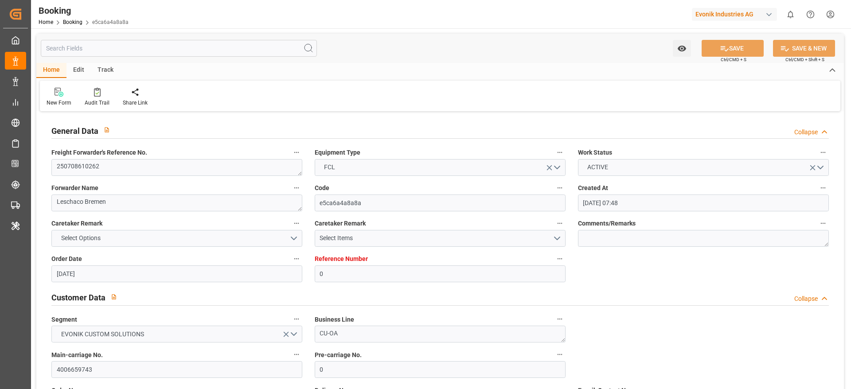
type input "[DATE]"
type input "[DATE] 19:30"
type input "[DATE] 15:40"
type input "[DATE] 11:50"
type input "[DATE] 00:00"
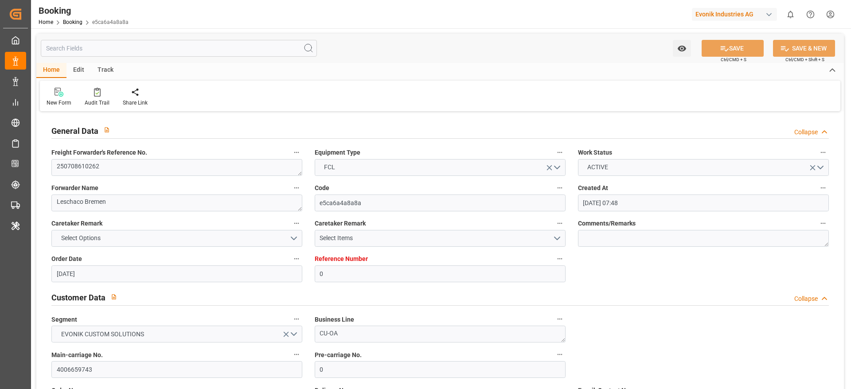
type input "[DATE] 10:00"
type input "[DATE] 00:00"
type input "[DATE] 16:00"
type input "[DATE] 00:00"
type input "[DATE] 10:39"
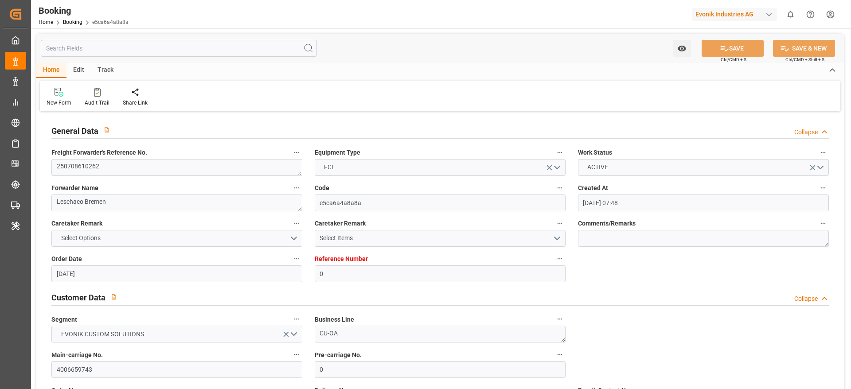
type input "[DATE]"
type input "[DATE] 09:55"
type input "[DATE] 21:00"
type input "[DATE] 20:59"
type input "[DATE] 20:55"
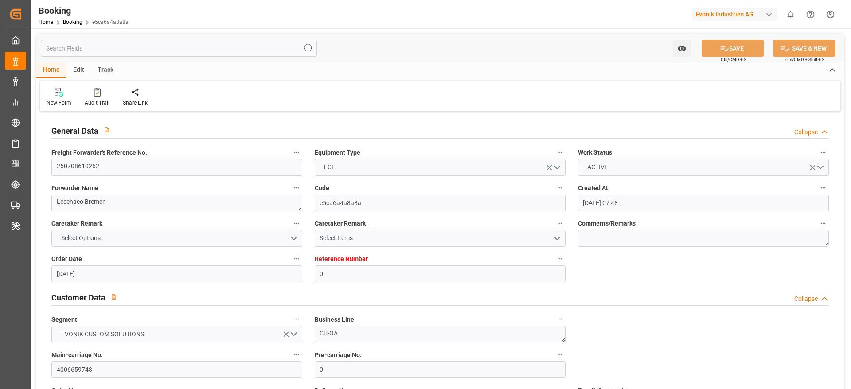
type input "[DATE] 10:00"
type input "[DATE] 01:30"
type input "[DATE] 16:00"
type input "[DATE] 11:50"
type input "[DATE] 21:41"
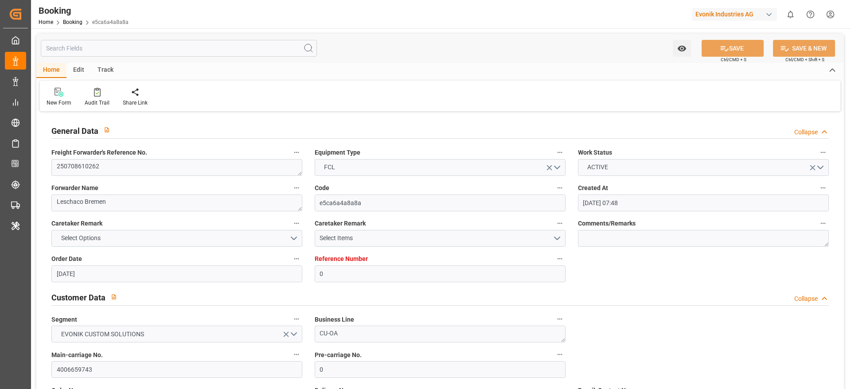
type input "[DATE] 21:41"
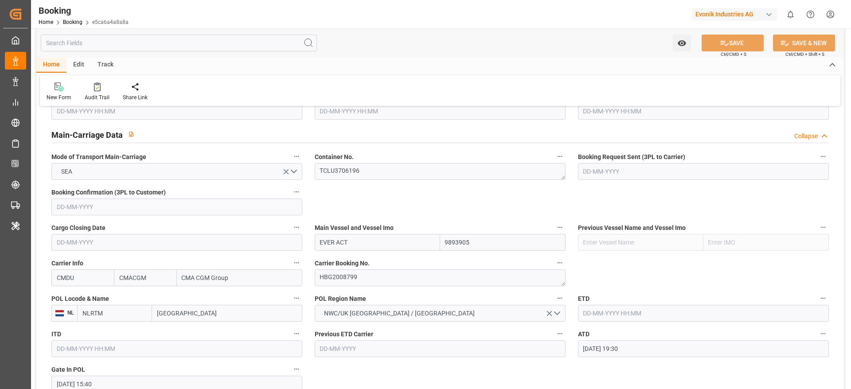
scroll to position [598, 0]
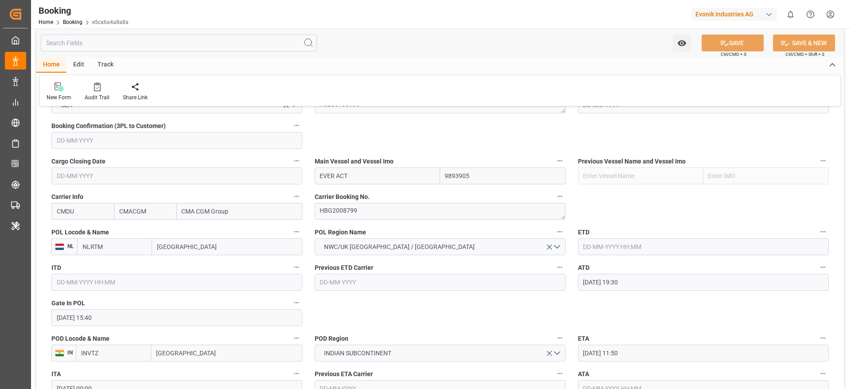
click at [616, 244] on input "text" at bounding box center [703, 246] width 251 height 17
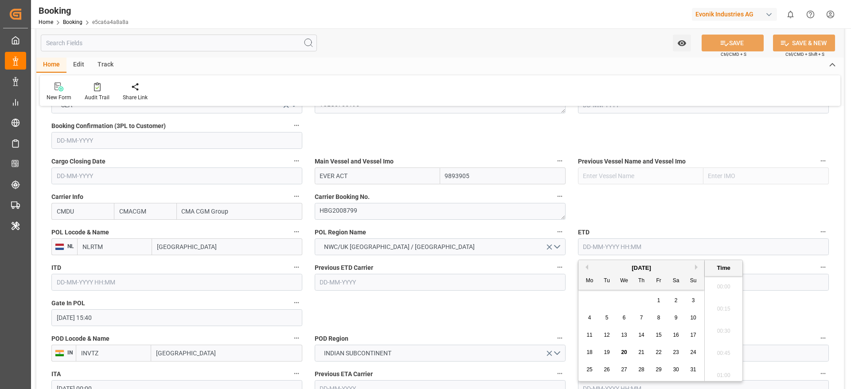
scroll to position [1465, 0]
click at [587, 268] on button "Previous Month" at bounding box center [585, 267] width 5 height 5
click at [621, 372] on span "30" at bounding box center [624, 369] width 6 height 6
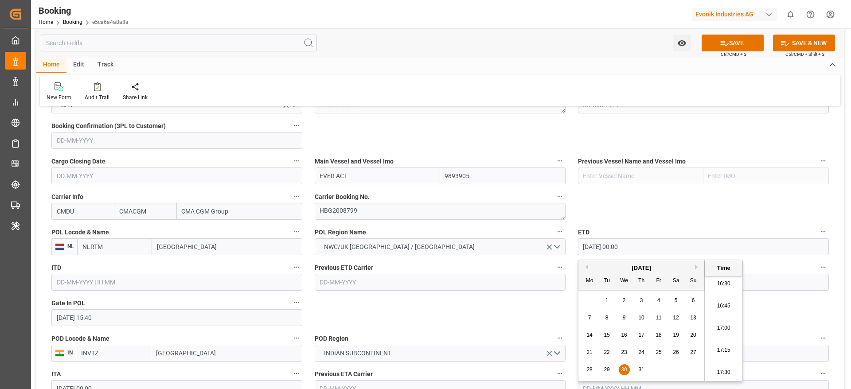
type input "30-07-2025 00:00"
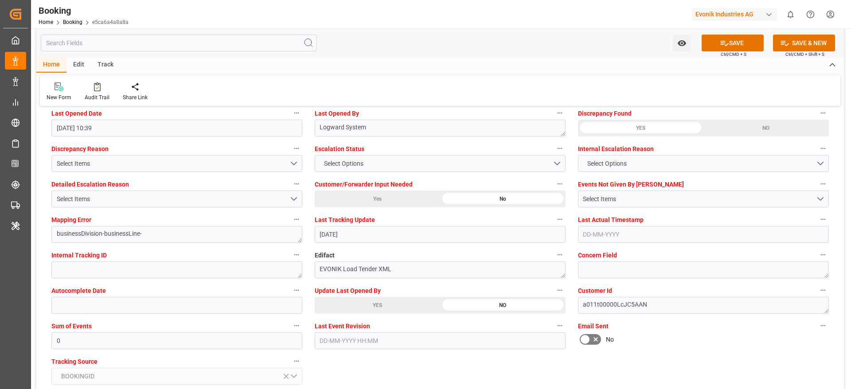
scroll to position [1662, 0]
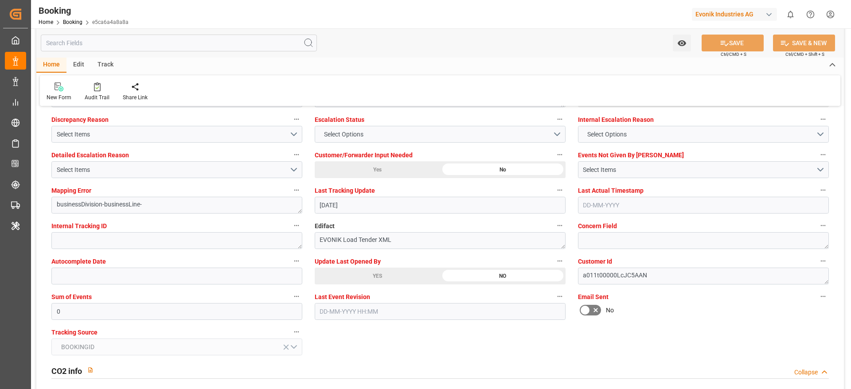
type textarea "Madhu T V"
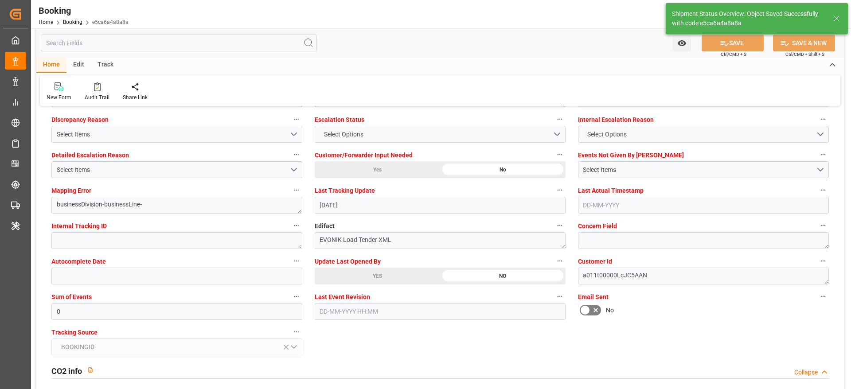
type input "30-07-2025 00:00"
type input "20-08-2025 11:39"
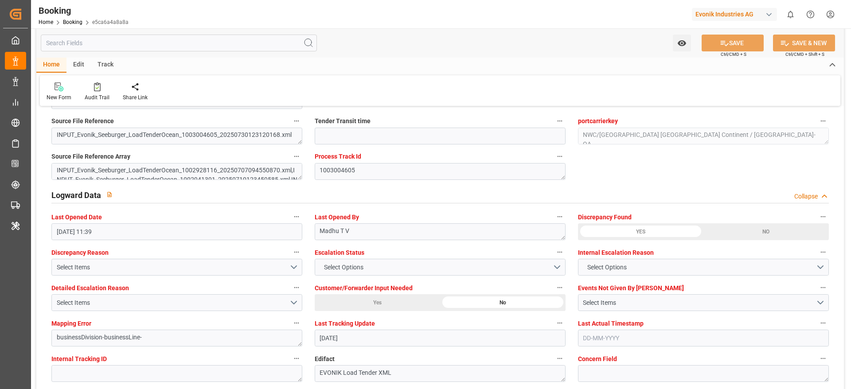
scroll to position [1595, 0]
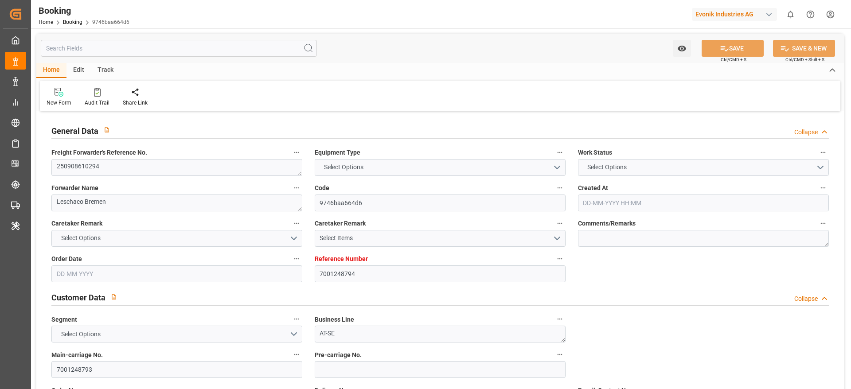
type textarea "250908610294"
type textarea "Leschaco Bremen"
type input "9746baa664d6"
type input "7001248794"
type textarea "AT-SE"
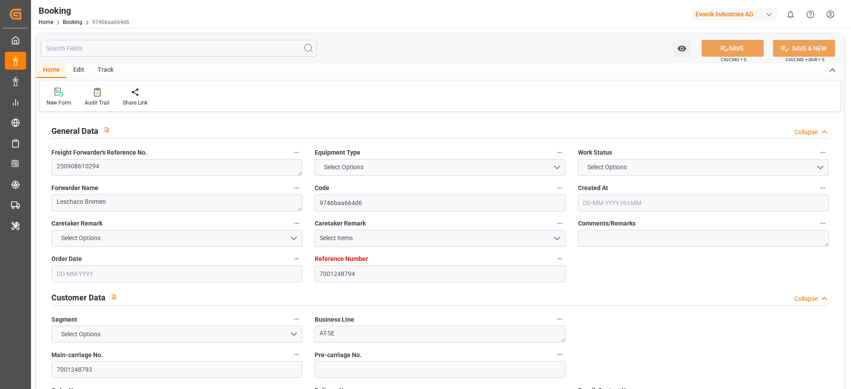
type input "7001248793"
type textarea "[PERSON_NAME][EMAIL_ADDRESS][PERSON_NAME][DOMAIN_NAME]"
type textarea "DDP"
type textarea "[US_STATE][GEOGRAPHIC_DATA], [GEOGRAPHIC_DATA]"
type textarea "3"
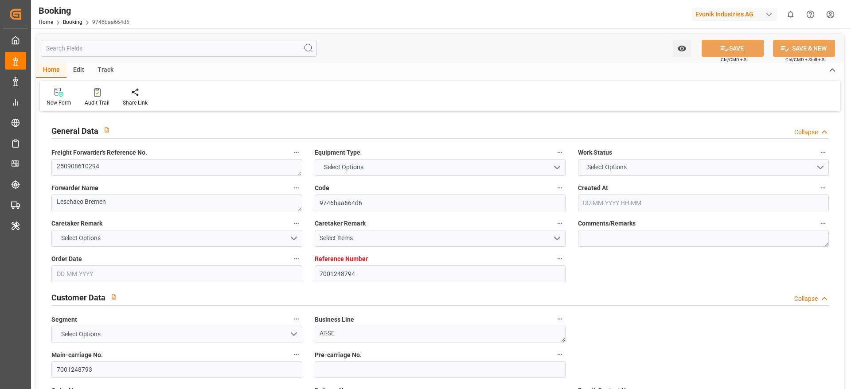
type textarea "[GEOGRAPHIC_DATA]"
type input "CMDU"
type input "NWC / EU"
type textarea "vesselName etd [PERSON_NAME]"
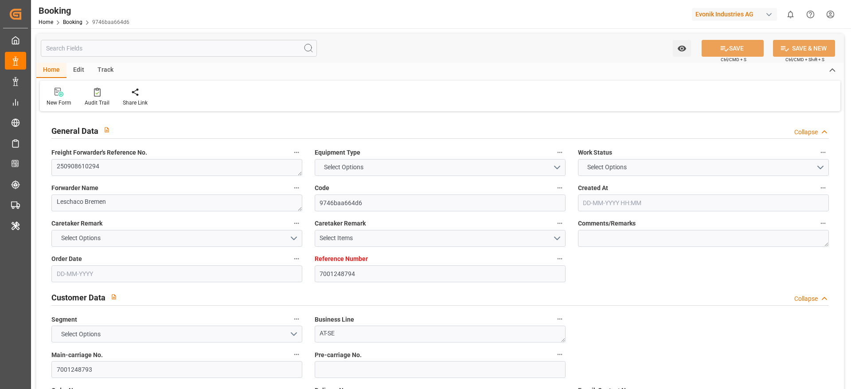
type textarea "INPUT_Evonik_Seeburger_IFTSTA_1003071018_20250820121634371.edi"
type textarea "NWC/[GEOGRAPHIC_DATA] [GEOGRAPHIC_DATA] / [GEOGRAPHIC_DATA]-SE"
type textarea "INPUT_Evonik_Seeburger_IFTMIN_1003052116_20250814110443193.edi,INPUT_Evonik_See…"
type textarea "1003071018"
type textarea "Logward System"
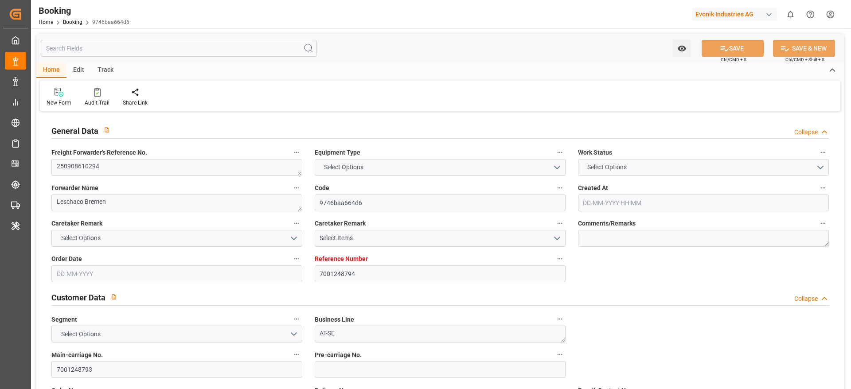
type textarea "Pod-PodRegionName-PodName-Pol-[GEOGRAPHIC_DATA]-PolName-businessDivision-busine…"
type textarea "IFTSTA"
type textarea "a011t00000LcJC5AAN"
type textarea "No"
type input "7001248794"
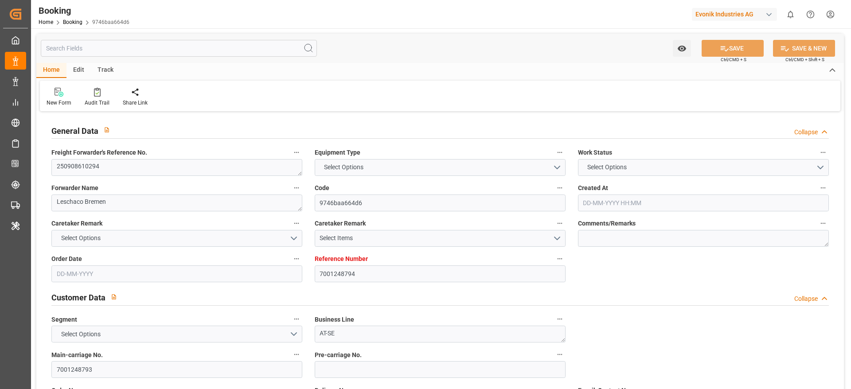
type input "CMACGM"
type input "CMA CGM Group"
type input "EUNWC"
type input "[DATE] 09:06"
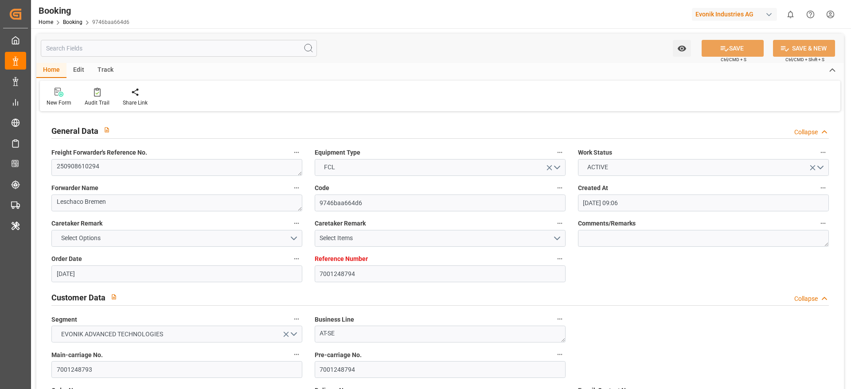
type input "[DATE]"
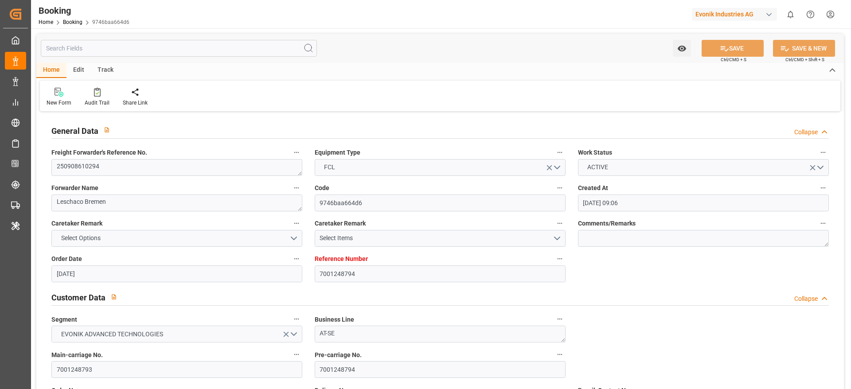
type input "[DATE]"
type input "[DATE] 10:18"
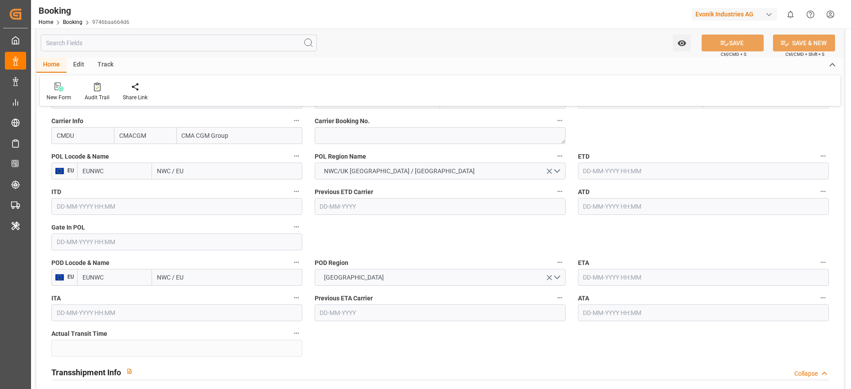
scroll to position [598, 0]
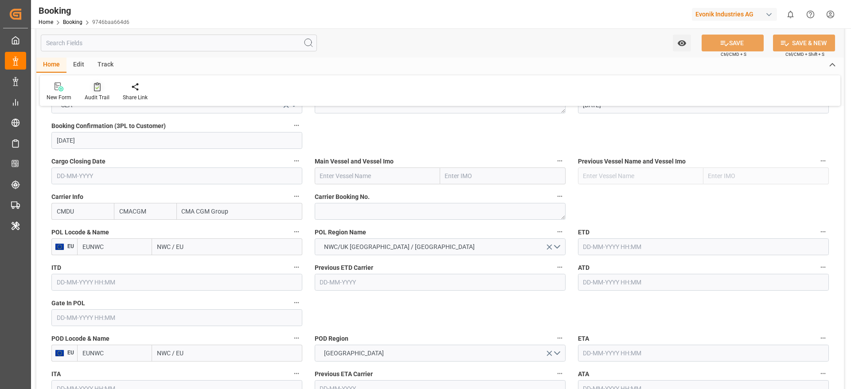
click at [90, 94] on div "Audit Trail" at bounding box center [97, 98] width 25 height 8
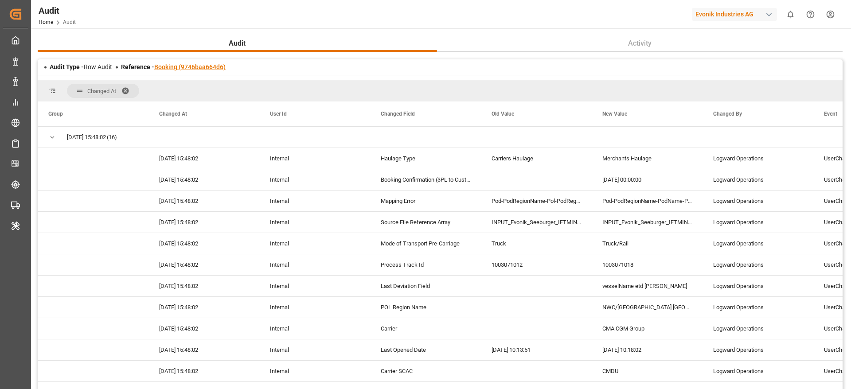
click at [209, 64] on link "Booking (9746baa664d6)" at bounding box center [189, 66] width 71 height 7
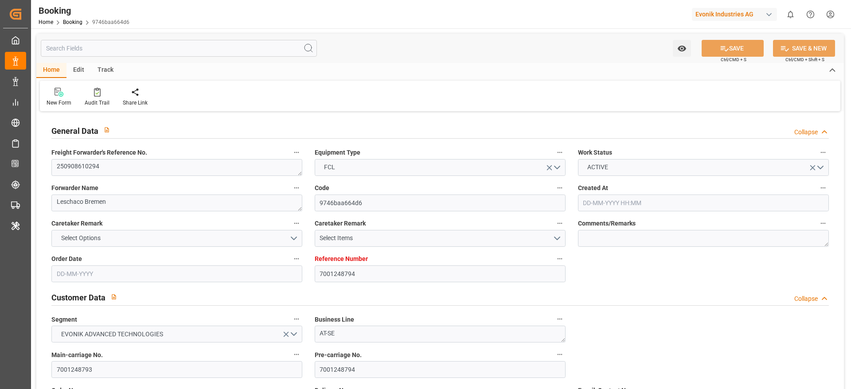
type input "7001248794"
type input "CMACGM"
type input "CMA CGM Group"
type input "EUNWC"
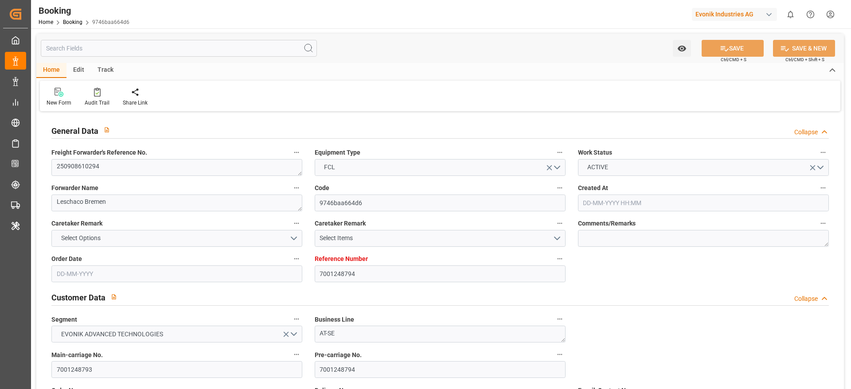
type input "[DATE] 09:06"
type input "[DATE]"
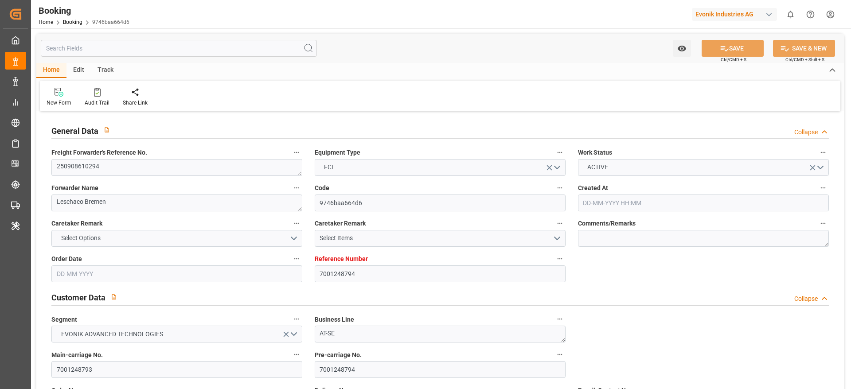
type input "[DATE]"
type input "[DATE] 10:18"
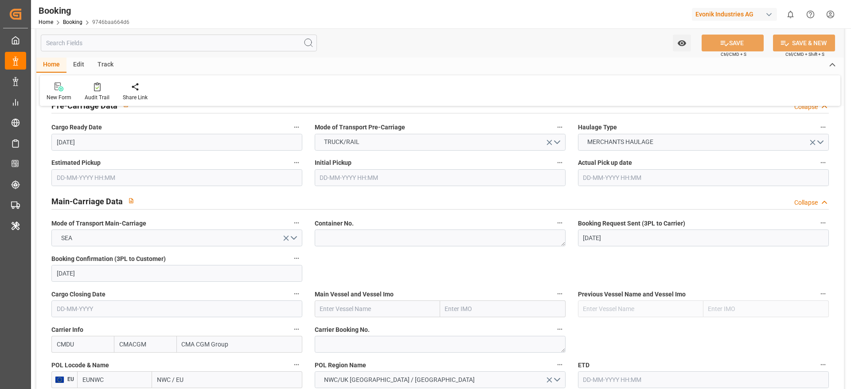
scroll to position [532, 0]
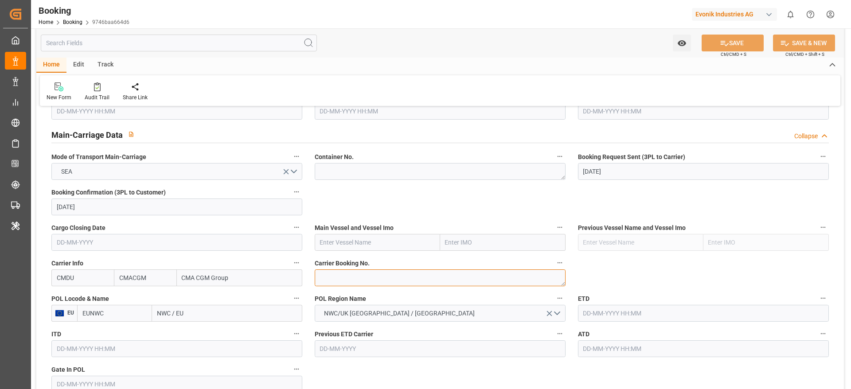
click at [332, 279] on textarea at bounding box center [440, 277] width 251 height 17
paste textarea "HBG2026305"
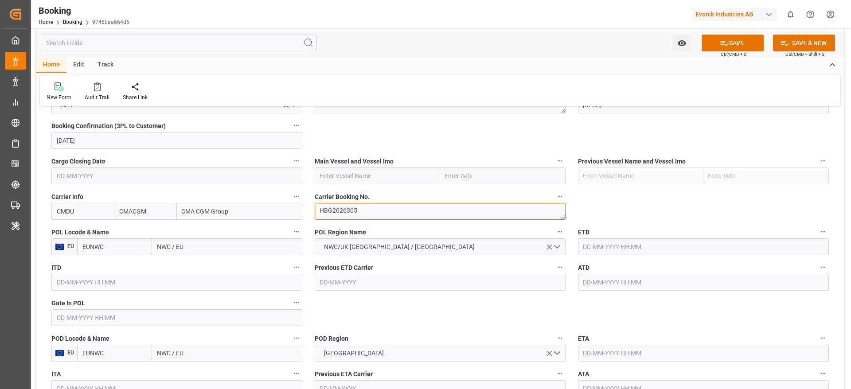
type textarea "HBG2026305"
click at [346, 172] on input "text" at bounding box center [377, 176] width 125 height 17
paste input "Accessible text MH PERSEUS"
drag, startPoint x: 367, startPoint y: 173, endPoint x: 312, endPoint y: 175, distance: 55.4
click at [312, 175] on div "Main Vessel and Vessel Imo Accessible text MH PERSEUS" at bounding box center [439, 169] width 263 height 35
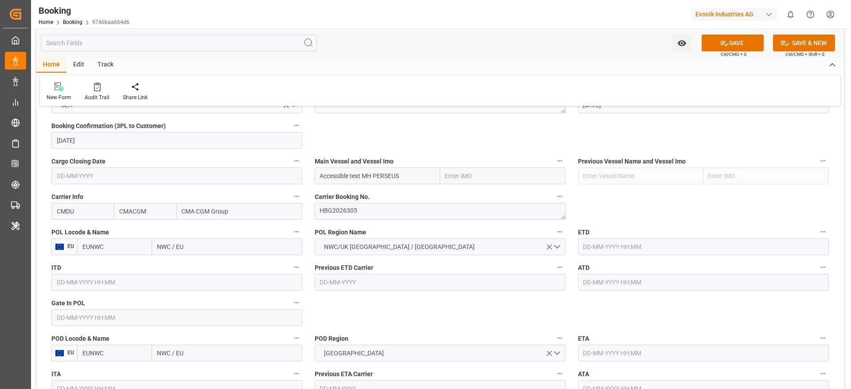
click at [375, 171] on input "Accessible text MH PERSEUS" at bounding box center [377, 176] width 125 height 17
drag, startPoint x: 362, startPoint y: 175, endPoint x: 276, endPoint y: 177, distance: 86.4
type input "MH PERSEUS"
click at [361, 195] on span "MH PERSEUS - 9967433" at bounding box center [352, 195] width 65 height 7
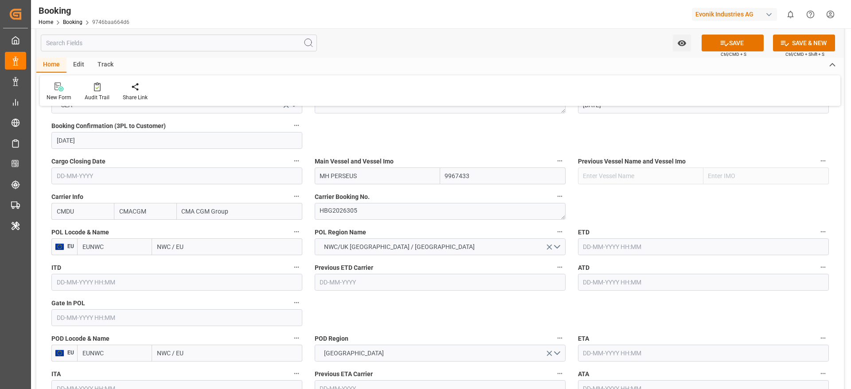
type input "9967433"
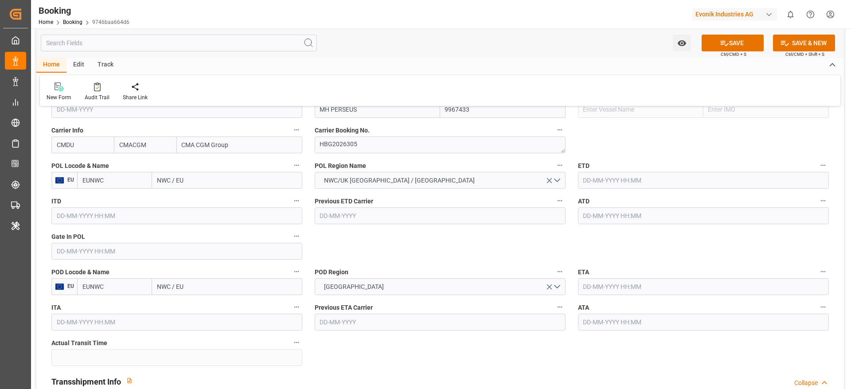
type input "MH PERSEUS"
click at [203, 176] on input "NWC / EU" at bounding box center [227, 180] width 150 height 17
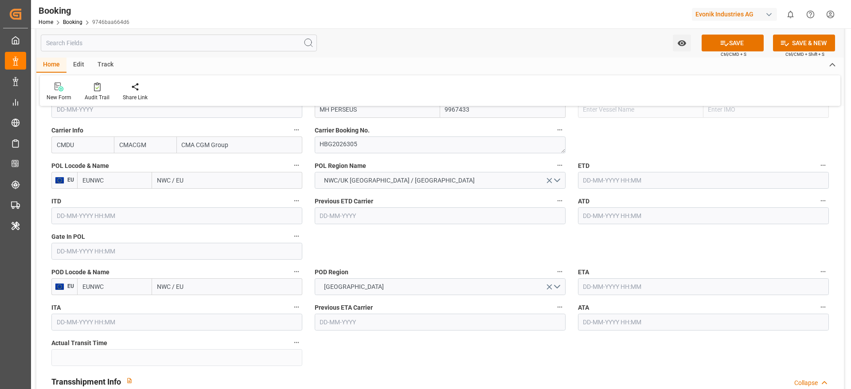
paste input "[GEOGRAPHIC_DATA]"
type input "[GEOGRAPHIC_DATA]"
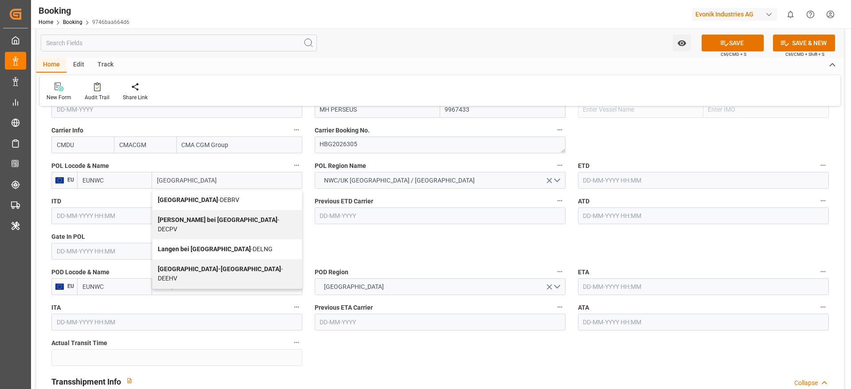
click at [230, 199] on div "[GEOGRAPHIC_DATA] - DEBRV" at bounding box center [226, 200] width 149 height 20
type input "DEBRV"
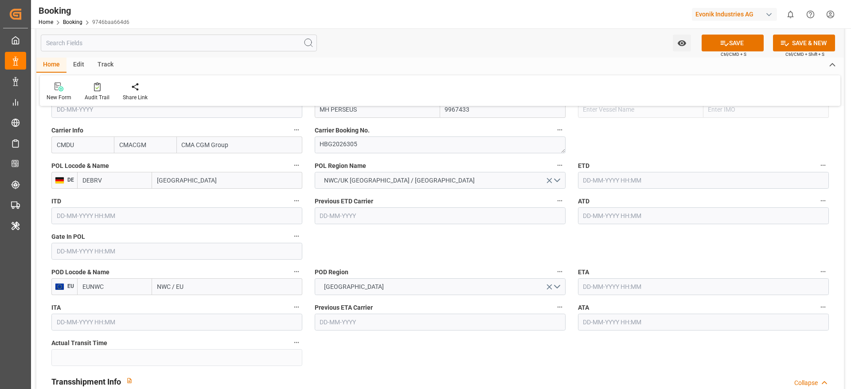
type input "[GEOGRAPHIC_DATA]"
click at [202, 289] on input "NWC / EU" at bounding box center [227, 286] width 150 height 17
paste input "[GEOGRAPHIC_DATA]"
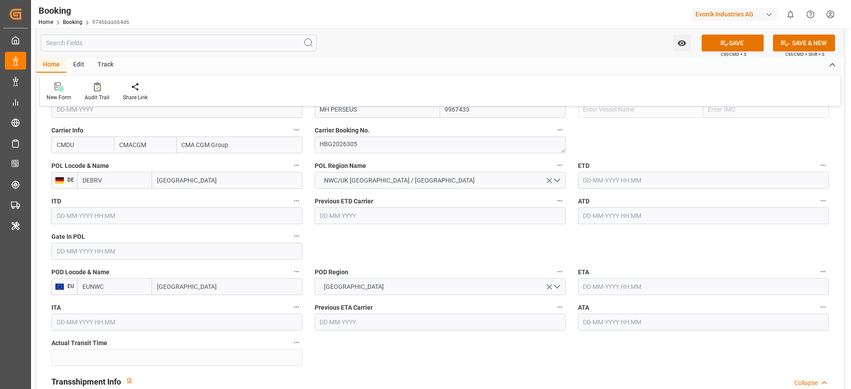
click at [205, 284] on input "[GEOGRAPHIC_DATA]" at bounding box center [227, 286] width 150 height 17
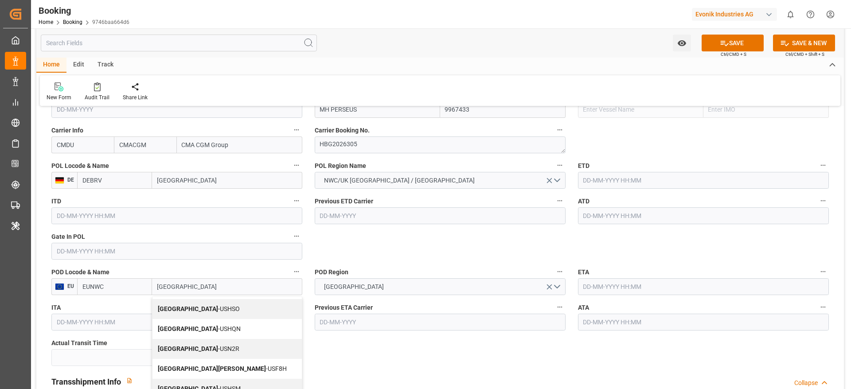
scroll to position [0, 0]
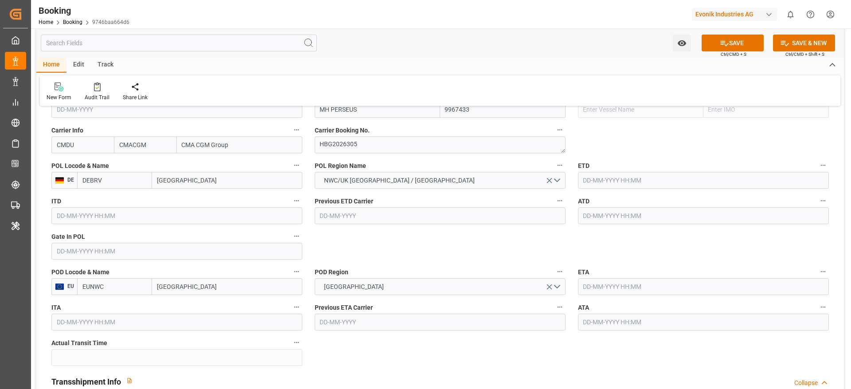
click at [233, 282] on input "[GEOGRAPHIC_DATA]" at bounding box center [227, 286] width 150 height 17
type input "[GEOGRAPHIC_DATA]"
type input "USHOU"
type input "[GEOGRAPHIC_DATA]"
click at [599, 179] on input "text" at bounding box center [703, 180] width 251 height 17
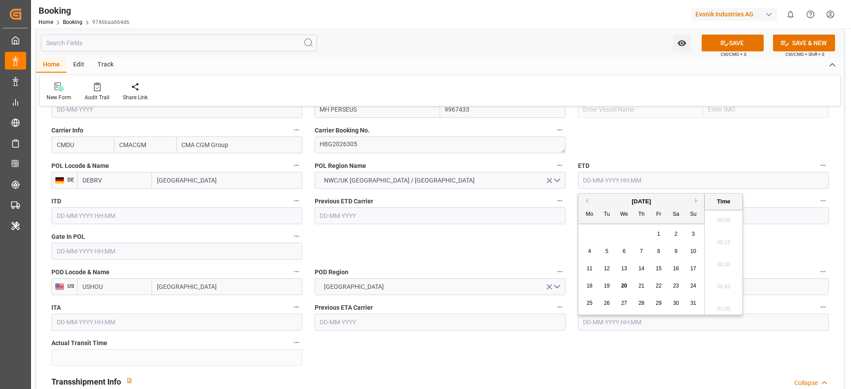
scroll to position [1465, 0]
click at [696, 199] on button "Next Month" at bounding box center [697, 200] width 5 height 5
click at [584, 273] on div "15" at bounding box center [589, 269] width 11 height 11
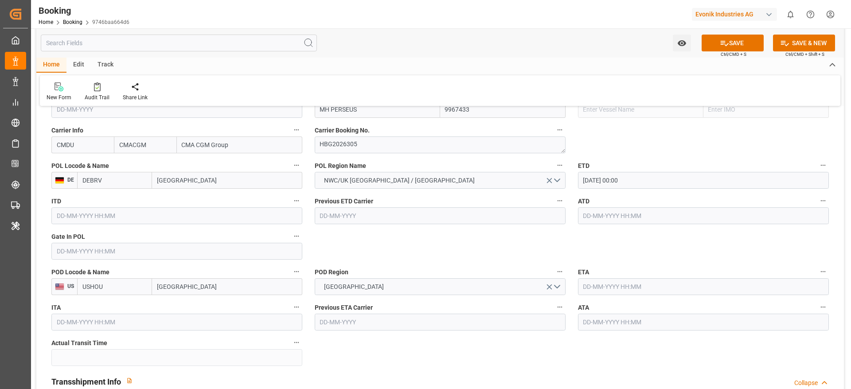
type input "[DATE] 00:00"
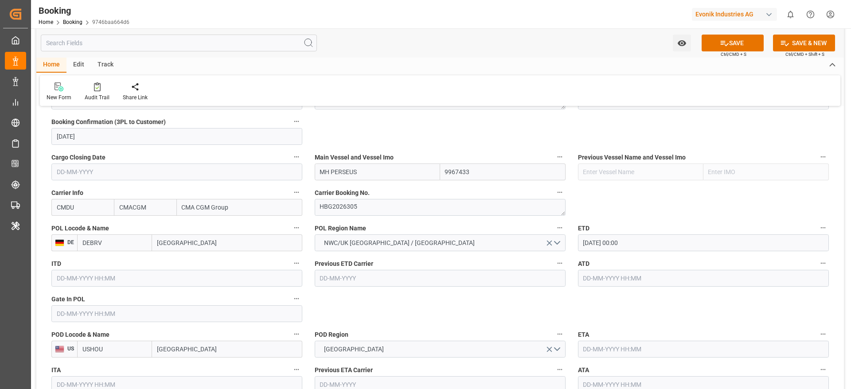
scroll to position [665, 0]
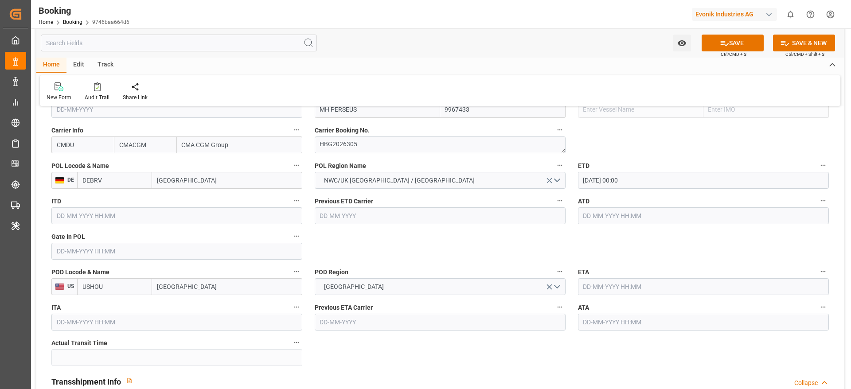
click at [640, 290] on input "text" at bounding box center [703, 286] width 251 height 17
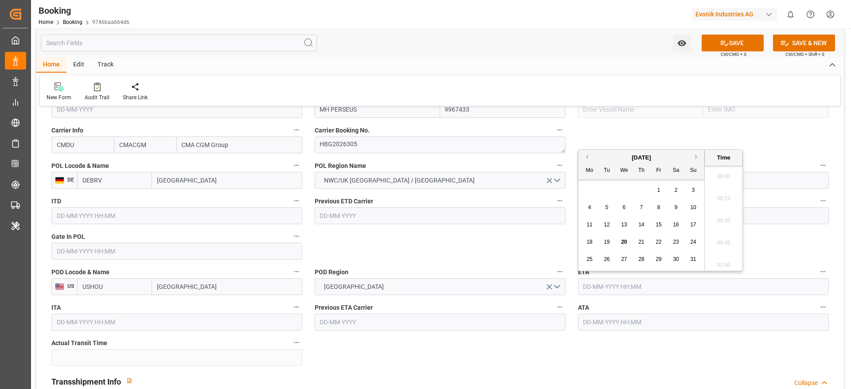
scroll to position [1488, 0]
click at [694, 156] on div "[DATE]" at bounding box center [641, 157] width 126 height 9
click at [695, 156] on button "Next Month" at bounding box center [697, 156] width 5 height 5
click at [586, 210] on div "6" at bounding box center [589, 208] width 11 height 11
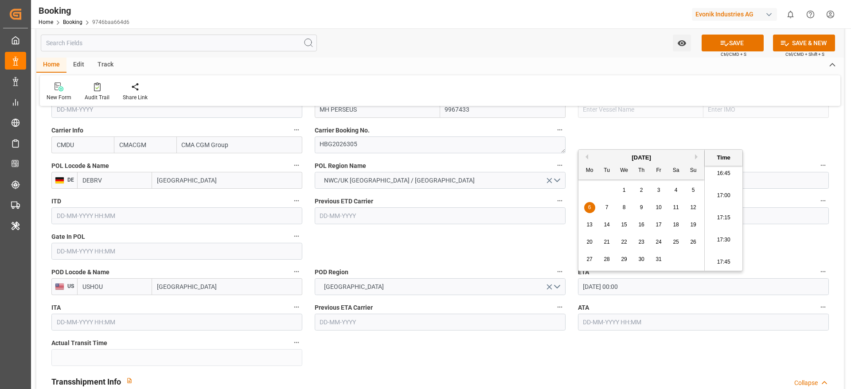
type input "[DATE] 00:00"
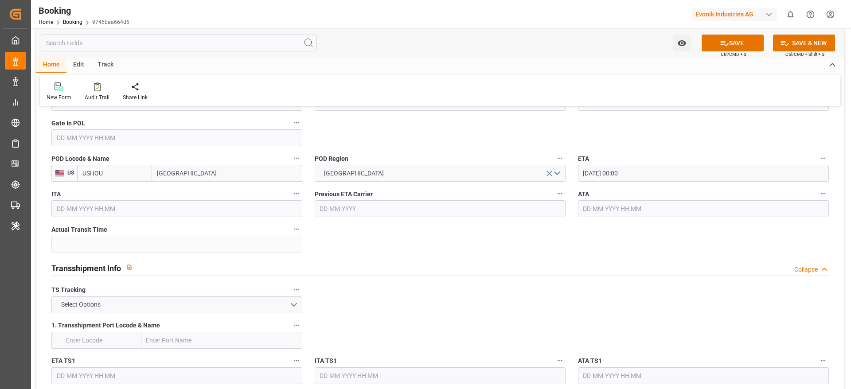
scroll to position [798, 0]
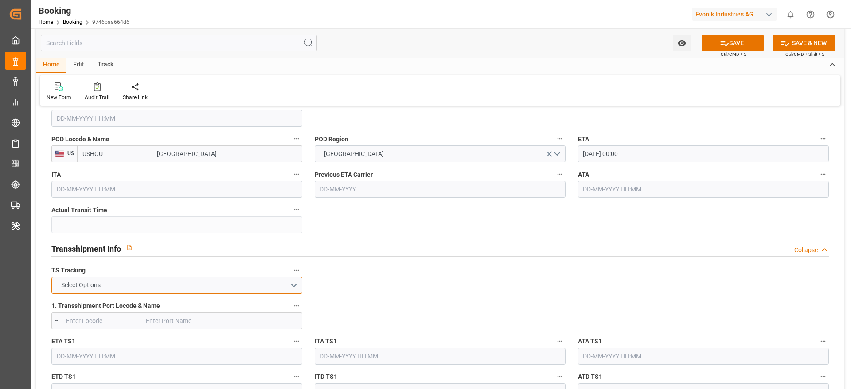
click at [132, 290] on button "Select Options" at bounding box center [176, 285] width 251 height 17
click at [99, 301] on div "FALSE" at bounding box center [177, 306] width 250 height 19
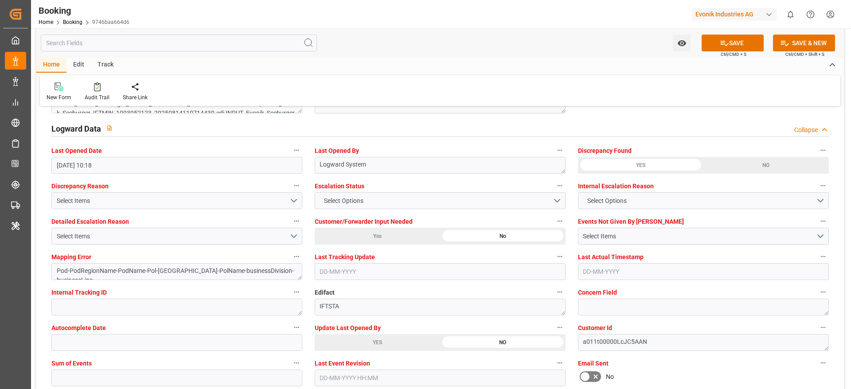
scroll to position [1662, 0]
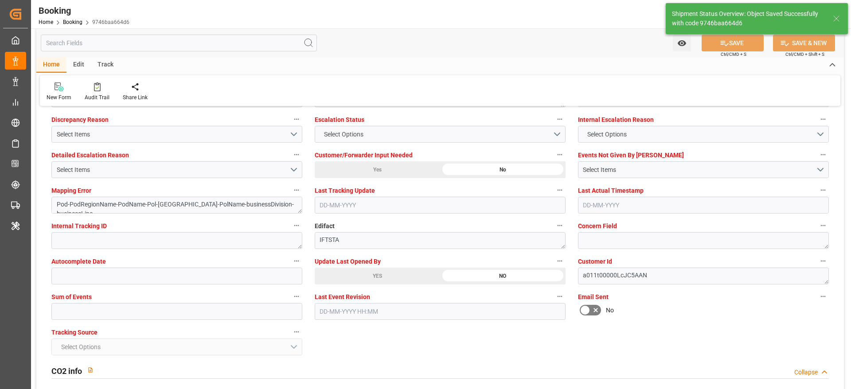
type textarea "NWC/[GEOGRAPHIC_DATA] [GEOGRAPHIC_DATA] / [GEOGRAPHIC_DATA]-SE"
type textarea "Madhu T V"
type textarea "businessDivision-businessLine-"
type input "MH PERSEUS"
type input "[DATE] 00:00"
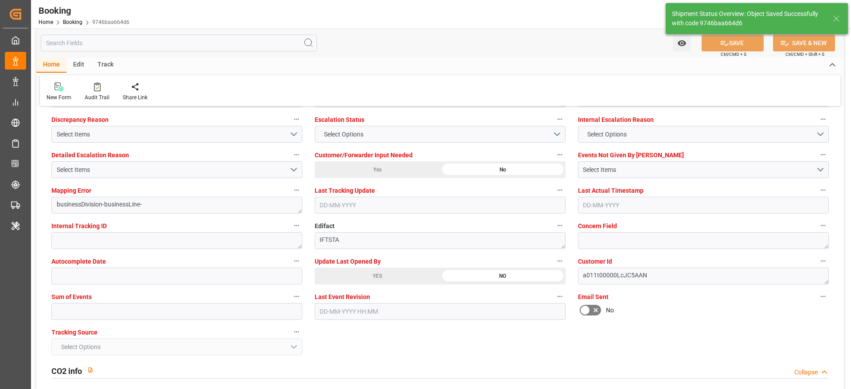
type input "[DATE] 00:00"
type input "[DATE] 11:56"
